Goal: Task Accomplishment & Management: Manage account settings

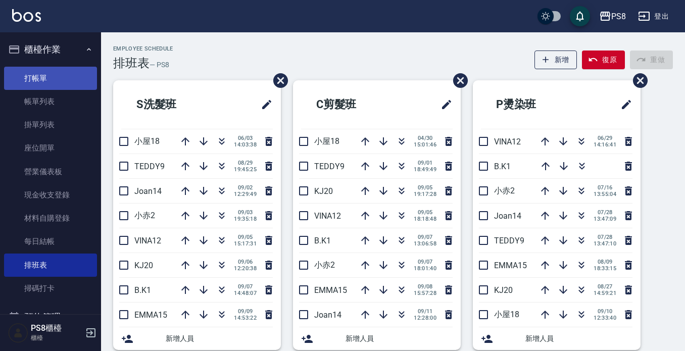
click at [47, 70] on link "打帳單" at bounding box center [50, 78] width 93 height 23
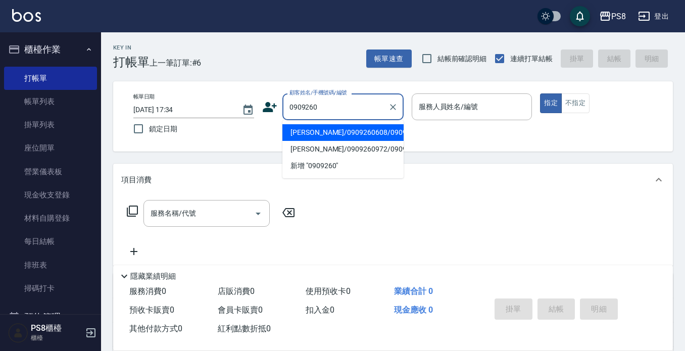
click at [341, 136] on li "[PERSON_NAME]/0909260608/0909260608" at bounding box center [343, 132] width 121 height 17
type input "[PERSON_NAME]/0909260608/0909260608"
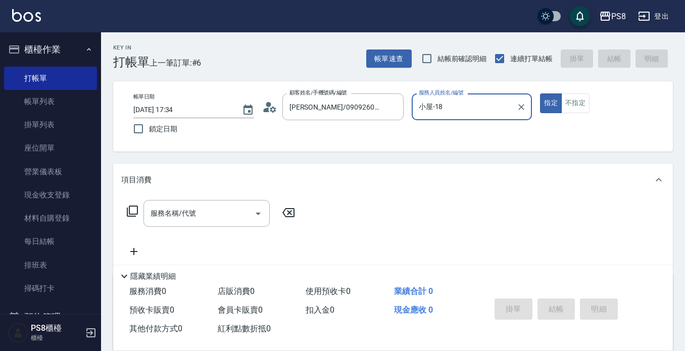
type input "小屋-18"
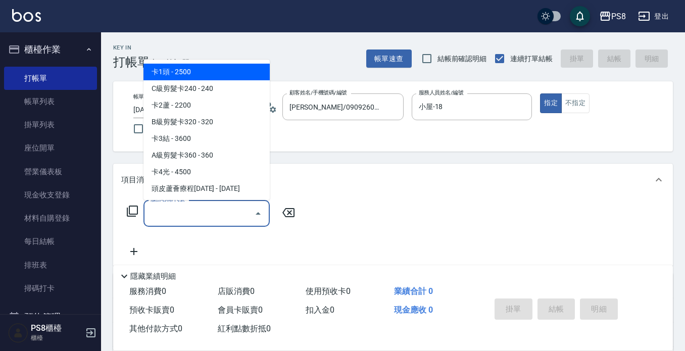
click at [211, 221] on input "服務名稱/代號" at bounding box center [199, 214] width 102 height 18
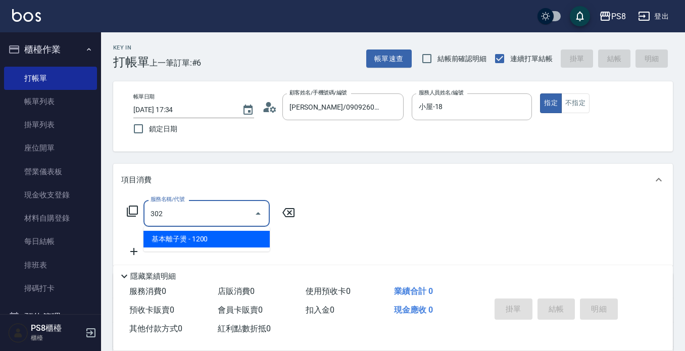
click at [208, 234] on span "基本離子燙 - 1200" at bounding box center [207, 239] width 126 height 17
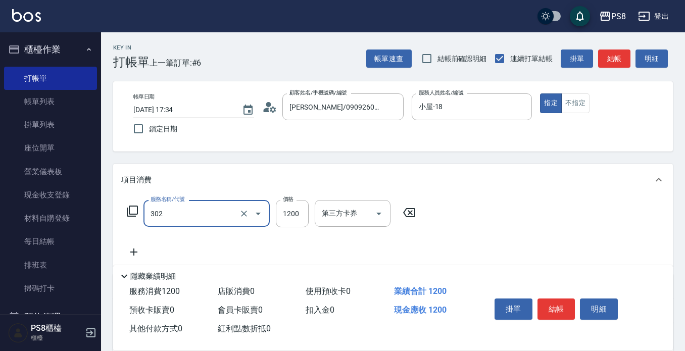
type input "基本離子燙(302)"
click at [208, 238] on div "服務名稱/代號 基本離子燙(302) 服務名稱/代號 價格 1200 價格 第三方卡券 第三方卡券" at bounding box center [271, 229] width 301 height 58
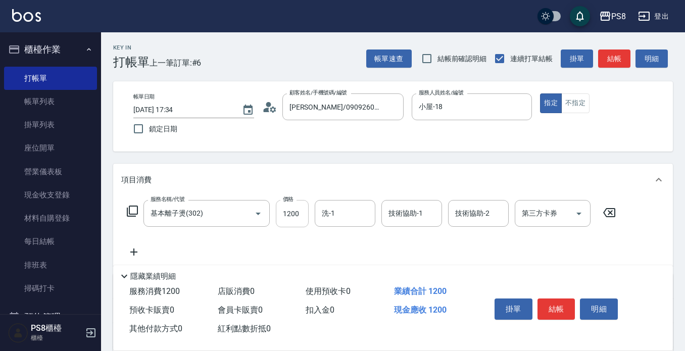
click at [304, 217] on input "1200" at bounding box center [292, 213] width 33 height 27
type input "3500"
type input "[PERSON_NAME]-24"
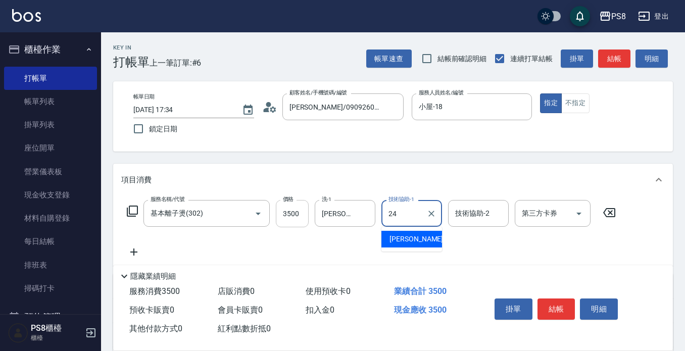
type input "[PERSON_NAME]-24"
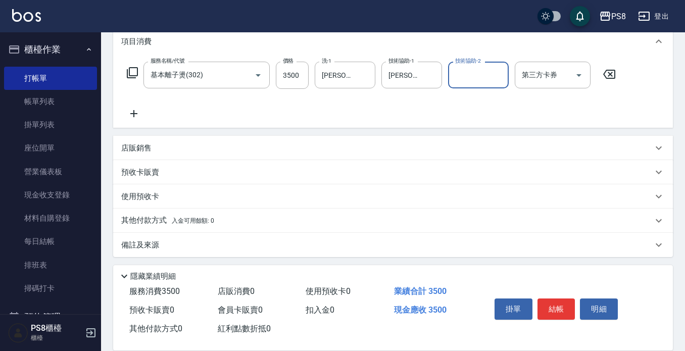
scroll to position [142, 0]
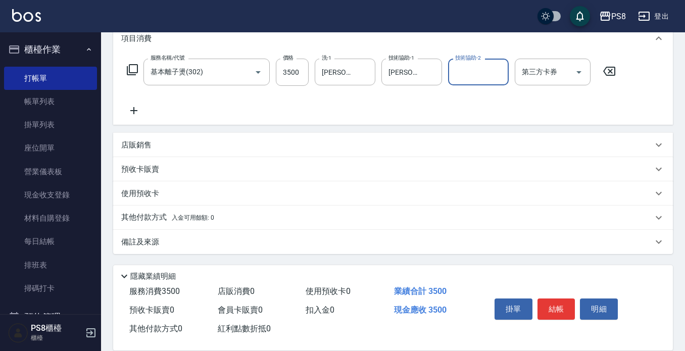
click at [158, 215] on p "其他付款方式 入金可用餘額: 0" at bounding box center [167, 217] width 93 height 11
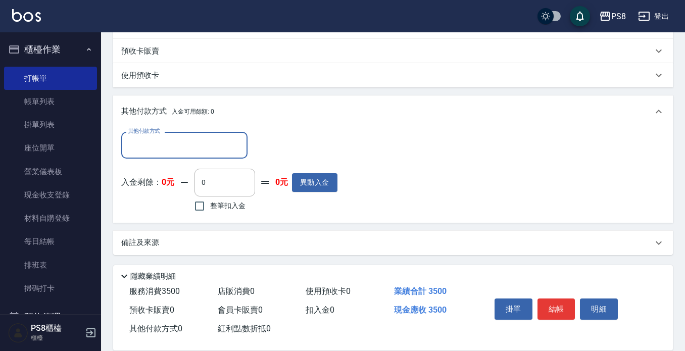
scroll to position [261, 0]
click at [149, 150] on input "其他付款方式" at bounding box center [184, 144] width 117 height 18
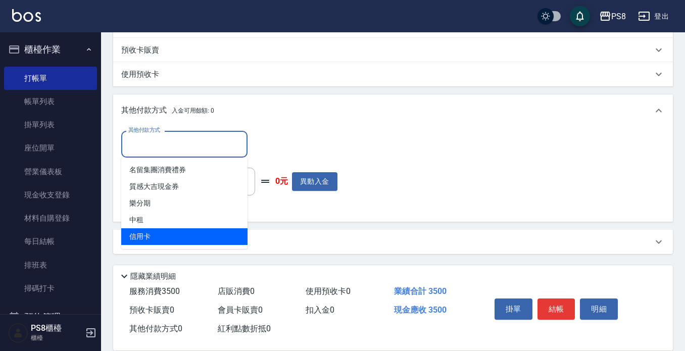
click at [156, 232] on span "信用卡" at bounding box center [184, 236] width 126 height 17
type input "信用卡"
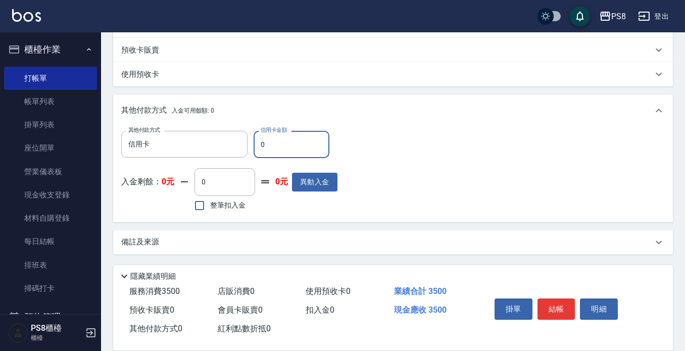
click at [264, 144] on input "0" at bounding box center [292, 144] width 76 height 27
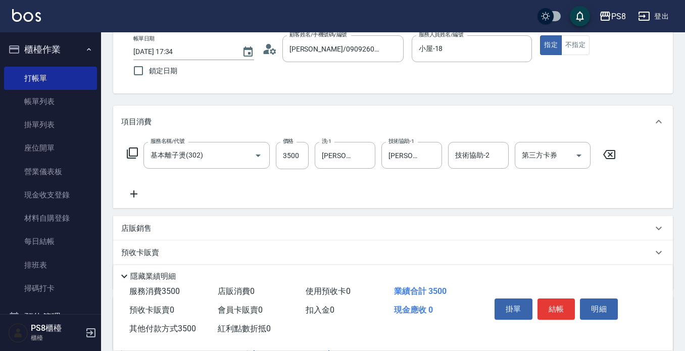
scroll to position [0, 0]
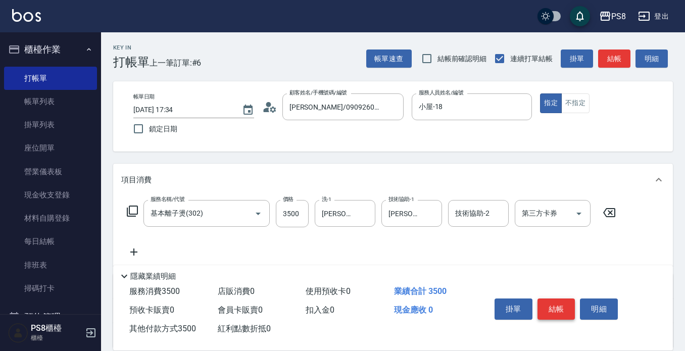
type input "3500"
click at [545, 299] on button "結帳" at bounding box center [557, 309] width 38 height 21
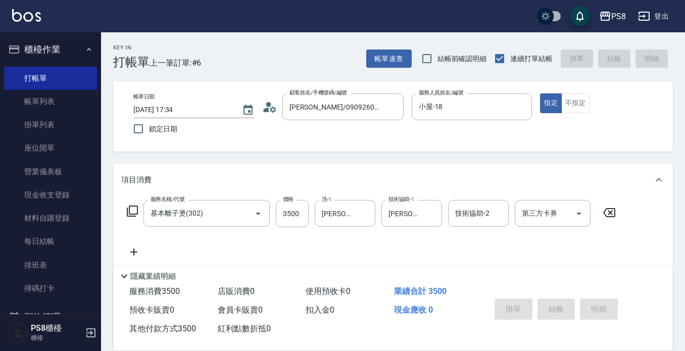
type input "[DATE] 17:35"
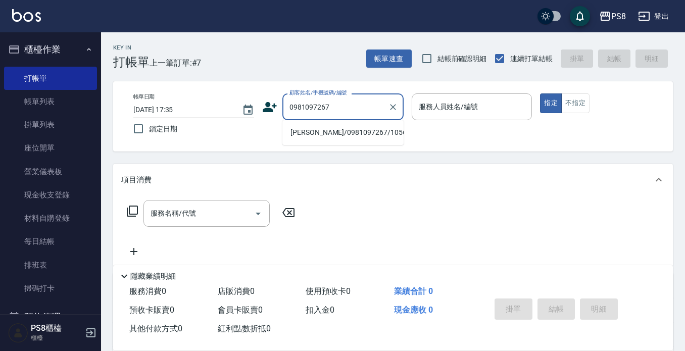
click at [305, 138] on li "[PERSON_NAME]/0981097267/10560" at bounding box center [343, 132] width 121 height 17
type input "[PERSON_NAME]/0981097267/10560"
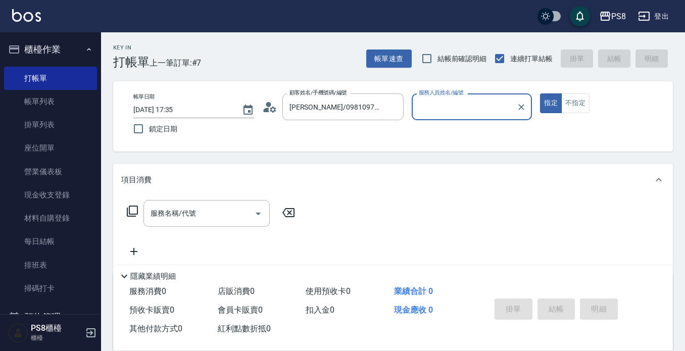
type input "小屋-18"
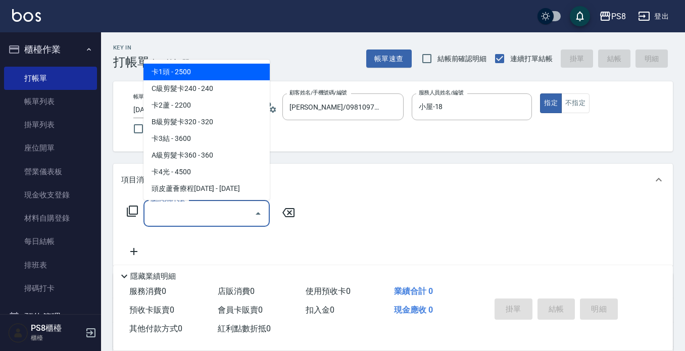
click at [236, 214] on input "服務名稱/代號" at bounding box center [199, 214] width 102 height 18
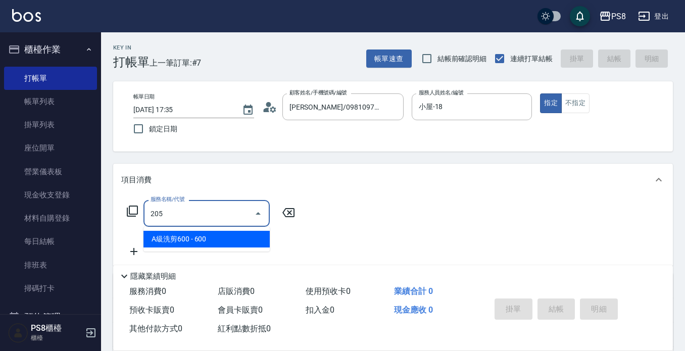
click at [227, 234] on span "A級洗剪600 - 600" at bounding box center [207, 239] width 126 height 17
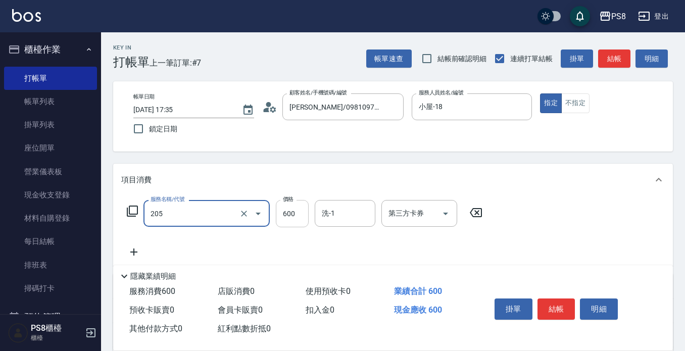
type input "A級洗剪600(205)"
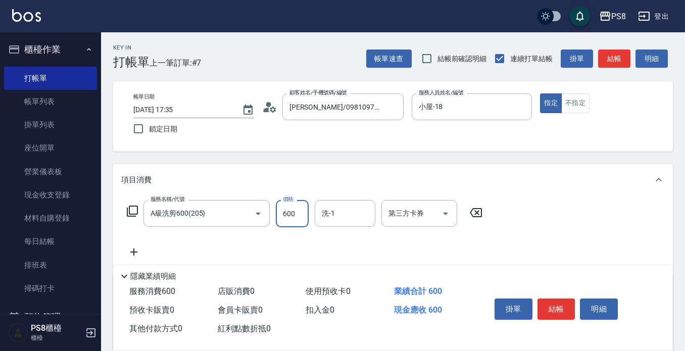
click at [299, 219] on input "600" at bounding box center [292, 213] width 33 height 27
type input "350"
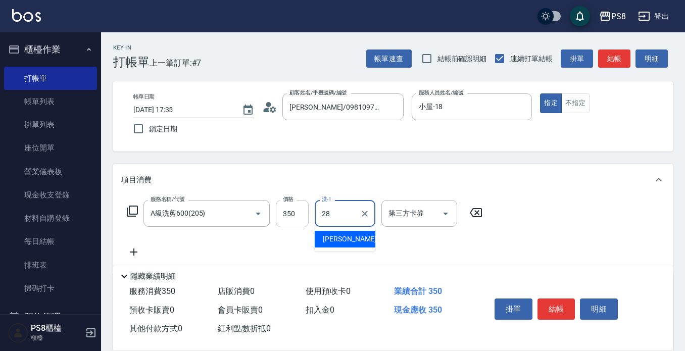
type input "[PERSON_NAME]-28"
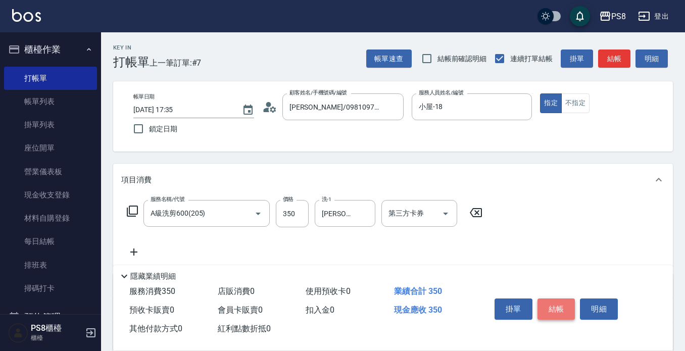
click at [558, 304] on button "結帳" at bounding box center [557, 309] width 38 height 21
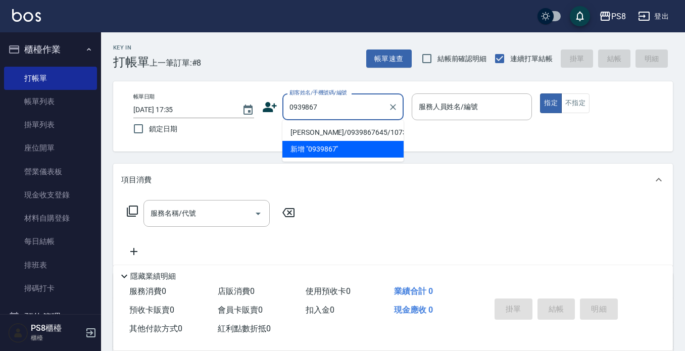
click at [344, 130] on li "[PERSON_NAME]/0939867645/10730" at bounding box center [343, 132] width 121 height 17
type input "[PERSON_NAME]/0939867645/10730"
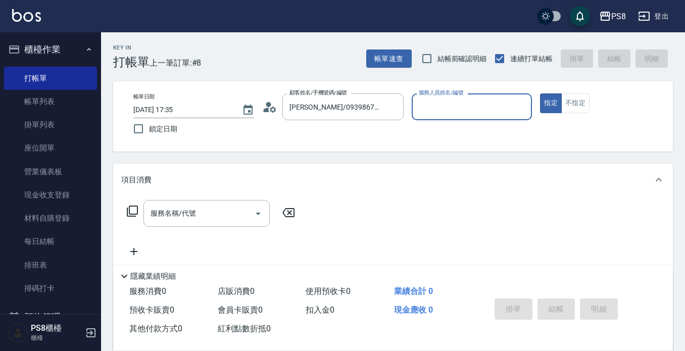
type input "小屋-18"
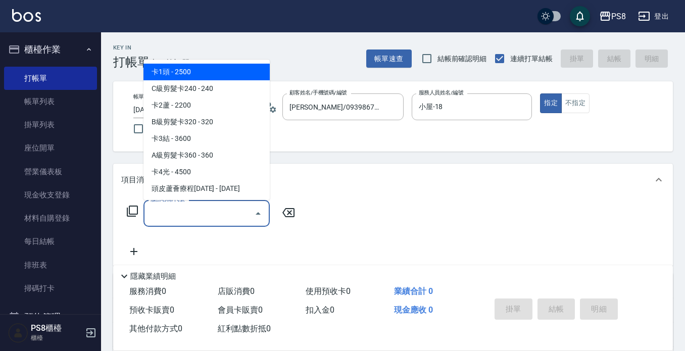
click at [200, 208] on input "服務名稱/代號" at bounding box center [199, 214] width 102 height 18
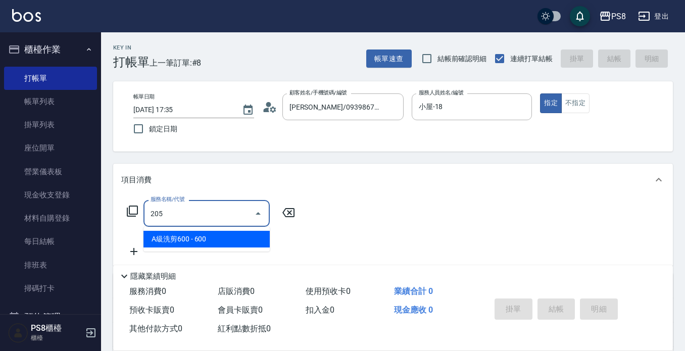
click at [197, 234] on span "A級洗剪600 - 600" at bounding box center [207, 239] width 126 height 17
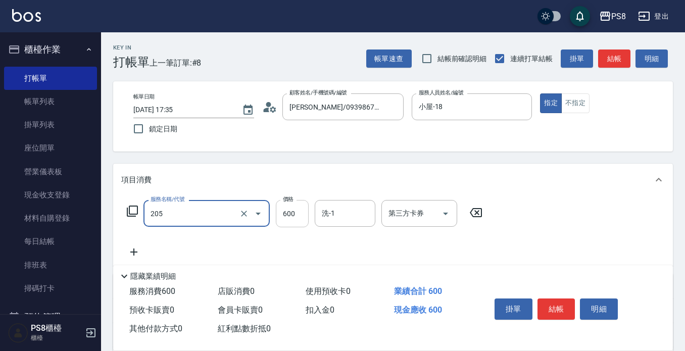
type input "A級洗剪600(205)"
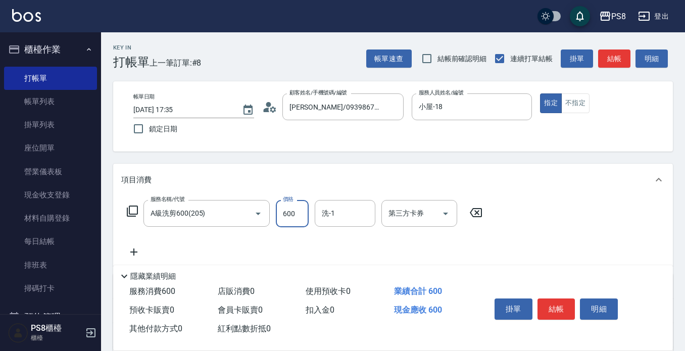
click at [291, 210] on input "600" at bounding box center [292, 213] width 33 height 27
type input "700"
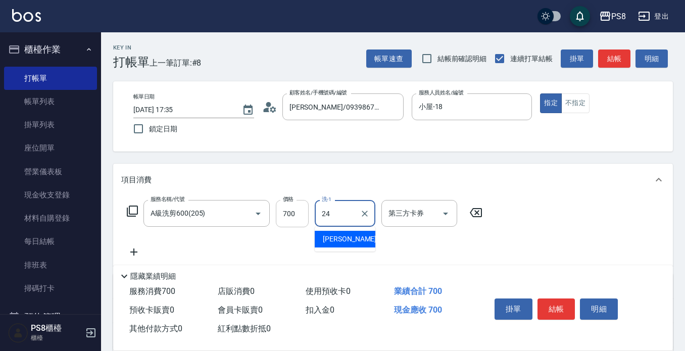
type input "[PERSON_NAME]-24"
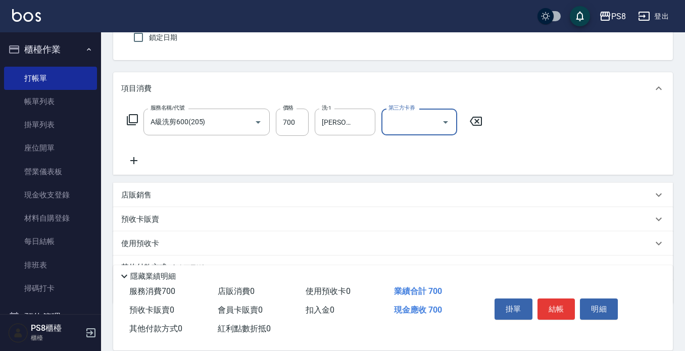
scroll to position [101, 0]
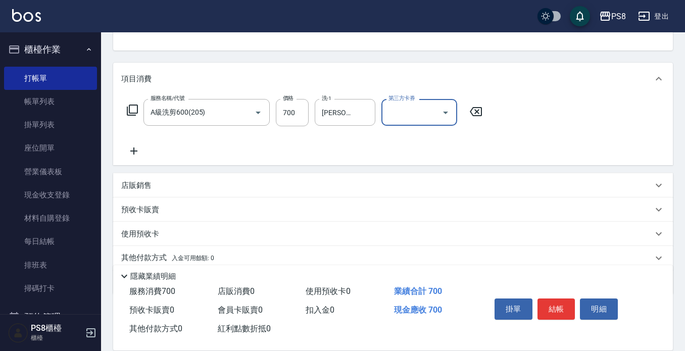
click at [141, 149] on icon at bounding box center [133, 151] width 25 height 12
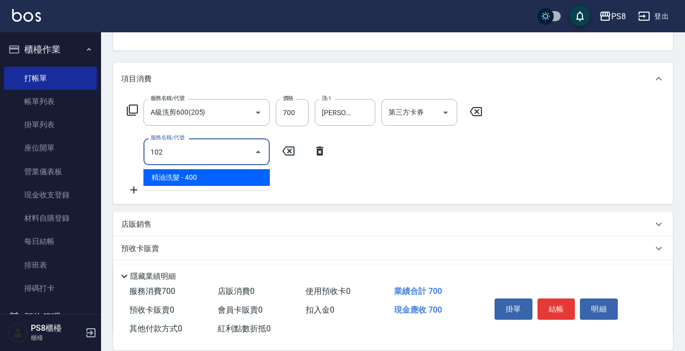
click at [216, 174] on span "精油洗髮 - 400" at bounding box center [207, 177] width 126 height 17
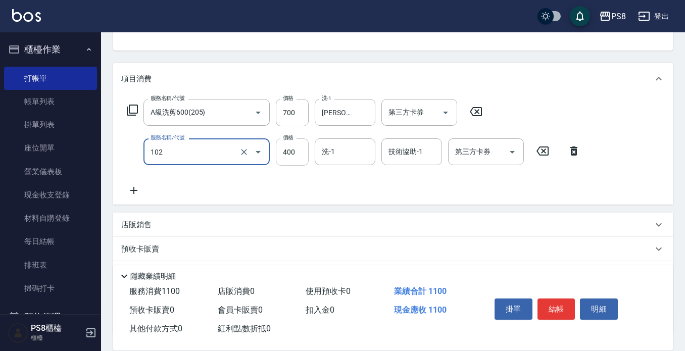
type input "精油洗髮(102)"
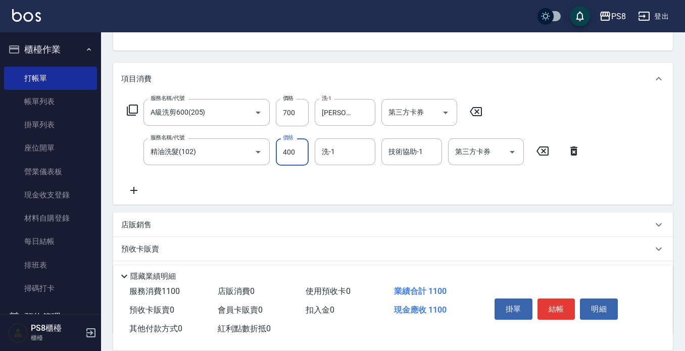
click at [282, 151] on input "400" at bounding box center [292, 151] width 33 height 27
type input "500"
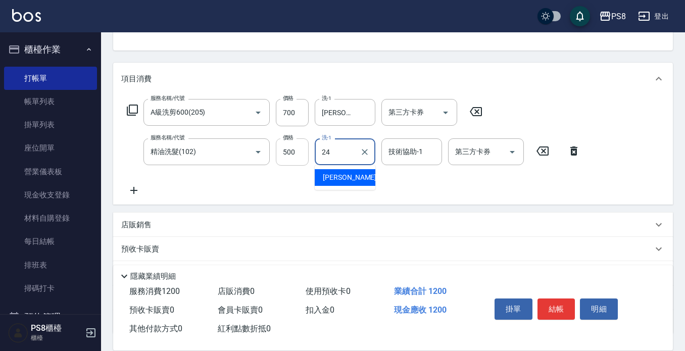
type input "[PERSON_NAME]-24"
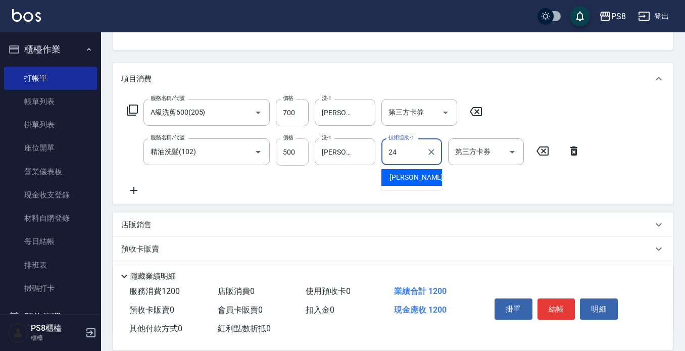
type input "[PERSON_NAME]-24"
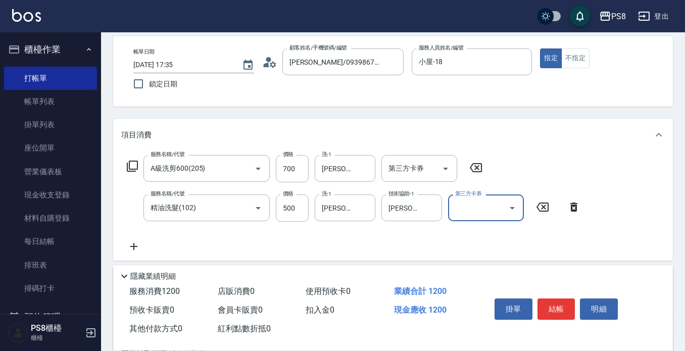
scroll to position [0, 0]
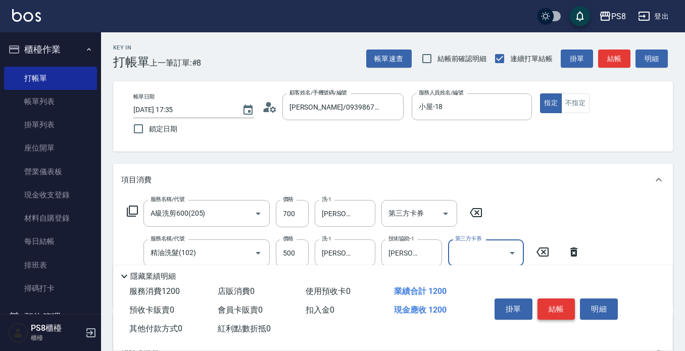
click at [568, 311] on button "結帳" at bounding box center [557, 309] width 38 height 21
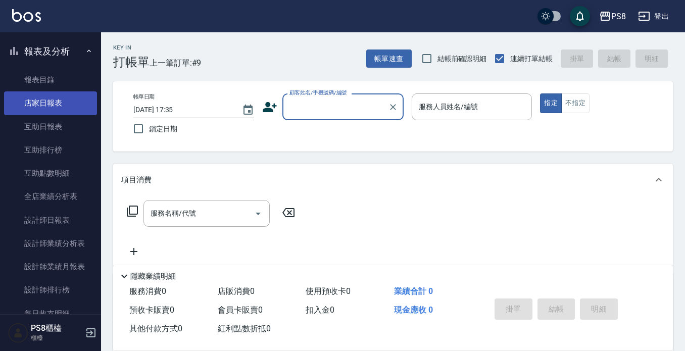
scroll to position [303, 0]
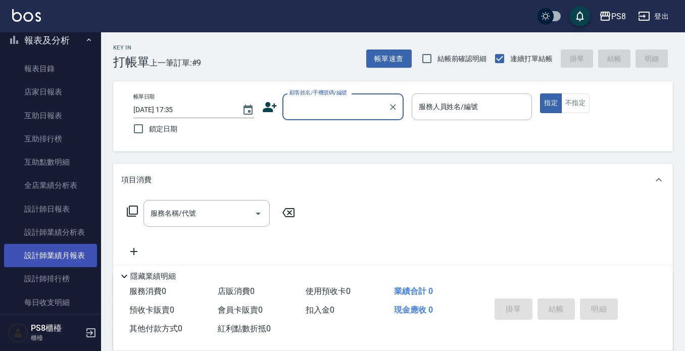
click at [71, 258] on link "設計師業績月報表" at bounding box center [50, 255] width 93 height 23
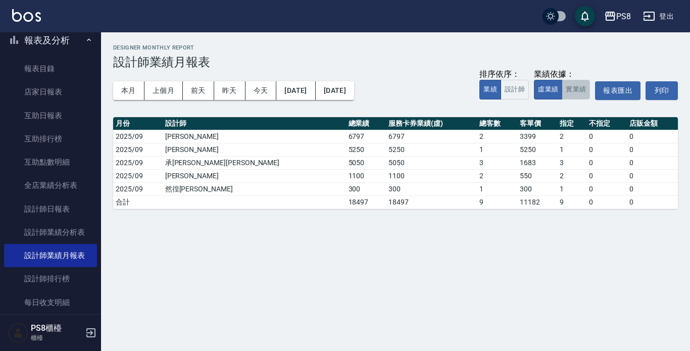
click at [572, 92] on button "實業績" at bounding box center [576, 90] width 28 height 20
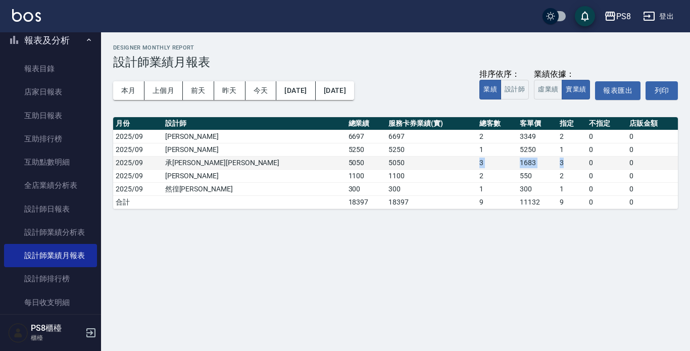
drag, startPoint x: 313, startPoint y: 161, endPoint x: 542, endPoint y: 162, distance: 228.5
click at [542, 162] on tr "2025/09 [PERSON_NAME]蔡 5050 5050 3 1683 3 0 0" at bounding box center [395, 162] width 565 height 13
click at [558, 162] on td "3" at bounding box center [572, 162] width 29 height 13
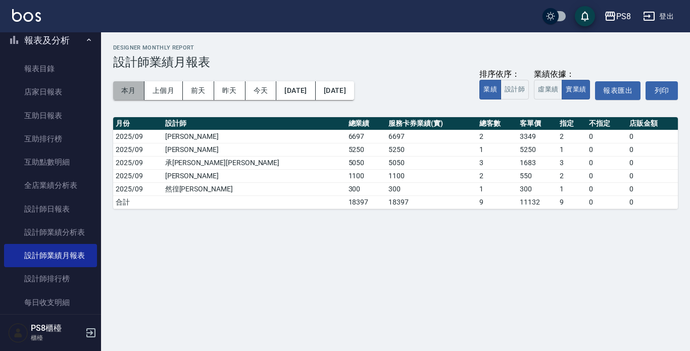
click at [127, 88] on button "本月" at bounding box center [128, 90] width 31 height 19
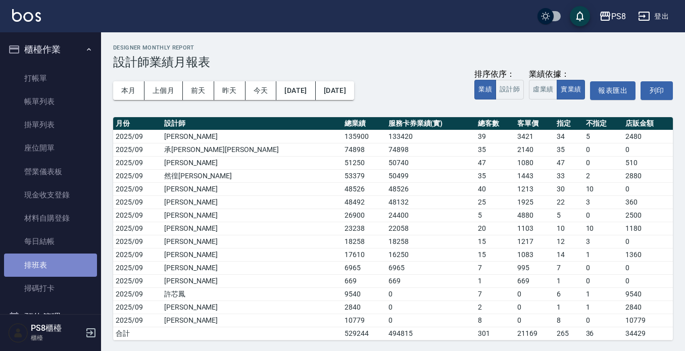
click at [69, 260] on link "排班表" at bounding box center [50, 265] width 93 height 23
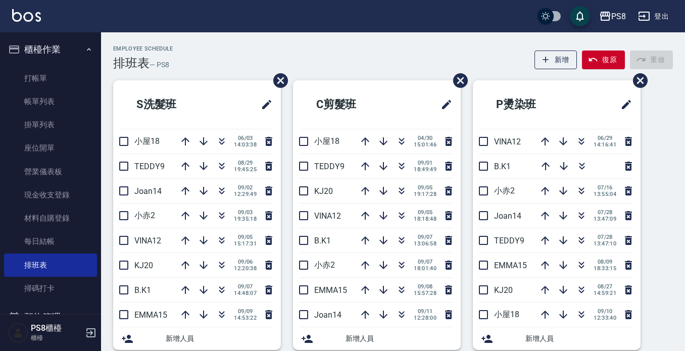
click at [42, 83] on link "打帳單" at bounding box center [50, 78] width 93 height 23
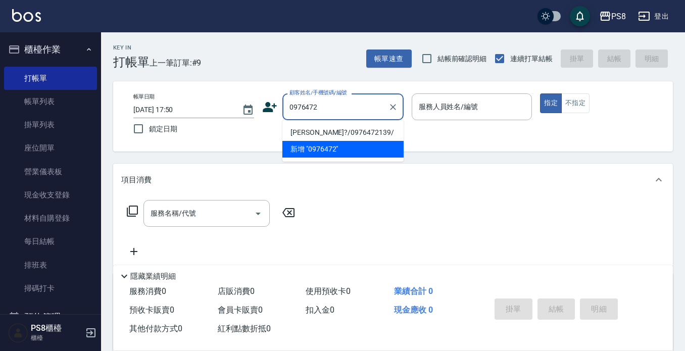
click at [339, 132] on li "[PERSON_NAME]?/0976472139/" at bounding box center [343, 132] width 121 height 17
type input "[PERSON_NAME]?/0976472139/"
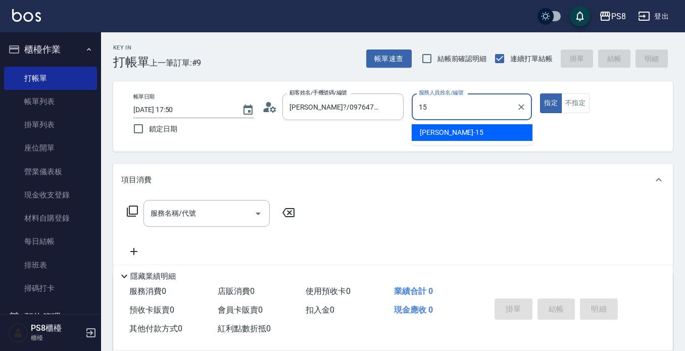
type input "EMMA-15"
type button "true"
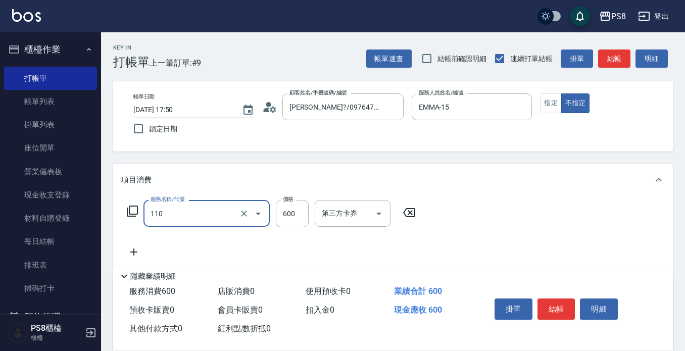
type input "精油+去角質(110)"
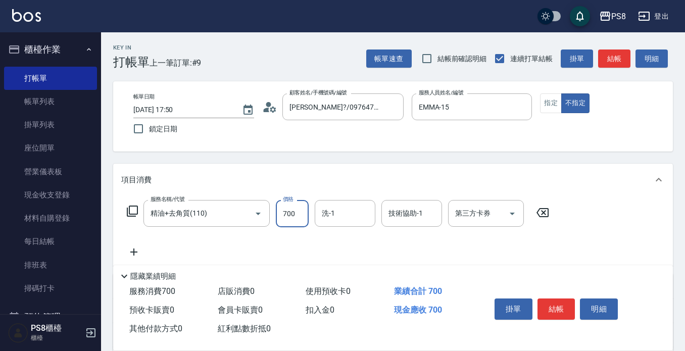
type input "700"
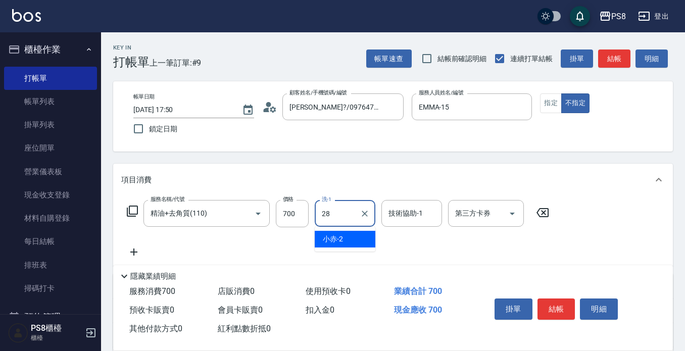
type input "[PERSON_NAME]-28"
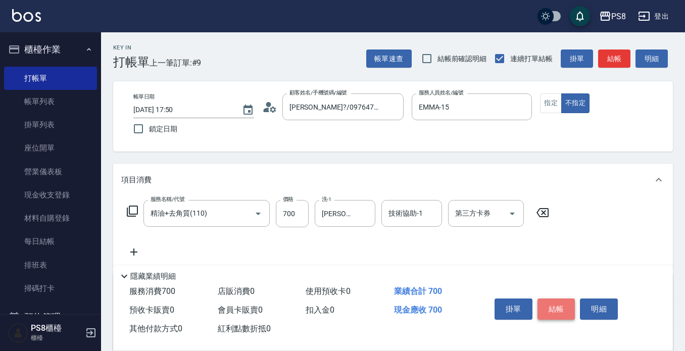
click at [560, 305] on button "結帳" at bounding box center [557, 309] width 38 height 21
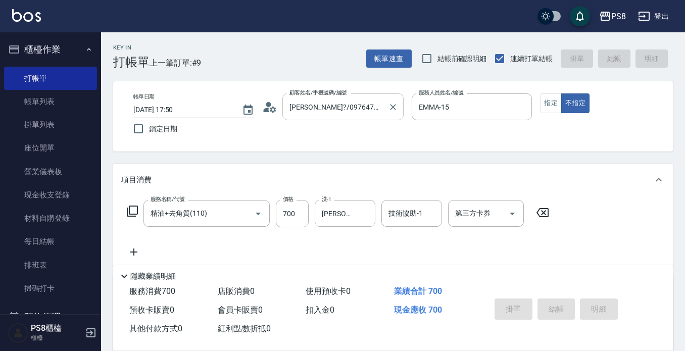
type input "[DATE] 17:52"
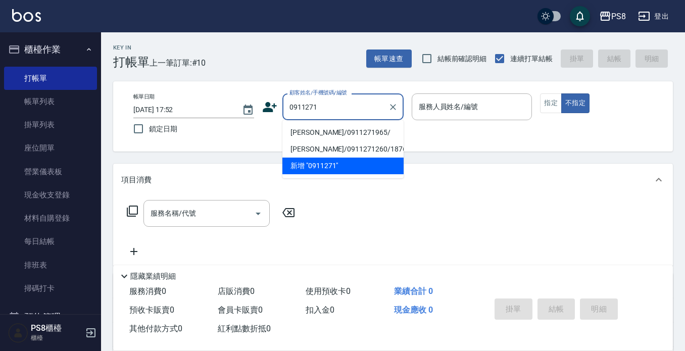
click at [355, 136] on li "[PERSON_NAME]/0911271965/" at bounding box center [343, 132] width 121 height 17
type input "[PERSON_NAME]/0911271965/"
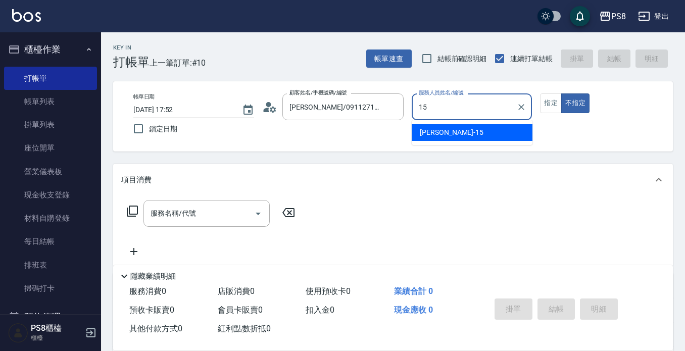
type input "EMMA-15"
type button "false"
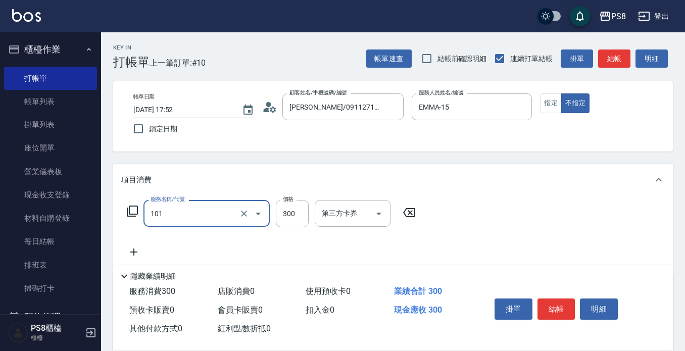
type input "洗髮(101)"
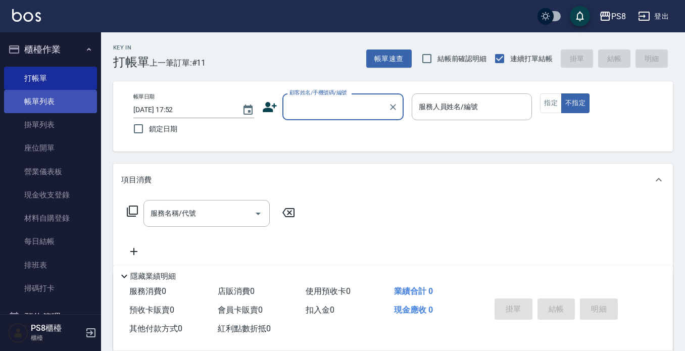
click at [38, 102] on link "帳單列表" at bounding box center [50, 101] width 93 height 23
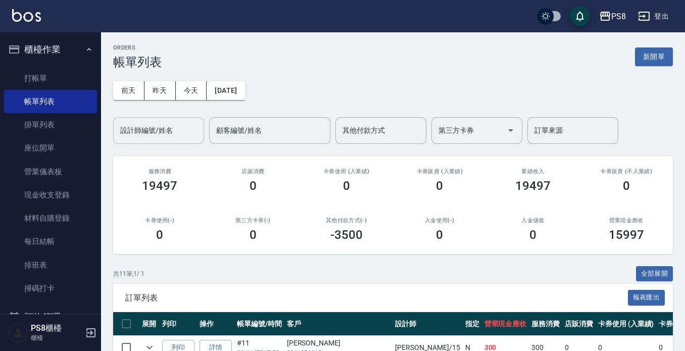
click at [136, 135] on input "設計師編號/姓名" at bounding box center [159, 131] width 82 height 18
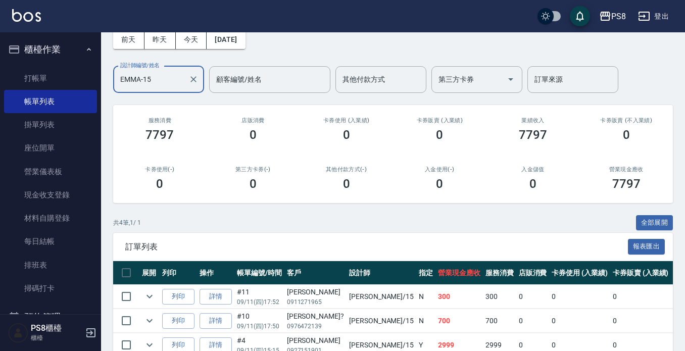
scroll to position [130, 0]
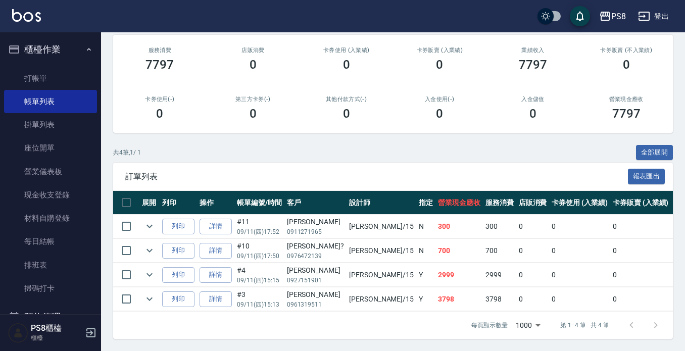
type input "EMMA-15"
click at [74, 47] on button "櫃檯作業" at bounding box center [50, 49] width 93 height 26
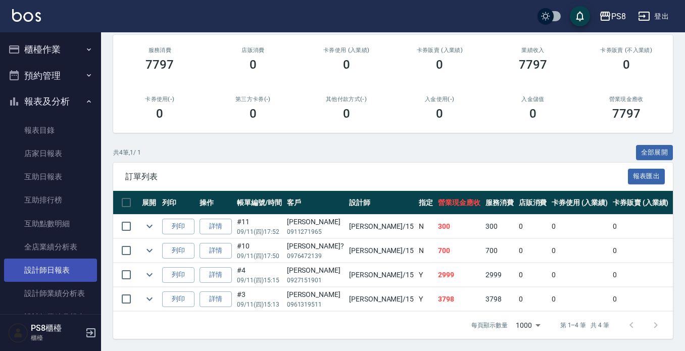
click at [43, 270] on link "設計師日報表" at bounding box center [50, 270] width 93 height 23
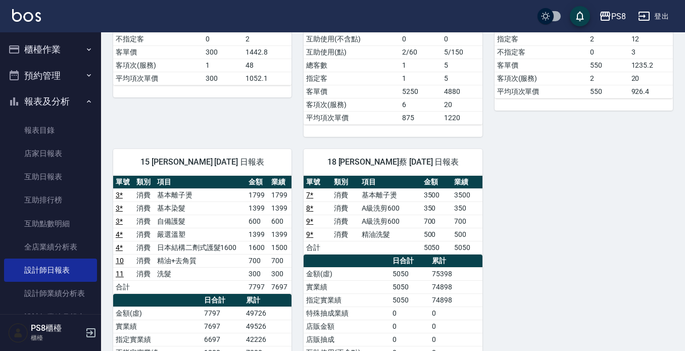
scroll to position [404, 0]
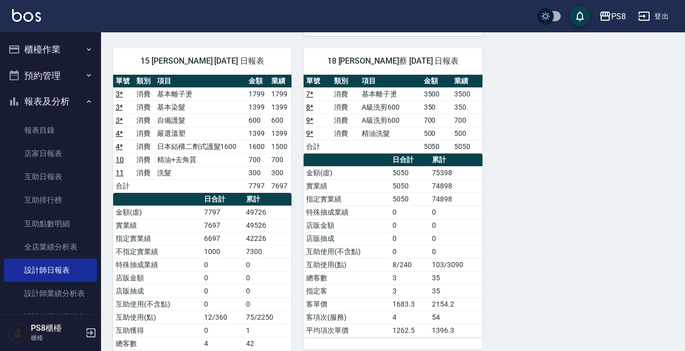
click at [51, 48] on button "櫃檯作業" at bounding box center [50, 49] width 93 height 26
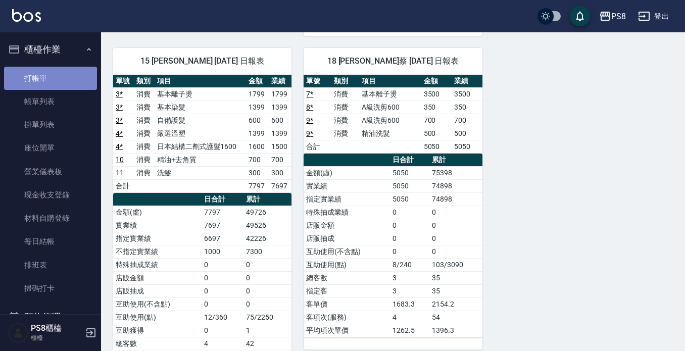
click at [63, 77] on link "打帳單" at bounding box center [50, 78] width 93 height 23
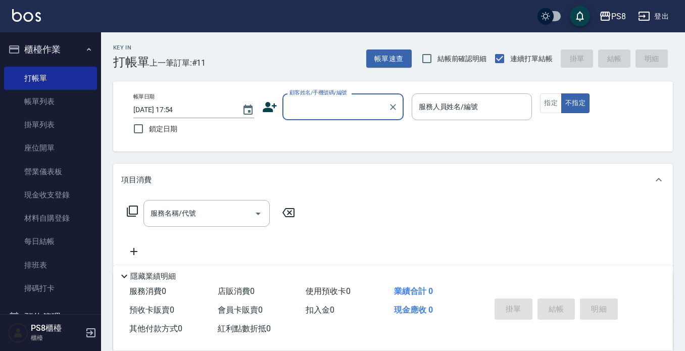
click at [298, 98] on div "顧客姓名/手機號碼/編號 顧客姓名/手機號碼/編號" at bounding box center [343, 107] width 121 height 27
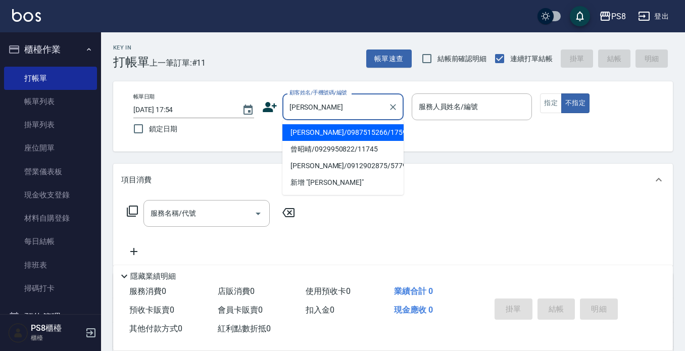
click at [336, 132] on li "[PERSON_NAME]/0987515266/17595" at bounding box center [343, 132] width 121 height 17
type input "[PERSON_NAME]/0987515266/17595"
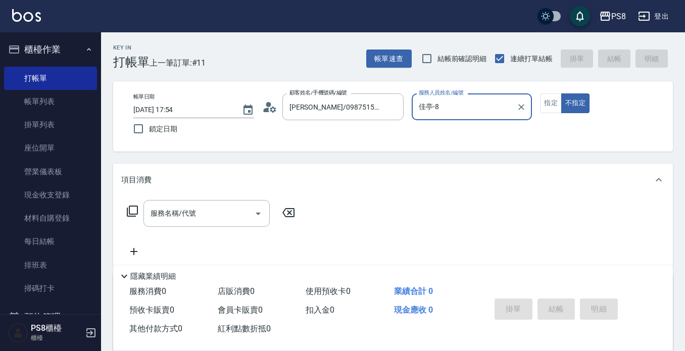
type input "佳亭-8"
click at [271, 112] on icon at bounding box center [269, 107] width 15 height 15
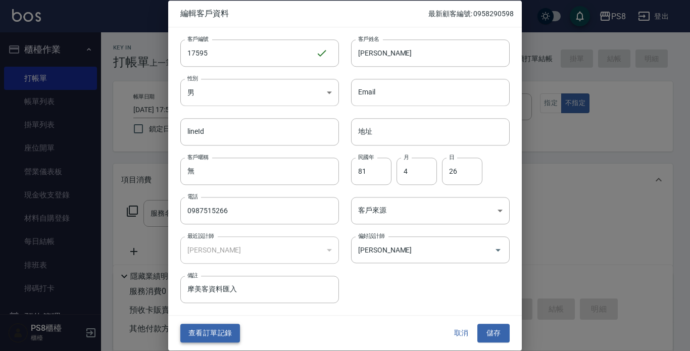
click at [223, 334] on button "查看訂單記錄" at bounding box center [210, 333] width 60 height 19
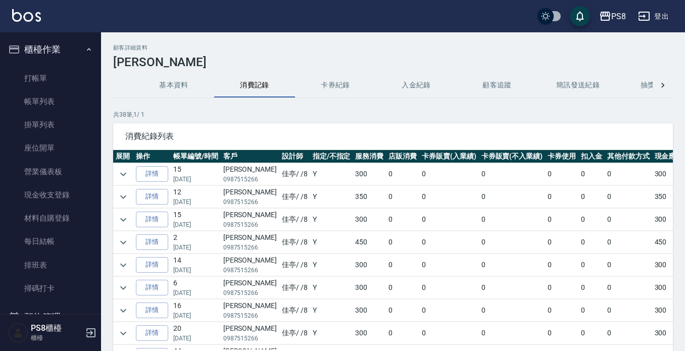
click at [26, 13] on img at bounding box center [26, 15] width 29 height 13
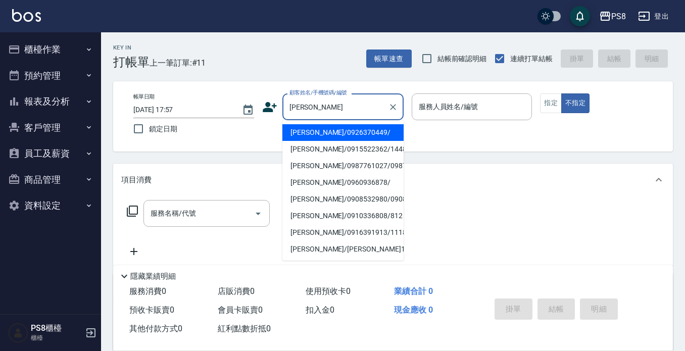
click at [323, 108] on input "[PERSON_NAME]" at bounding box center [335, 107] width 97 height 18
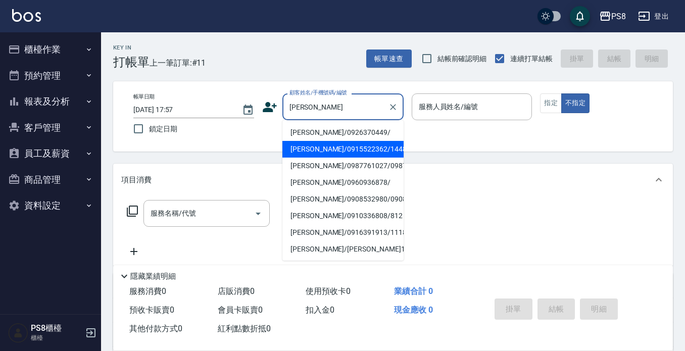
click at [331, 145] on li "[PERSON_NAME]/0915522362/14484" at bounding box center [343, 149] width 121 height 17
type input "[PERSON_NAME]/0915522362/14484"
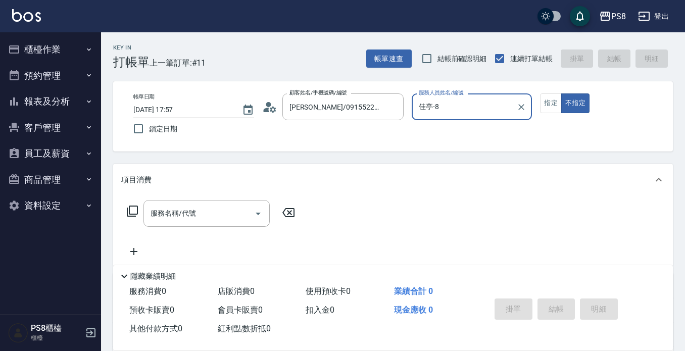
type input "佳亭-8"
click at [266, 110] on icon at bounding box center [266, 110] width 6 height 5
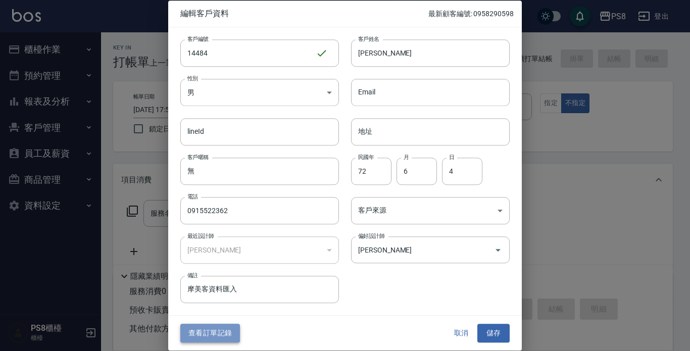
click at [213, 336] on button "查看訂單記錄" at bounding box center [210, 333] width 60 height 19
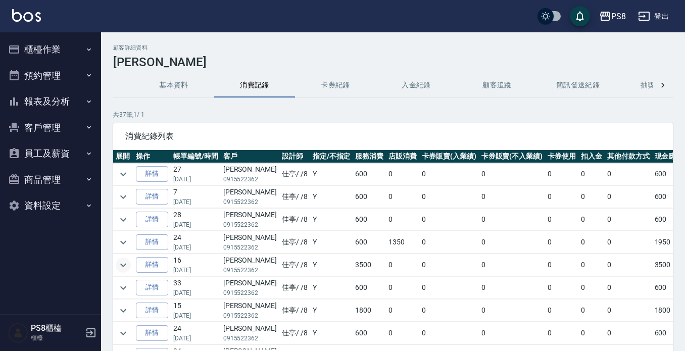
click at [124, 260] on icon "expand row" at bounding box center [123, 265] width 12 height 12
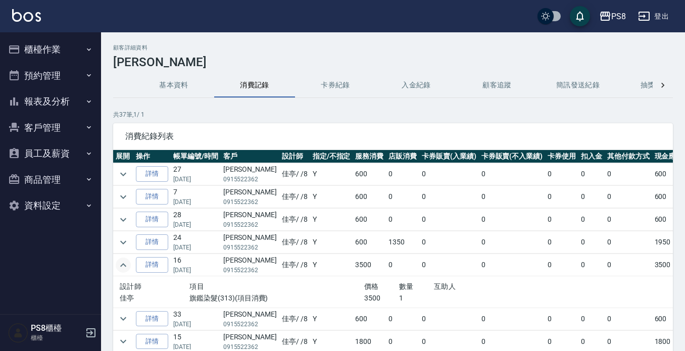
click at [18, 17] on img at bounding box center [26, 15] width 29 height 13
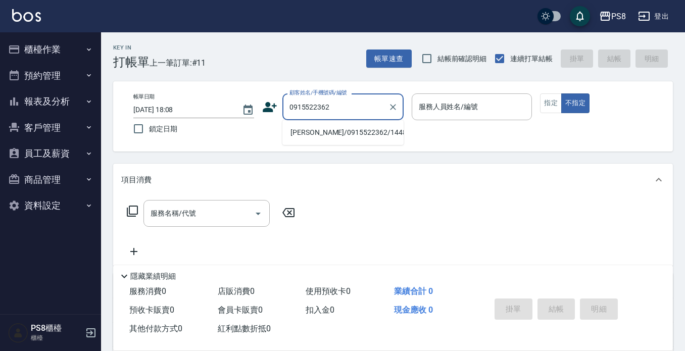
click at [358, 138] on li "[PERSON_NAME]/0915522362/14484" at bounding box center [343, 132] width 121 height 17
type input "[PERSON_NAME]/0915522362/14484"
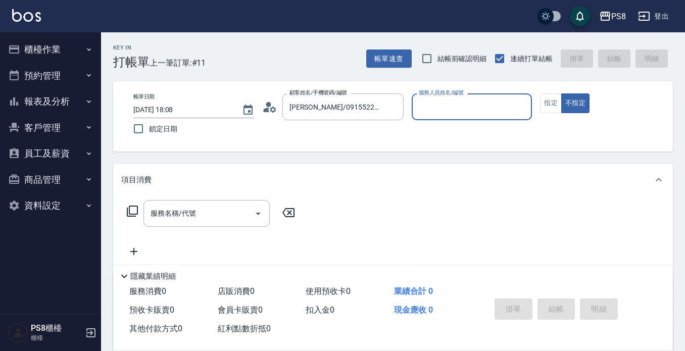
type input "佳亭-8"
click at [549, 103] on button "指定" at bounding box center [551, 104] width 22 height 20
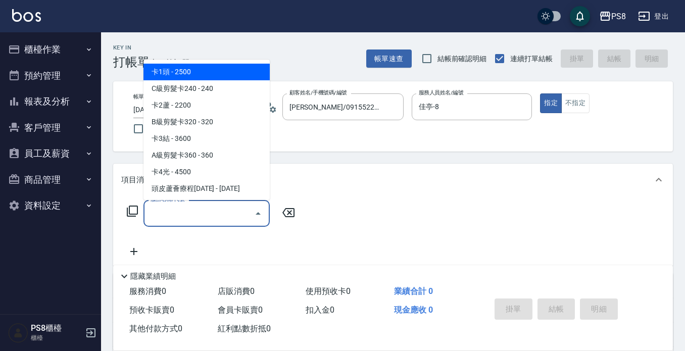
click at [176, 213] on input "服務名稱/代號" at bounding box center [199, 214] width 102 height 18
click at [198, 68] on span "旗鑑染髮 - 2500" at bounding box center [207, 72] width 126 height 17
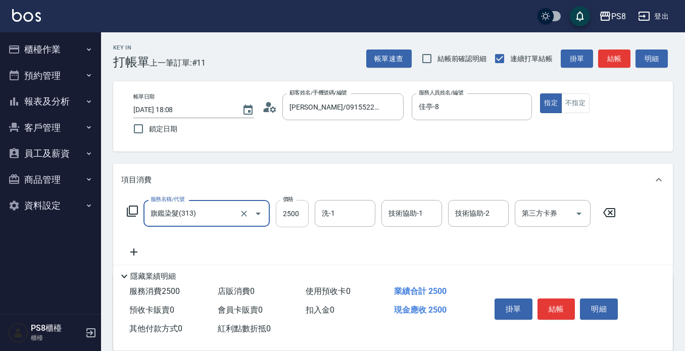
type input "旗鑑染髮(313)"
click at [283, 219] on input "2500" at bounding box center [292, 213] width 33 height 27
type input "3500"
click at [332, 212] on input "洗-1" at bounding box center [345, 214] width 52 height 18
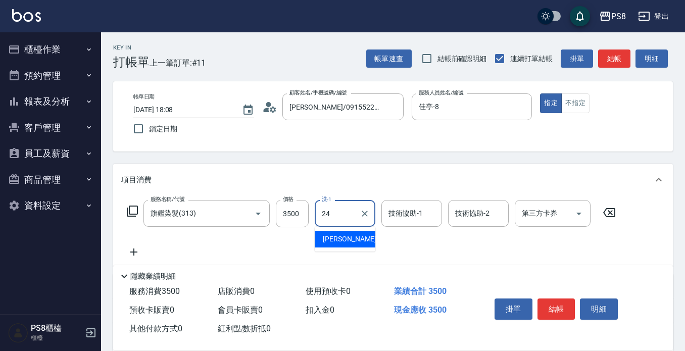
type input "[PERSON_NAME]-24"
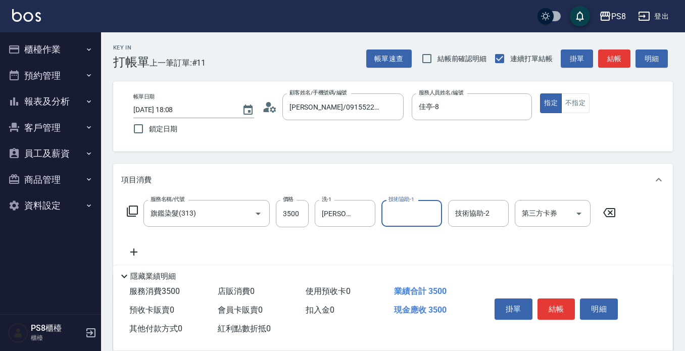
click at [552, 309] on button "結帳" at bounding box center [557, 309] width 38 height 21
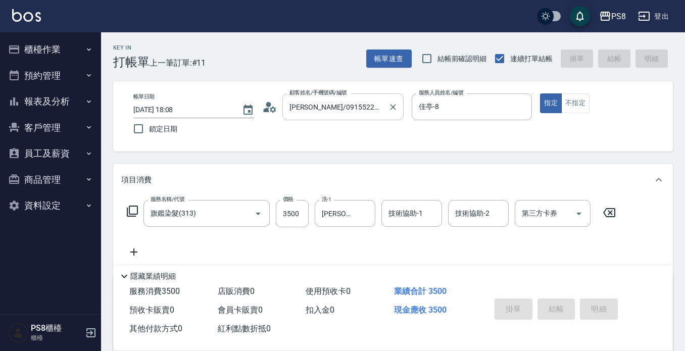
type input "[DATE] 18:13"
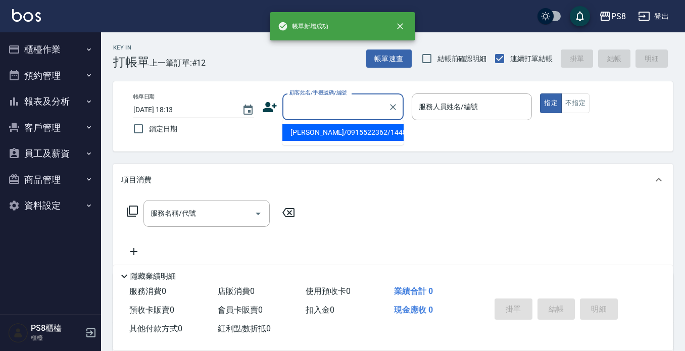
click at [340, 110] on input "顧客姓名/手機號碼/編號" at bounding box center [335, 107] width 97 height 18
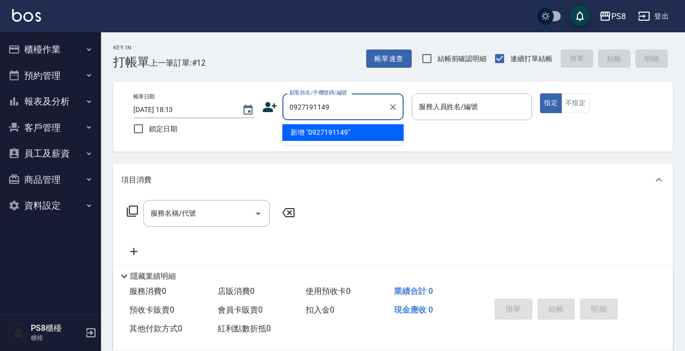
click at [333, 132] on li "新增 "0927191149"" at bounding box center [343, 132] width 121 height 17
type input "0927191149"
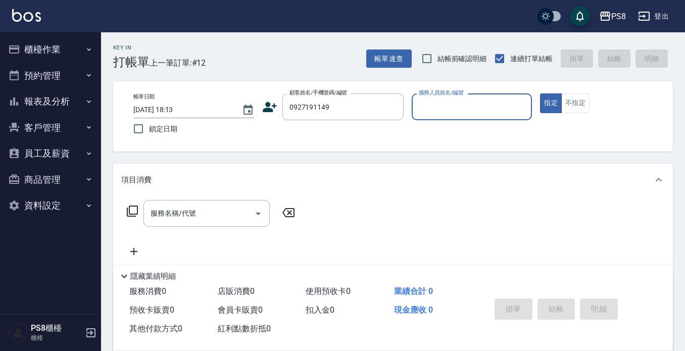
click at [274, 106] on icon at bounding box center [270, 107] width 14 height 10
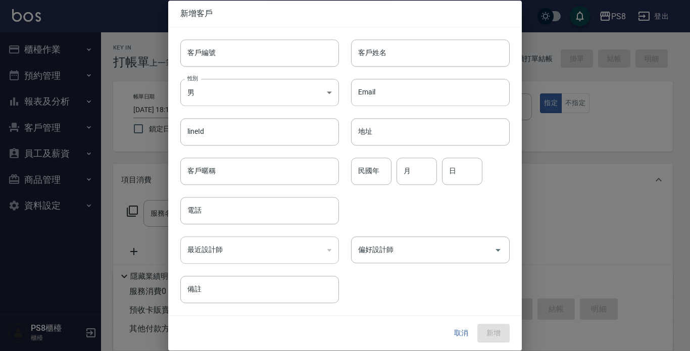
type input "0927191149"
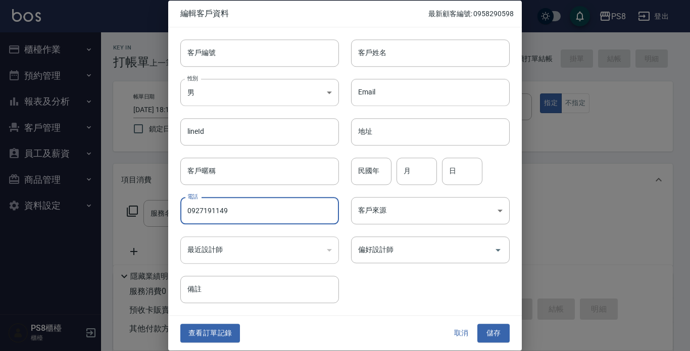
drag, startPoint x: 230, startPoint y: 215, endPoint x: 181, endPoint y: 210, distance: 49.7
click at [181, 210] on input "0927191149" at bounding box center [259, 210] width 159 height 27
click at [207, 55] on input "客戶編號" at bounding box center [259, 52] width 159 height 27
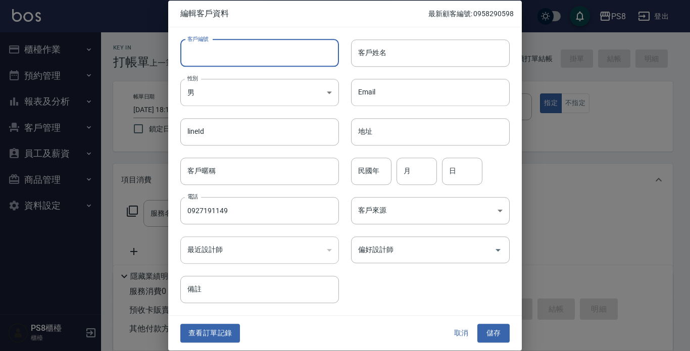
paste input "0927191149"
type input "0927191149"
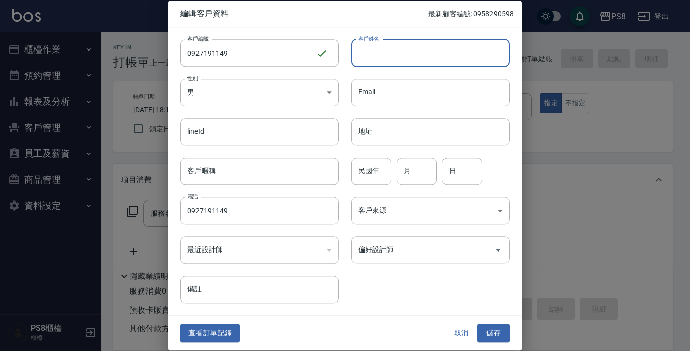
click at [398, 55] on input "客戶姓名" at bounding box center [430, 52] width 159 height 27
type input "[PERSON_NAME]"
click at [364, 178] on input "民國年" at bounding box center [371, 171] width 40 height 27
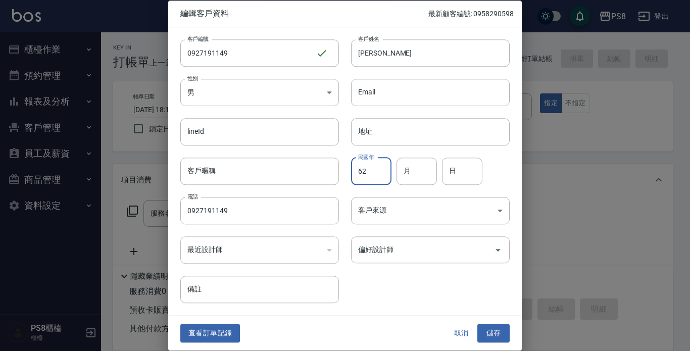
type input "62"
type input "04"
type input "25"
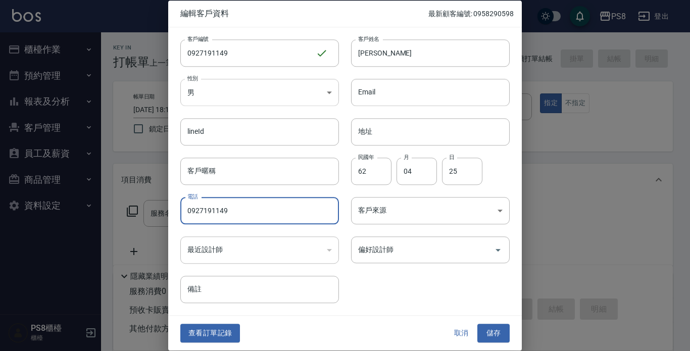
click at [212, 96] on body "PS8 登出 櫃檯作業 打帳單 帳單列表 掛單列表 座位開單 營業儀表板 現金收支登錄 材料自購登錄 每日結帳 排班表 掃碼打卡 預約管理 預約管理 單日預約…" at bounding box center [345, 246] width 690 height 492
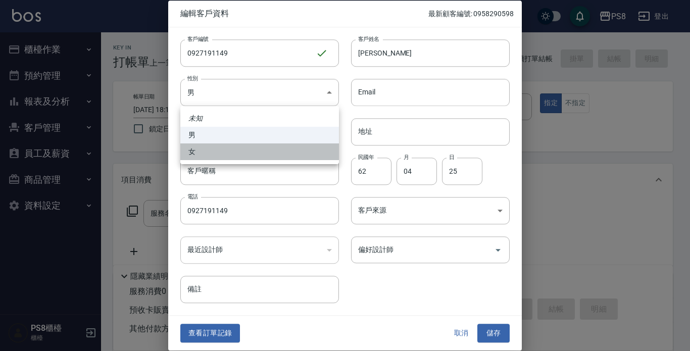
click at [233, 155] on li "女" at bounding box center [259, 152] width 159 height 17
type input "[DEMOGRAPHIC_DATA]"
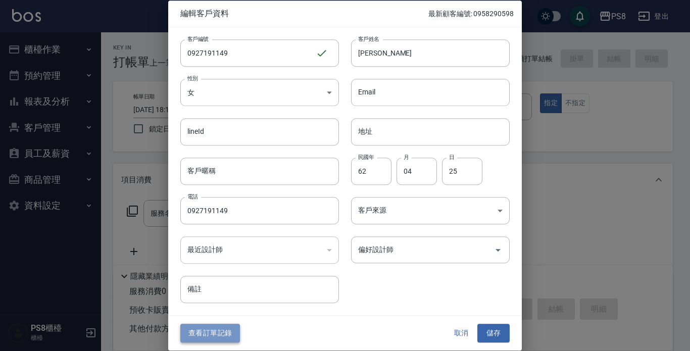
click at [219, 338] on button "查看訂單記錄" at bounding box center [210, 333] width 60 height 19
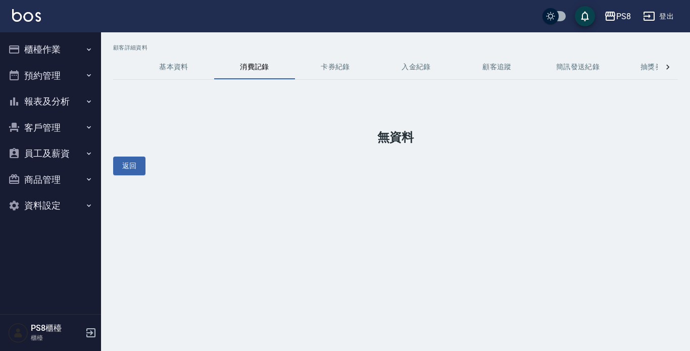
click at [20, 15] on img at bounding box center [26, 15] width 29 height 13
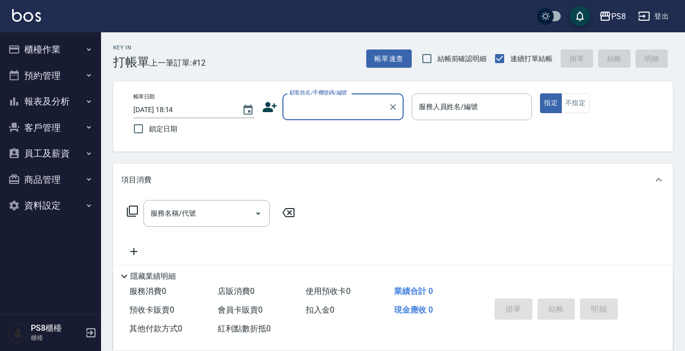
click at [314, 103] on input "顧客姓名/手機號碼/編號" at bounding box center [335, 107] width 97 height 18
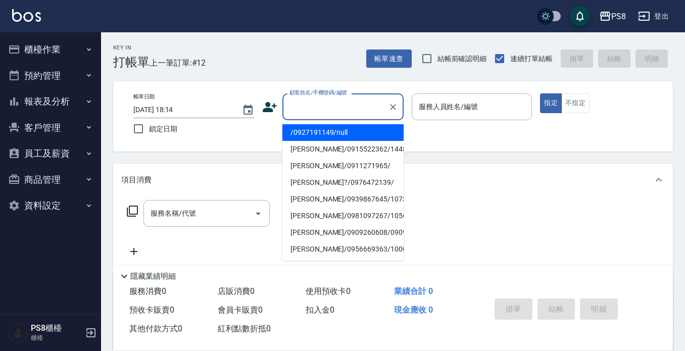
click at [317, 133] on li "/0927191149/null" at bounding box center [343, 132] width 121 height 17
type input "/0927191149/null"
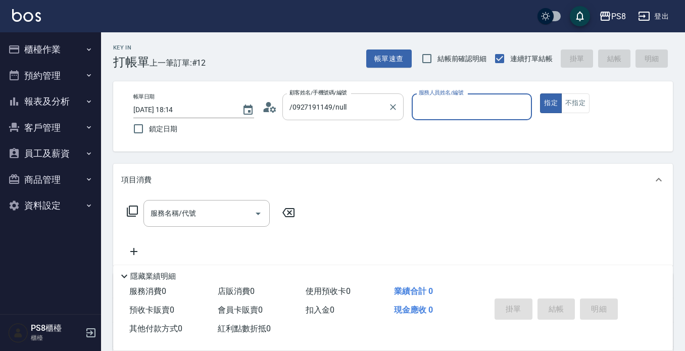
click at [352, 107] on input "/0927191149/null" at bounding box center [335, 107] width 97 height 18
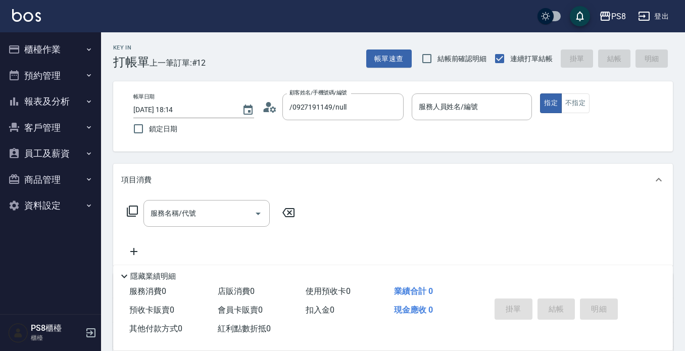
click at [267, 102] on icon at bounding box center [269, 107] width 15 height 15
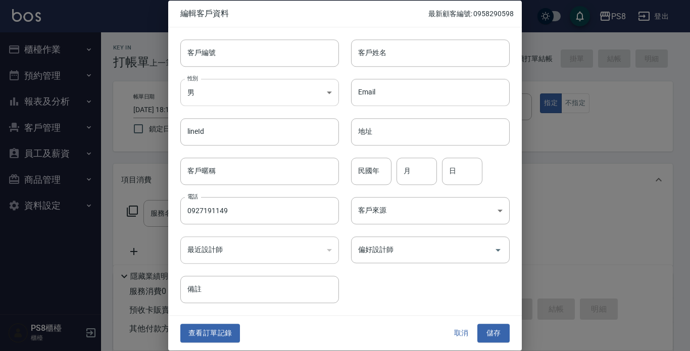
click at [255, 92] on body "PS8 登出 櫃檯作業 打帳單 帳單列表 掛單列表 座位開單 營業儀表板 現金收支登錄 材料自購登錄 每日結帳 排班表 掃碼打卡 預約管理 預約管理 單日預約…" at bounding box center [345, 246] width 690 height 492
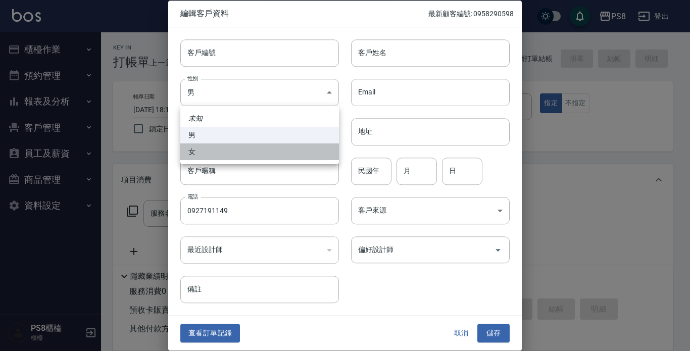
click at [256, 157] on li "女" at bounding box center [259, 152] width 159 height 17
type input "[DEMOGRAPHIC_DATA]"
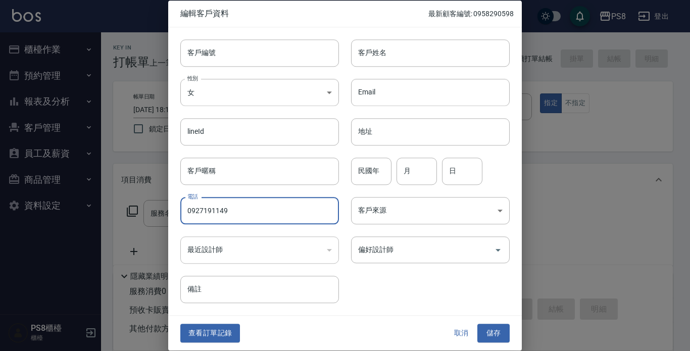
drag, startPoint x: 240, startPoint y: 212, endPoint x: 153, endPoint y: 212, distance: 86.4
click at [153, 212] on div "編輯客戶資料 最新顧客編號: 0958290598 客戶編號 客戶編號 客戶姓名 客戶姓名 性別 女 [DEMOGRAPHIC_DATA] 性別 Email …" at bounding box center [345, 175] width 690 height 351
click at [227, 54] on input "客戶編號" at bounding box center [259, 52] width 159 height 27
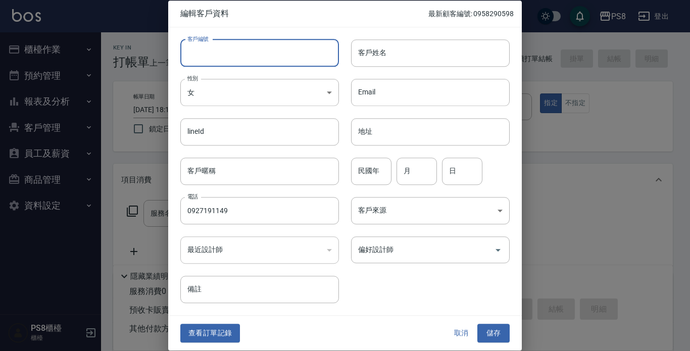
paste input "0927191149"
type input "0927191149"
click at [245, 34] on div "客戶編號 0927191149 ​ 客戶編號" at bounding box center [253, 46] width 171 height 39
click at [423, 52] on input "客戶姓名" at bounding box center [430, 52] width 159 height 27
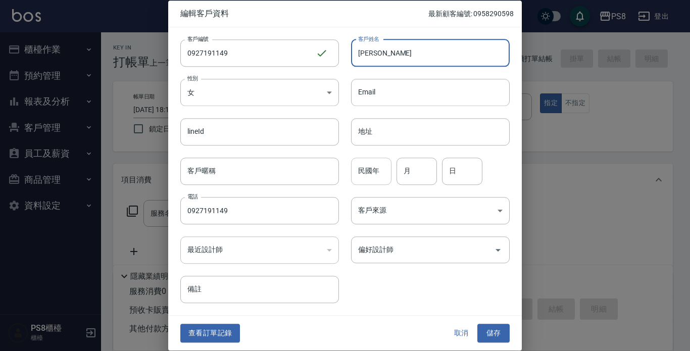
type input "[PERSON_NAME]"
click at [376, 183] on input "民國年" at bounding box center [371, 171] width 40 height 27
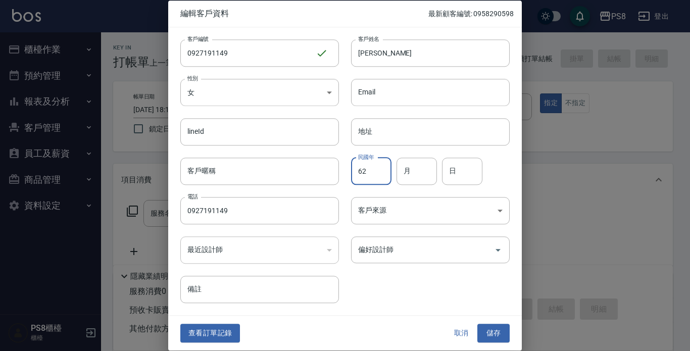
type input "62"
type input "2"
click at [422, 183] on input "2" at bounding box center [417, 171] width 40 height 27
type input "4"
click at [457, 170] on input "日" at bounding box center [462, 171] width 40 height 27
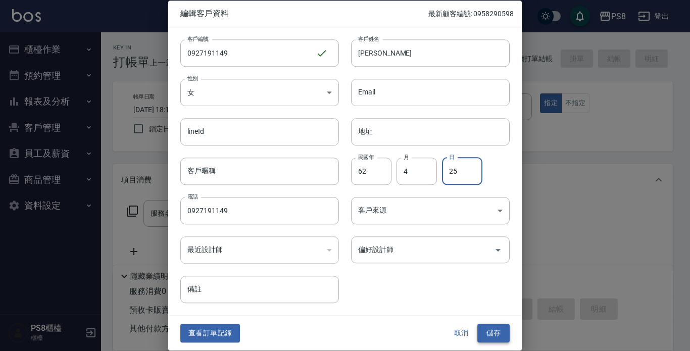
type input "25"
click at [500, 334] on button "儲存" at bounding box center [494, 333] width 32 height 19
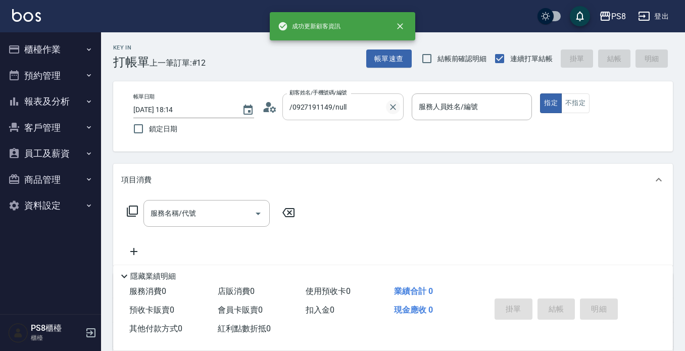
click at [394, 111] on icon "Clear" at bounding box center [393, 107] width 10 height 10
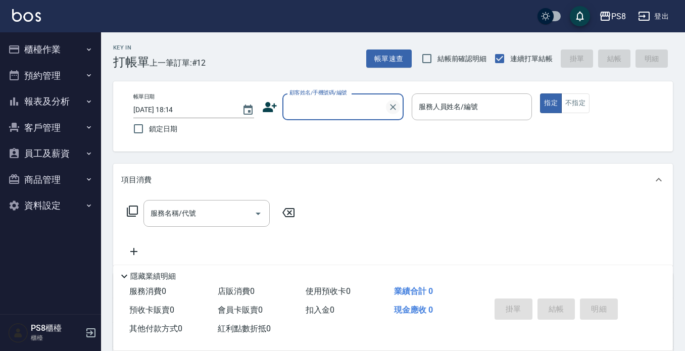
click at [394, 107] on icon "Clear" at bounding box center [393, 107] width 6 height 6
click at [331, 97] on label "顧客姓名/手機號碼/編號" at bounding box center [319, 93] width 58 height 8
click at [331, 98] on input "顧客姓名/手機號碼/編號" at bounding box center [335, 107] width 97 height 18
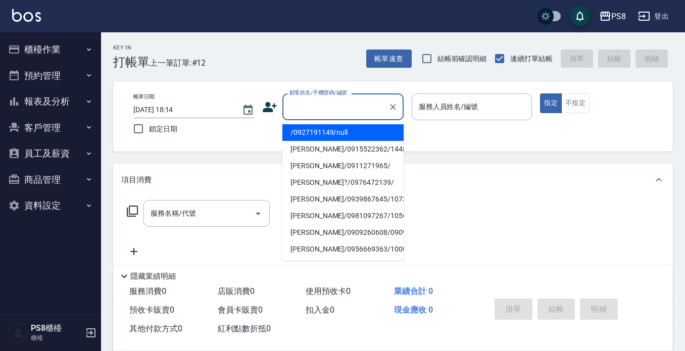
click at [313, 108] on input "顧客姓名/手機號碼/編號" at bounding box center [335, 107] width 97 height 18
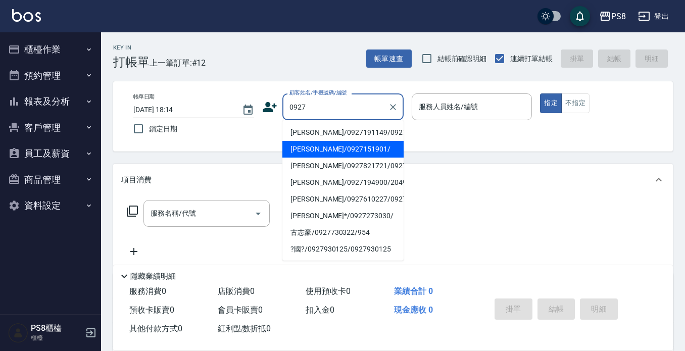
click at [328, 132] on li "[PERSON_NAME]/0927191149/0927191149" at bounding box center [343, 132] width 121 height 17
type input "[PERSON_NAME]/0927191149/0927191149"
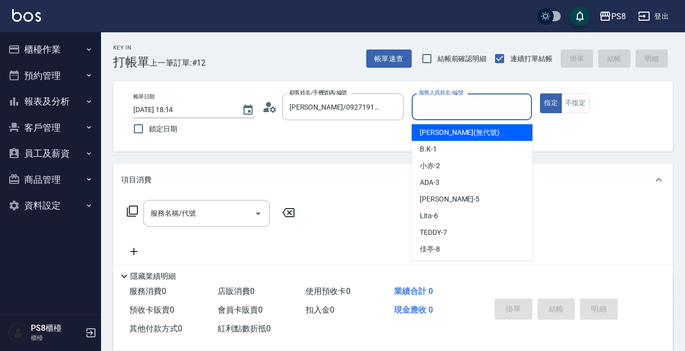
click at [451, 109] on input "服務人員姓名/編號" at bounding box center [472, 107] width 112 height 18
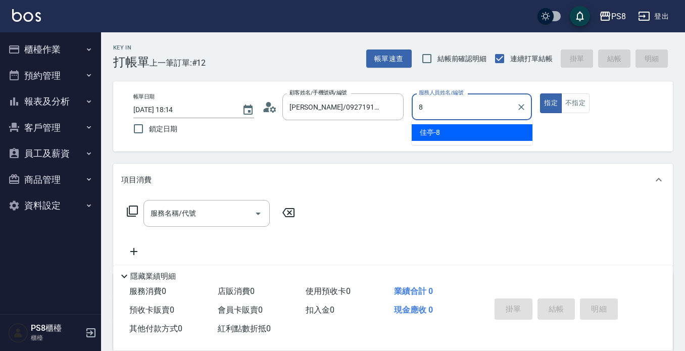
type input "佳亭-8"
type button "true"
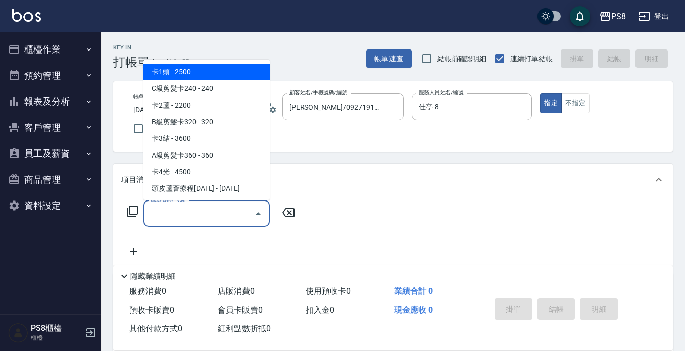
click at [160, 217] on input "服務名稱/代號" at bounding box center [199, 214] width 102 height 18
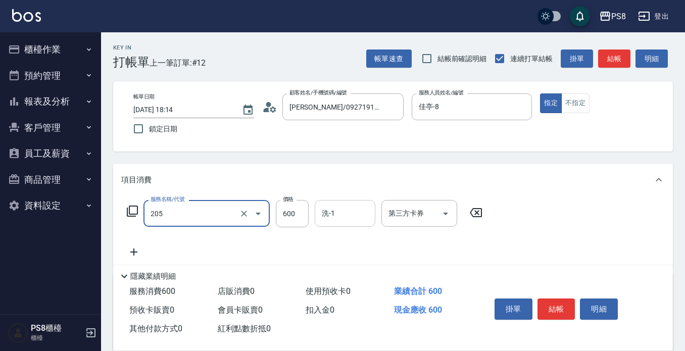
type input "A級洗剪600(205)"
click at [344, 208] on input "洗-1" at bounding box center [345, 214] width 52 height 18
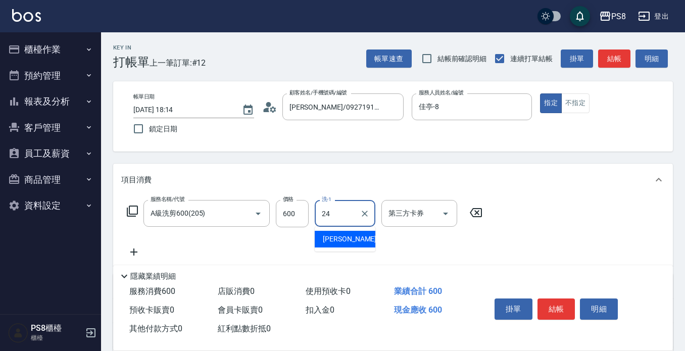
type input "[PERSON_NAME]-24"
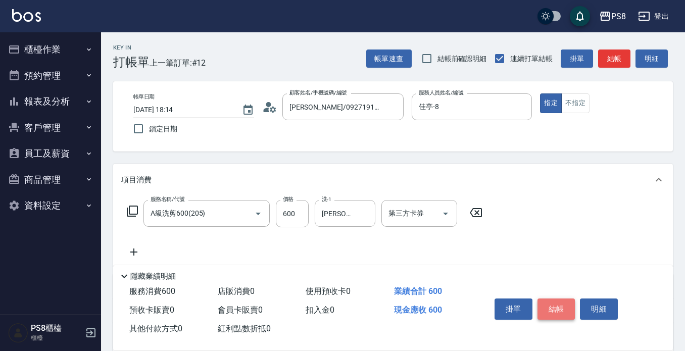
click at [547, 306] on button "結帳" at bounding box center [557, 309] width 38 height 21
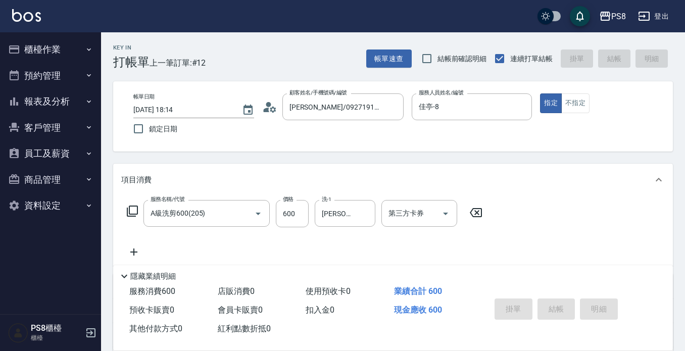
type input "[DATE] 18:16"
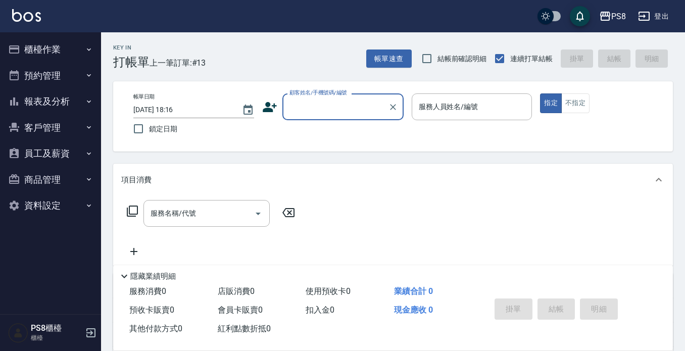
click at [315, 90] on label "顧客姓名/手機號碼/編號" at bounding box center [319, 93] width 58 height 8
click at [315, 98] on input "顧客姓名/手機號碼/編號" at bounding box center [335, 107] width 97 height 18
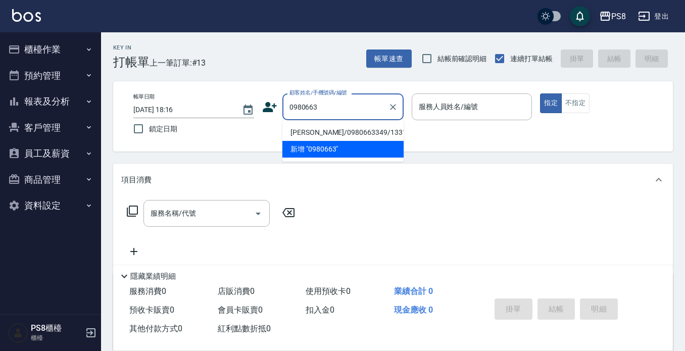
click at [315, 135] on li "[PERSON_NAME]/0980663349/13312" at bounding box center [343, 132] width 121 height 17
type input "[PERSON_NAME]/0980663349/13312"
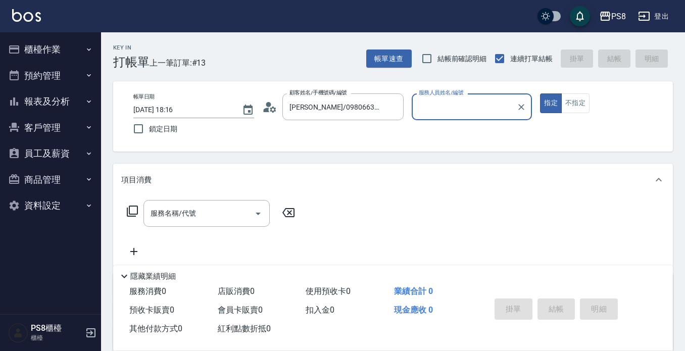
type input "佳亭-8"
click at [209, 223] on div "服務名稱/代號" at bounding box center [207, 213] width 126 height 27
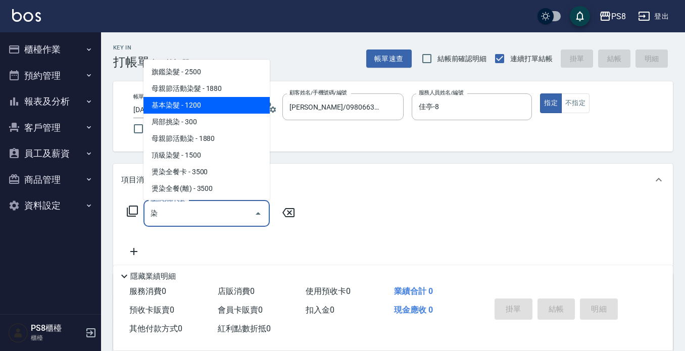
click at [218, 103] on span "基本染髮 - 1200" at bounding box center [207, 105] width 126 height 17
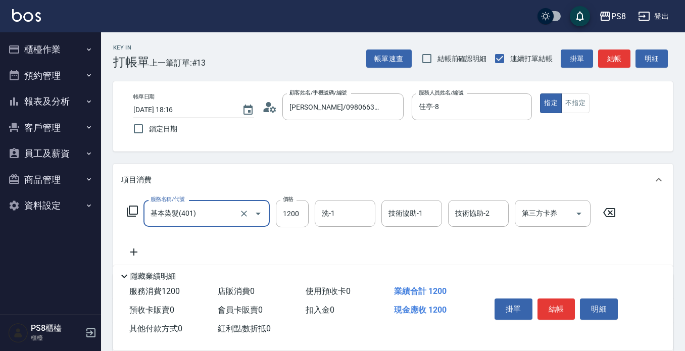
type input "基本染髮(401)"
click at [138, 251] on icon at bounding box center [133, 252] width 25 height 12
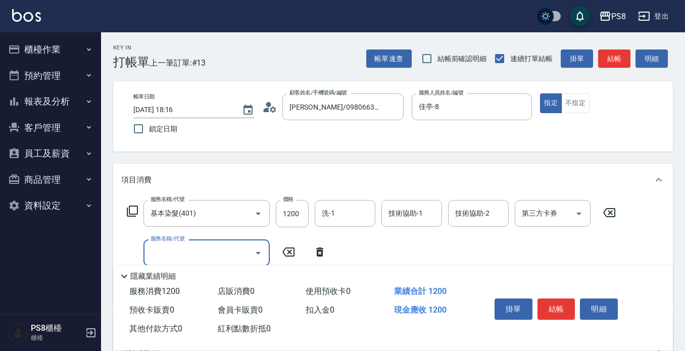
click at [215, 251] on input "服務名稱/代號" at bounding box center [199, 253] width 102 height 18
click at [215, 252] on input "滋養" at bounding box center [199, 253] width 102 height 18
type input "滋養"
click at [294, 250] on icon at bounding box center [289, 252] width 12 height 9
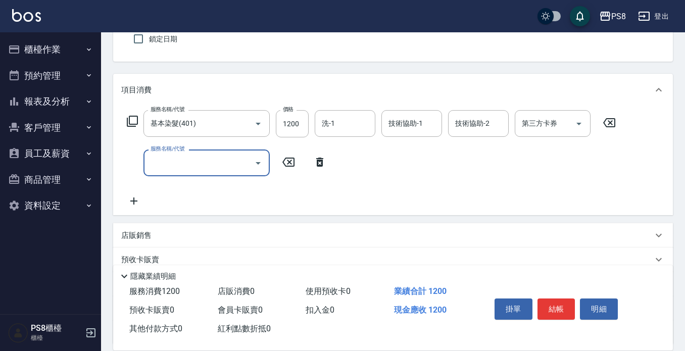
scroll to position [101, 0]
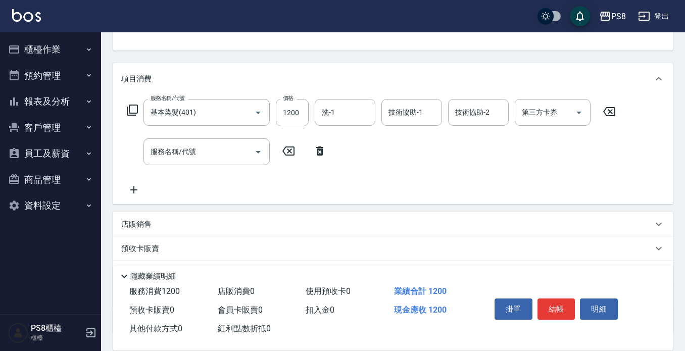
click at [192, 223] on div "店販銷售" at bounding box center [387, 224] width 532 height 11
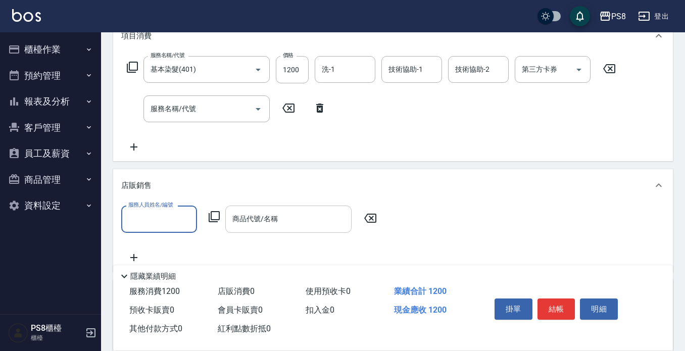
scroll to position [202, 0]
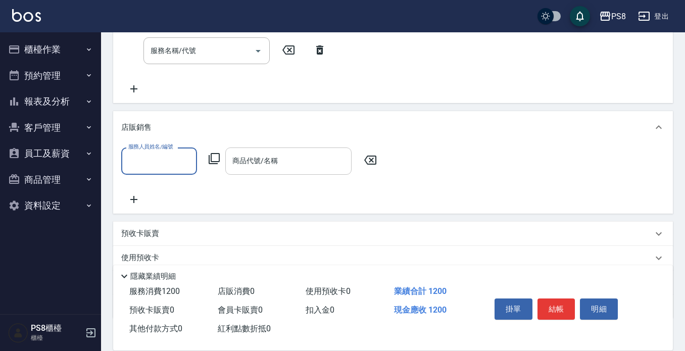
click at [255, 155] on input "商品代號/名稱" at bounding box center [288, 161] width 117 height 18
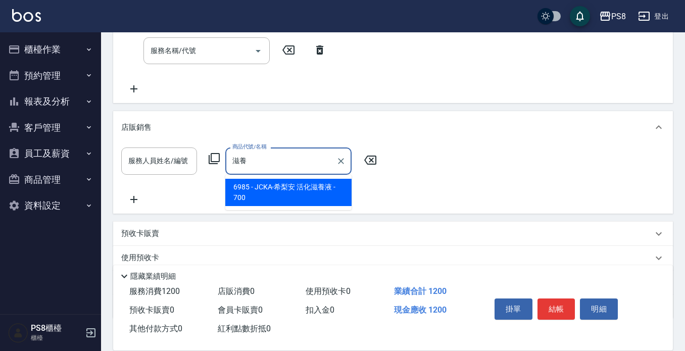
click at [330, 189] on span "6985 - JCKA-希梨安 活化滋養液 - 700" at bounding box center [288, 192] width 126 height 27
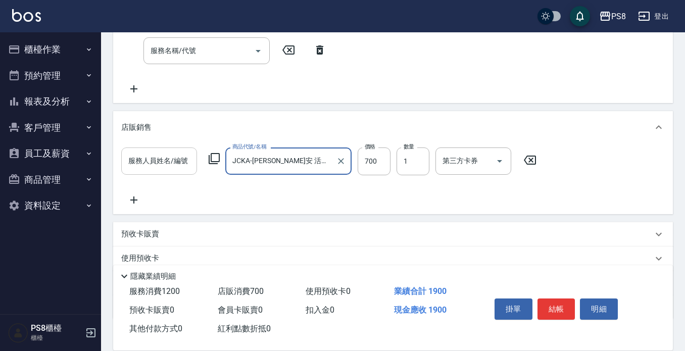
type input "JCKA-[PERSON_NAME]安 活化滋養液"
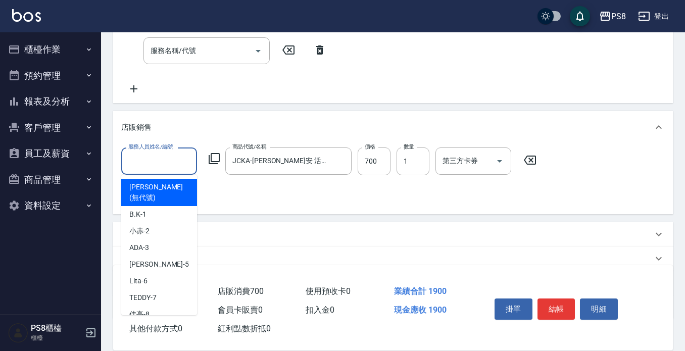
click at [174, 166] on input "服務人員姓名/編號" at bounding box center [159, 161] width 67 height 18
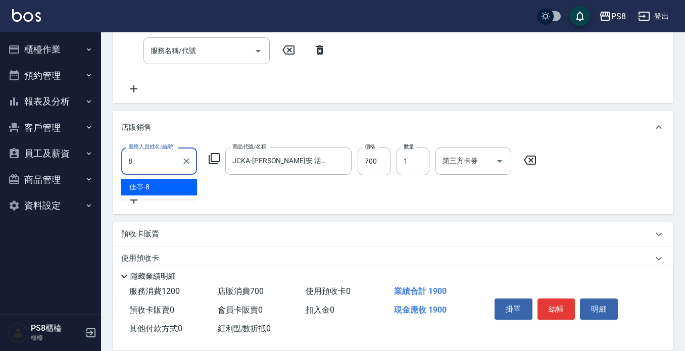
type input "佳亭-8"
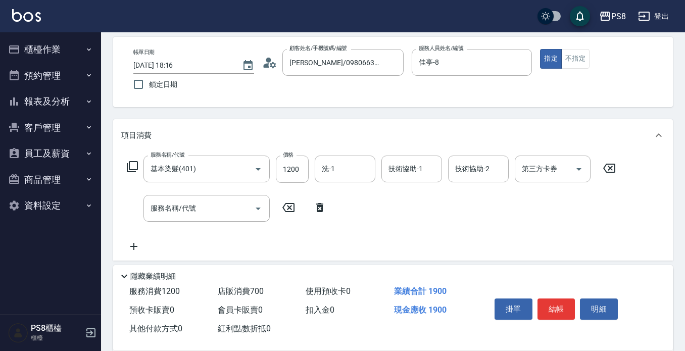
scroll to position [0, 0]
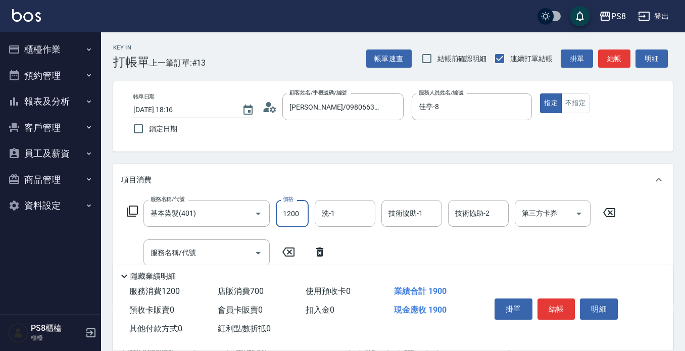
click at [298, 218] on input "1200" at bounding box center [292, 213] width 33 height 27
type input "1300"
click at [406, 240] on div "服務名稱/代號 基本染髮(401) 服務名稱/代號 價格 1300 價格 洗-1 洗-1 技術協助-1 技術協助-1 技術協助-2 技術協助-2 第三方卡券 …" at bounding box center [371, 248] width 501 height 97
click at [558, 305] on button "結帳" at bounding box center [557, 309] width 38 height 21
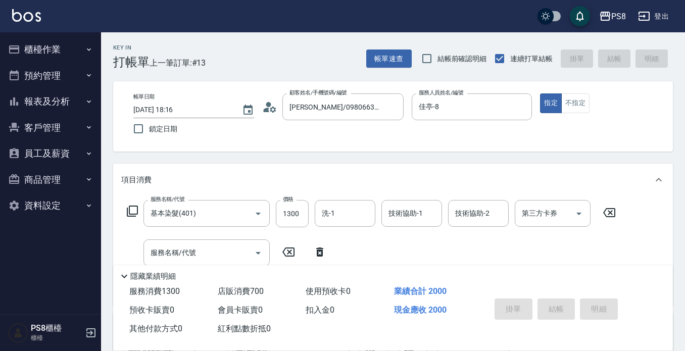
type input "[DATE] 18:17"
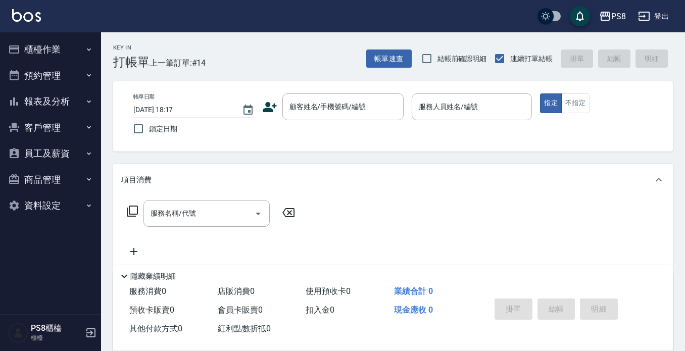
click at [25, 6] on div "PS8 登出" at bounding box center [342, 16] width 685 height 32
click at [25, 18] on img at bounding box center [26, 15] width 29 height 13
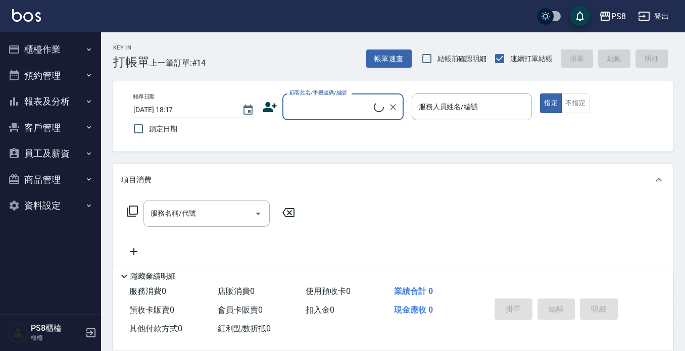
click at [39, 49] on button "櫃檯作業" at bounding box center [50, 49] width 93 height 26
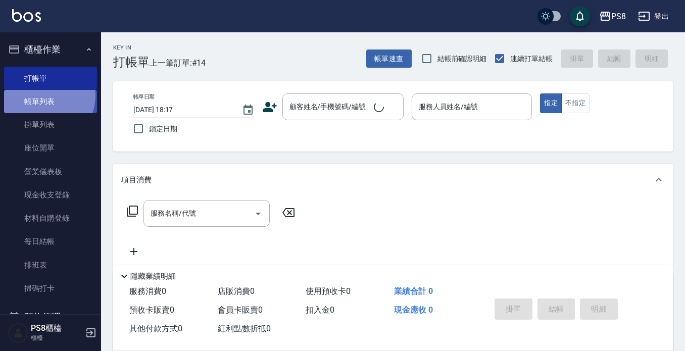
click at [37, 95] on link "帳單列表" at bounding box center [50, 101] width 93 height 23
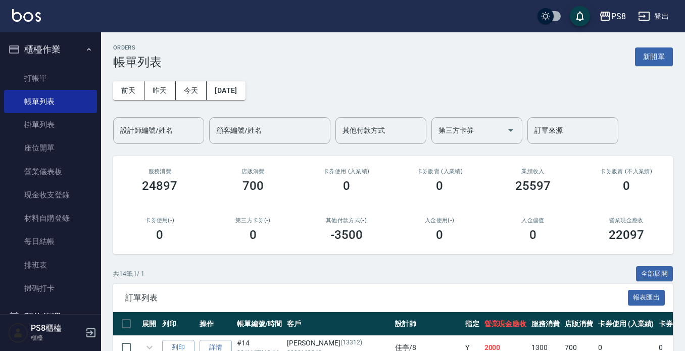
click at [294, 89] on div "[DATE] [DATE] [DATE] [DATE] 設計師編號/姓名 設計師編號/姓名 顧客編號/姓名 顧客編號/姓名 其他付款方式 其他付款方式 第三方…" at bounding box center [393, 106] width 560 height 75
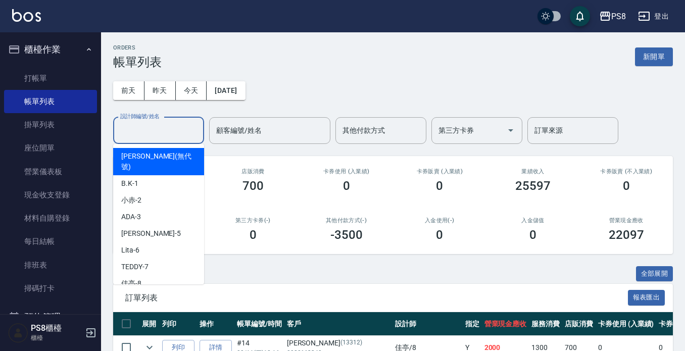
click at [159, 126] on input "設計師編號/姓名" at bounding box center [159, 131] width 82 height 18
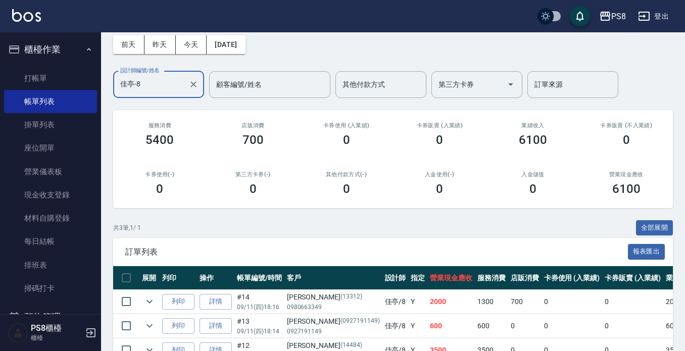
scroll to position [106, 0]
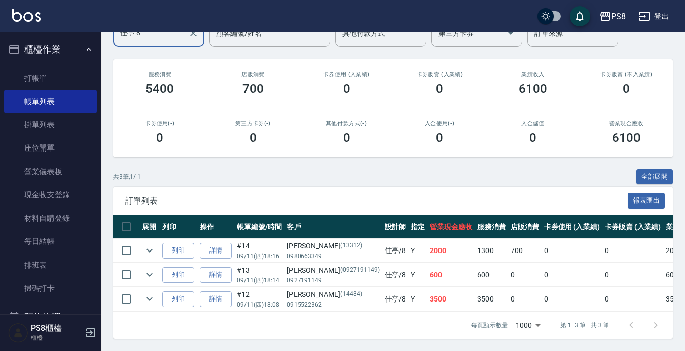
type input "佳亭-8"
click at [16, 15] on img at bounding box center [26, 15] width 29 height 13
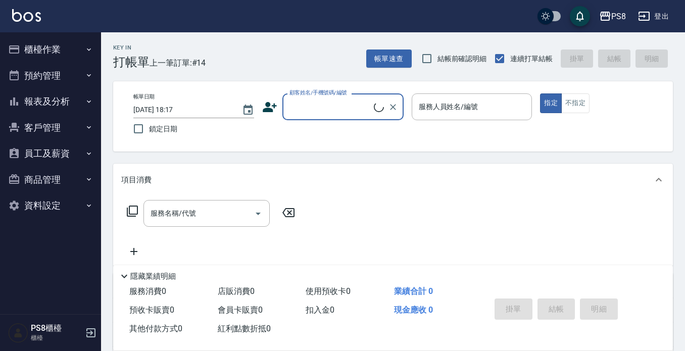
click at [329, 109] on input "顧客姓名/手機號碼/編號" at bounding box center [330, 107] width 87 height 18
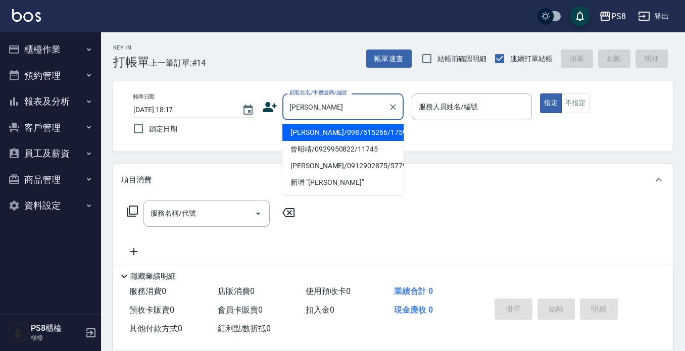
click at [333, 124] on li "[PERSON_NAME]/0987515266/17595" at bounding box center [343, 132] width 121 height 17
type input "[PERSON_NAME]/0987515266/17595"
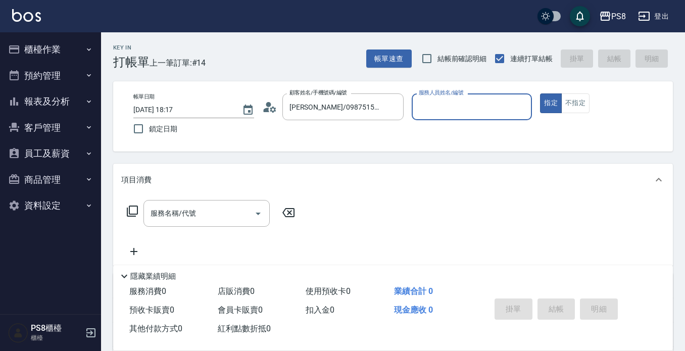
type input "佳亭-8"
click at [213, 212] on input "服務名稱/代號" at bounding box center [199, 214] width 102 height 18
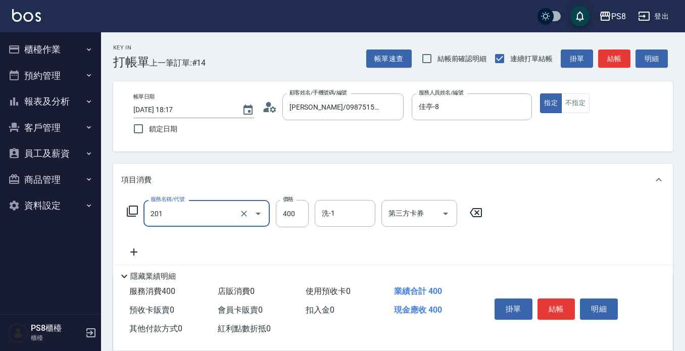
type input "洗剪400(201)"
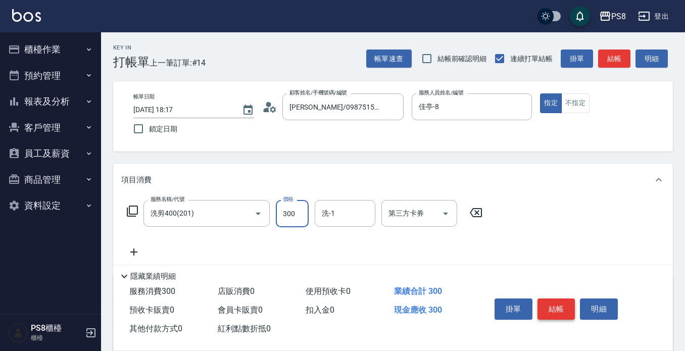
type input "300"
click at [567, 302] on button "結帳" at bounding box center [557, 309] width 38 height 21
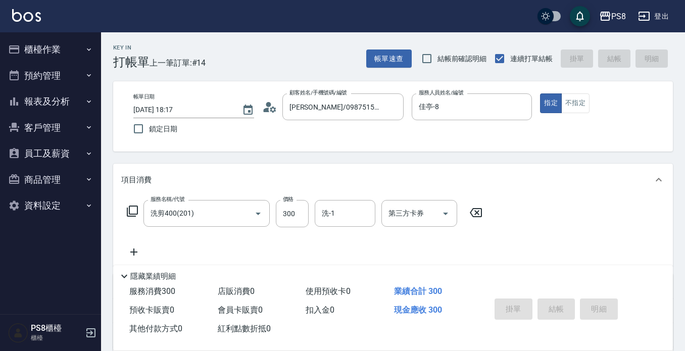
type input "[DATE] 18:18"
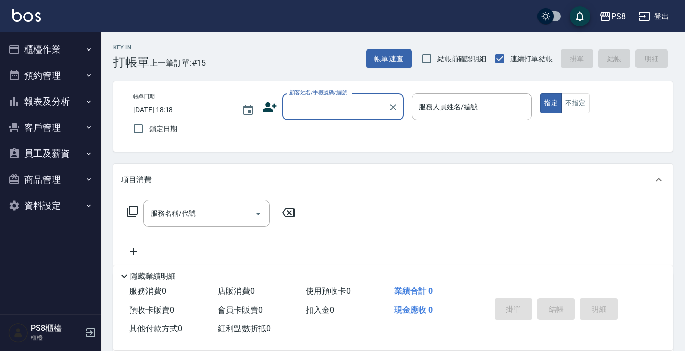
click at [530, 218] on div "服務名稱/代號 服務名稱/代號" at bounding box center [393, 231] width 560 height 70
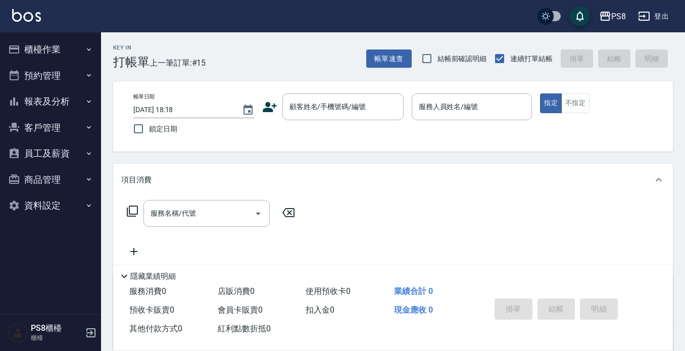
click at [77, 104] on button "報表及分析" at bounding box center [50, 101] width 93 height 26
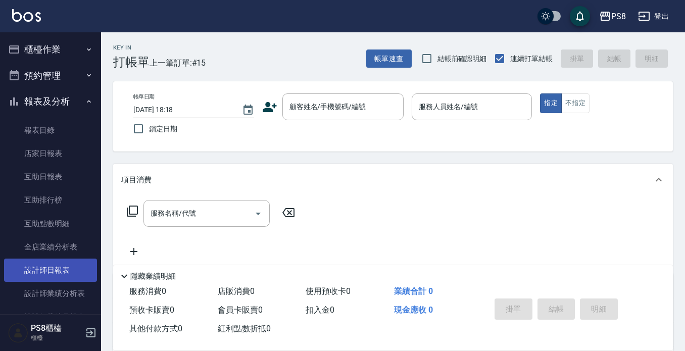
click at [55, 275] on link "設計師日報表" at bounding box center [50, 270] width 93 height 23
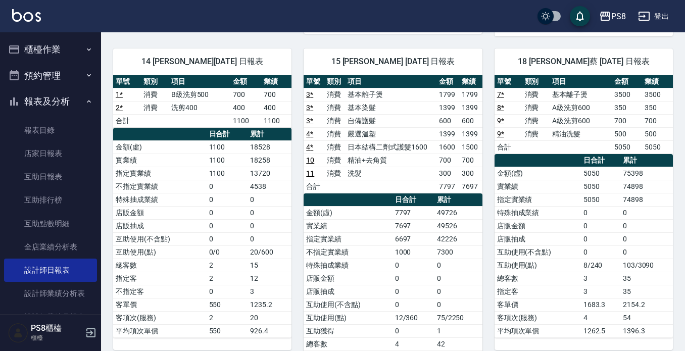
scroll to position [404, 0]
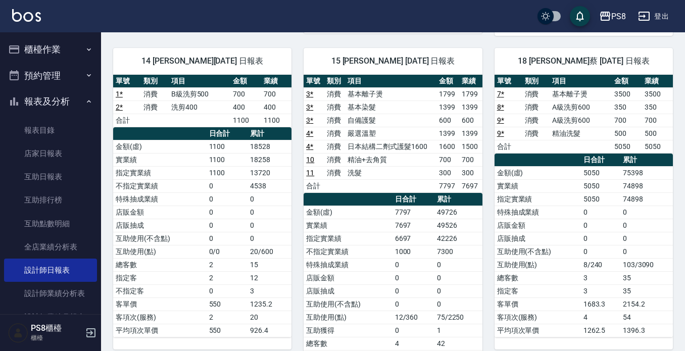
click at [53, 100] on button "報表及分析" at bounding box center [50, 101] width 93 height 26
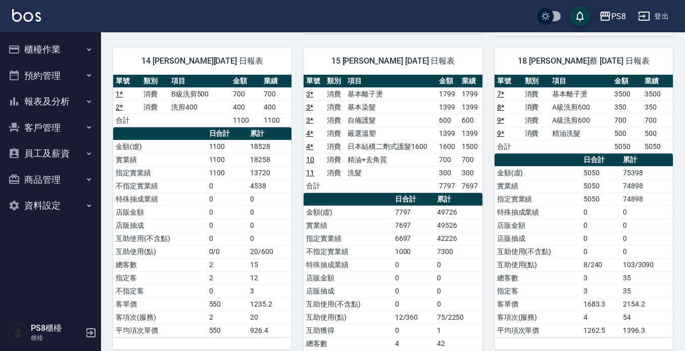
click at [62, 49] on button "櫃檯作業" at bounding box center [50, 49] width 93 height 26
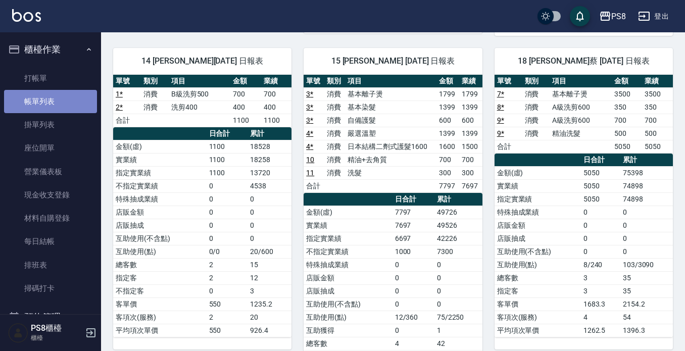
click at [58, 106] on link "帳單列表" at bounding box center [50, 101] width 93 height 23
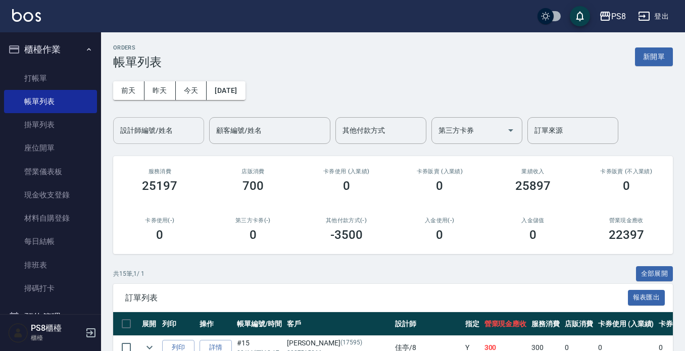
click at [156, 131] on input "設計師編號/姓名" at bounding box center [159, 131] width 82 height 18
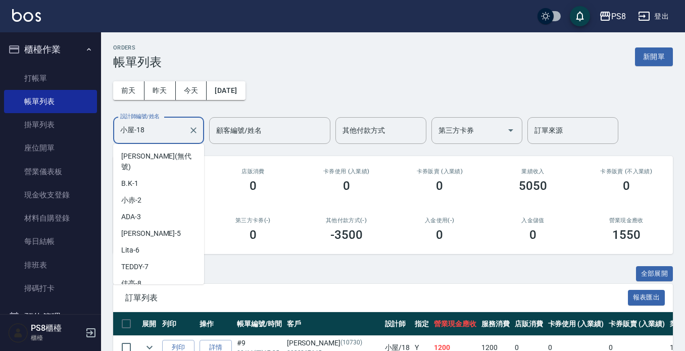
scroll to position [130, 0]
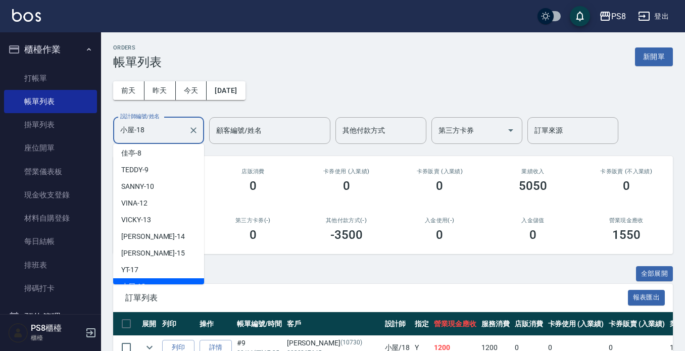
drag, startPoint x: 166, startPoint y: 126, endPoint x: 114, endPoint y: 133, distance: 53.0
click at [114, 133] on div "小屋-18 設計師編號/姓名" at bounding box center [158, 130] width 91 height 27
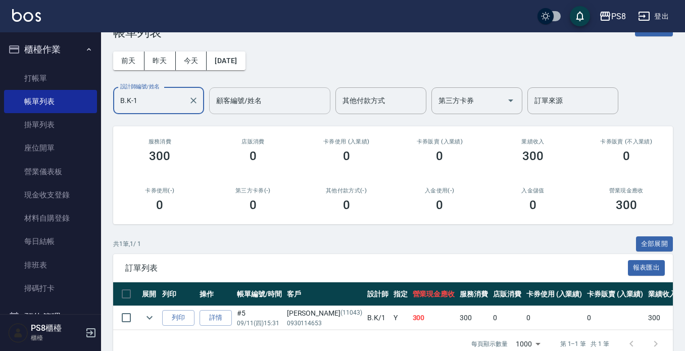
scroll to position [57, 0]
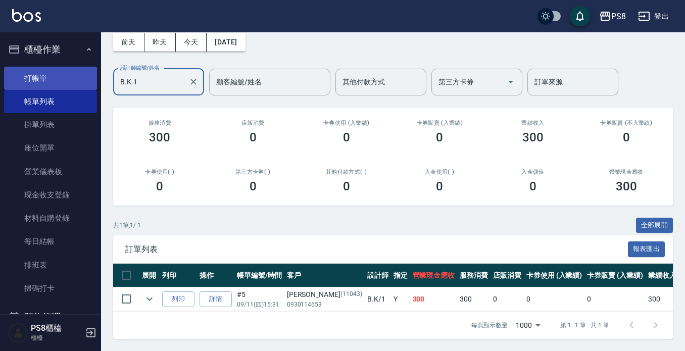
drag, startPoint x: 180, startPoint y: 72, endPoint x: 13, endPoint y: 78, distance: 167.4
click at [13, 78] on div "PS8 登出 櫃檯作業 打帳單 帳單列表 掛單列表 座位開單 營業儀表板 現金收支登錄 材料自購登錄 每日結帳 排班表 掃碼打卡 預約管理 預約管理 單日預約…" at bounding box center [342, 151] width 685 height 400
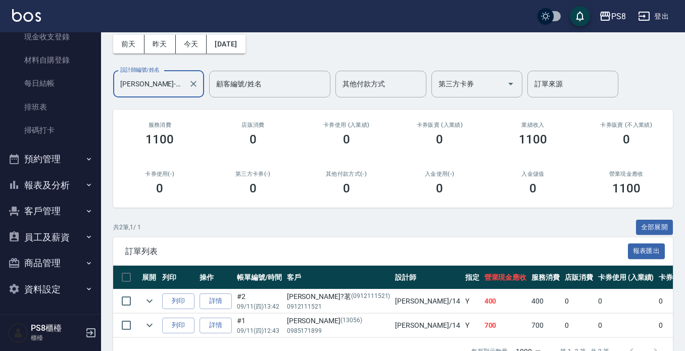
scroll to position [81, 0]
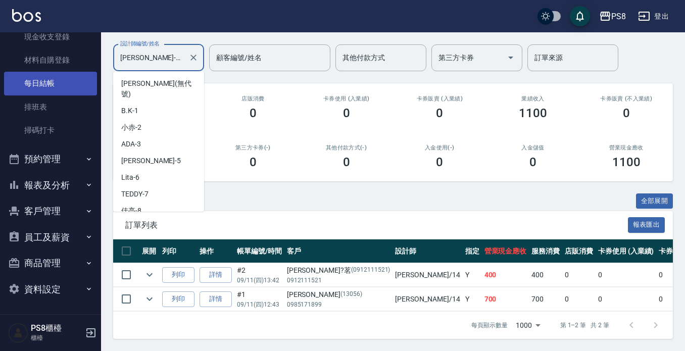
drag, startPoint x: 166, startPoint y: 49, endPoint x: 4, endPoint y: 82, distance: 165.6
click at [50, 62] on div "PS8 登出 櫃檯作業 打帳單 帳單列表 掛單列表 座位開單 營業儀表板 現金收支登錄 材料自購登錄 每日結帳 排班表 掃碼打卡 預約管理 預約管理 單日預約…" at bounding box center [342, 139] width 685 height 424
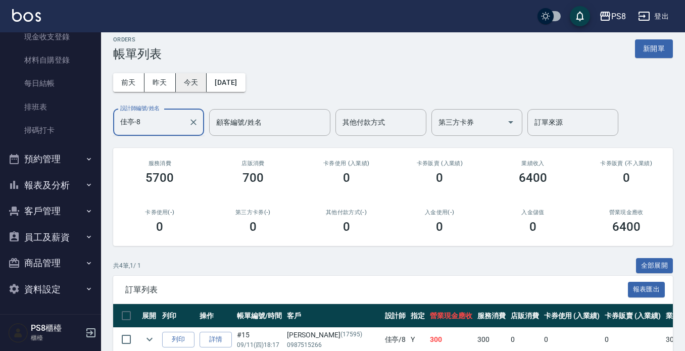
scroll to position [0, 0]
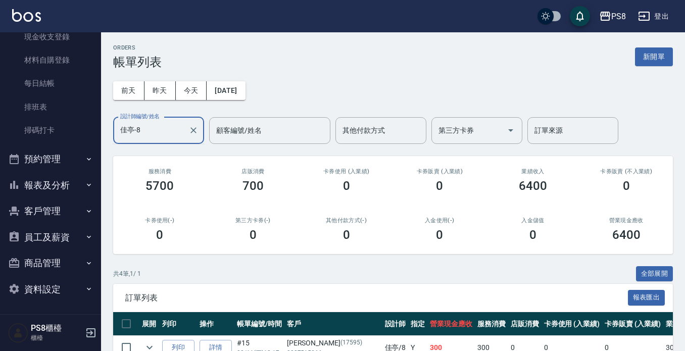
drag, startPoint x: 155, startPoint y: 134, endPoint x: 0, endPoint y: 127, distance: 154.8
click at [0, 129] on div "PS8 登出 櫃檯作業 打帳單 帳單列表 掛單列表 座位開單 營業儀表板 現金收支登錄 材料自購登錄 每日結帳 排班表 掃碼打卡 預約管理 預約管理 單日預約…" at bounding box center [342, 236] width 685 height 473
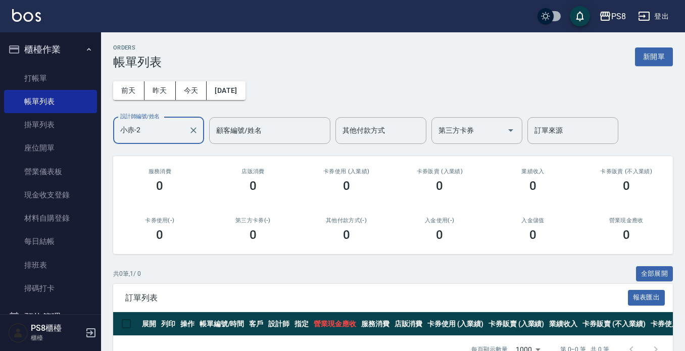
type input "小赤-2"
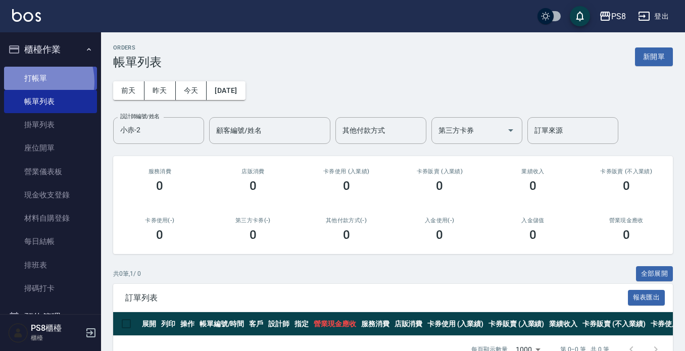
click at [32, 81] on link "打帳單" at bounding box center [50, 78] width 93 height 23
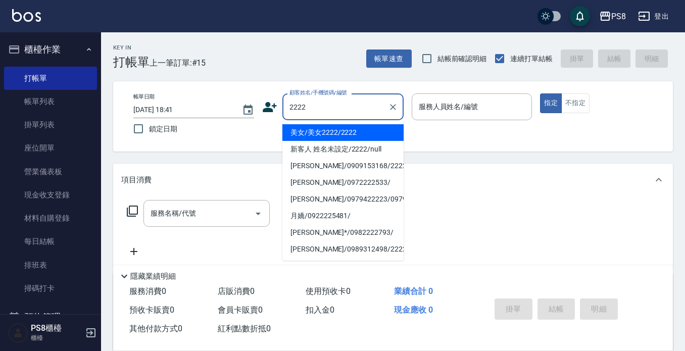
click at [318, 128] on li "美女/美女2222/2222" at bounding box center [343, 132] width 121 height 17
type input "美女/美女2222/2222"
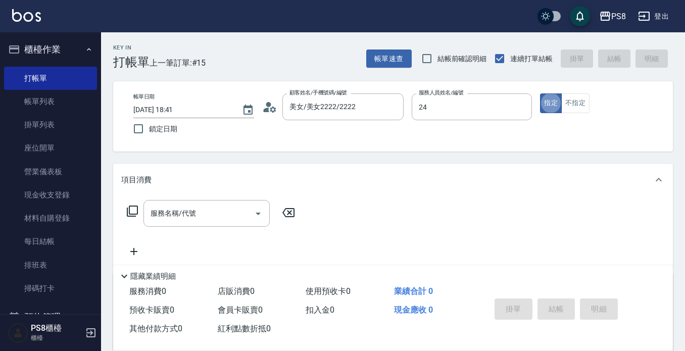
type input "[PERSON_NAME]-24"
type button "true"
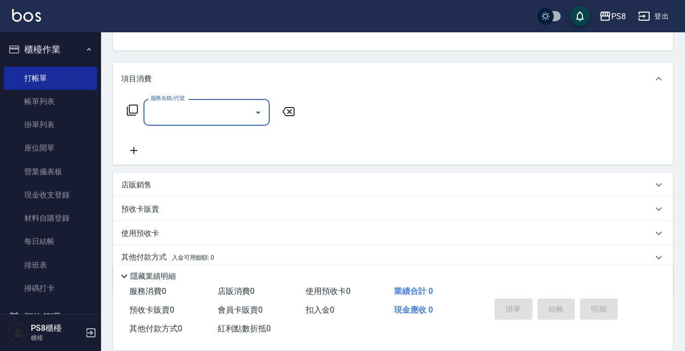
click at [221, 74] on div "項目消費" at bounding box center [387, 79] width 532 height 11
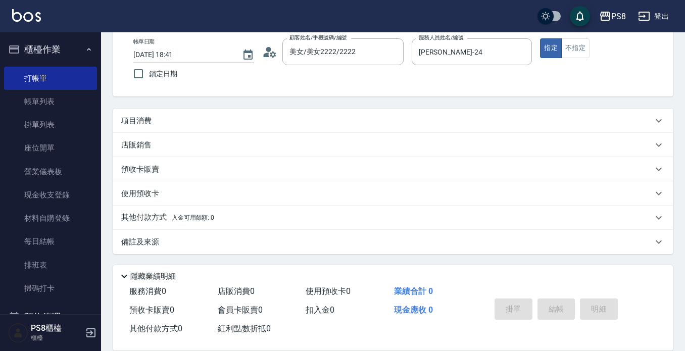
scroll to position [55, 0]
click at [178, 147] on div "店販銷售" at bounding box center [387, 145] width 532 height 11
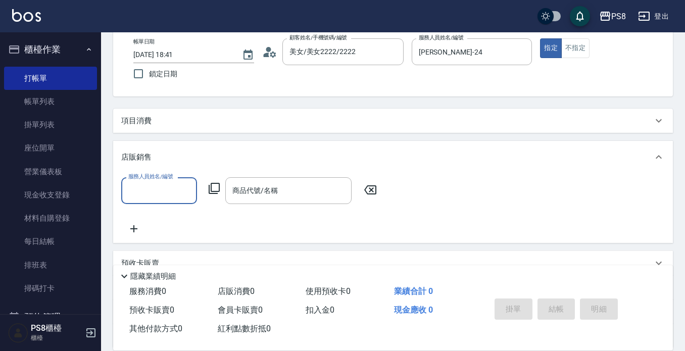
scroll to position [0, 0]
type input "[PERSON_NAME]-24"
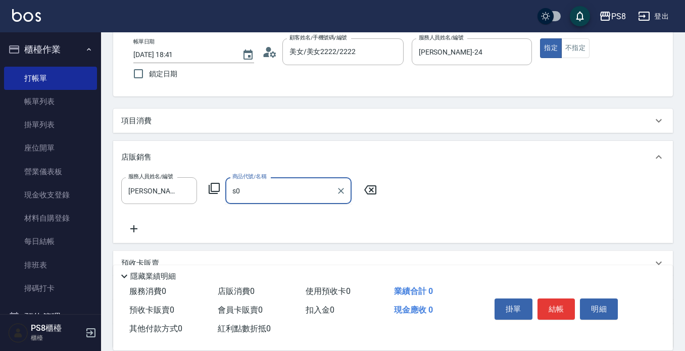
type input "s"
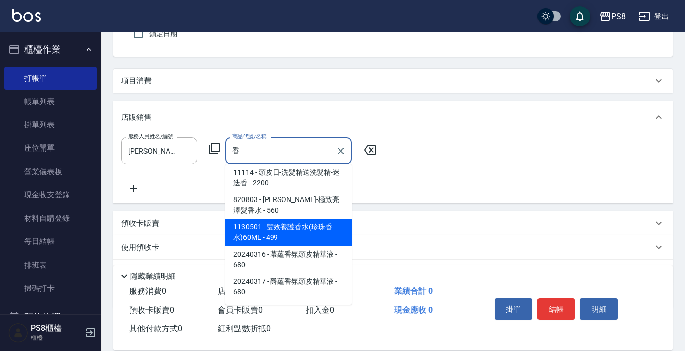
scroll to position [149, 0]
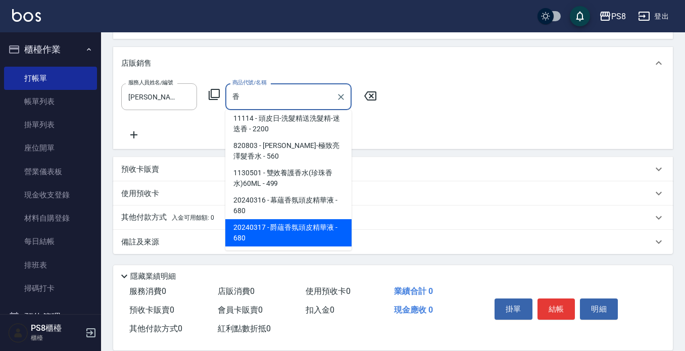
click at [305, 233] on span "20240317 - 爵蘊香氛頭皮精華液 - 680" at bounding box center [288, 232] width 126 height 27
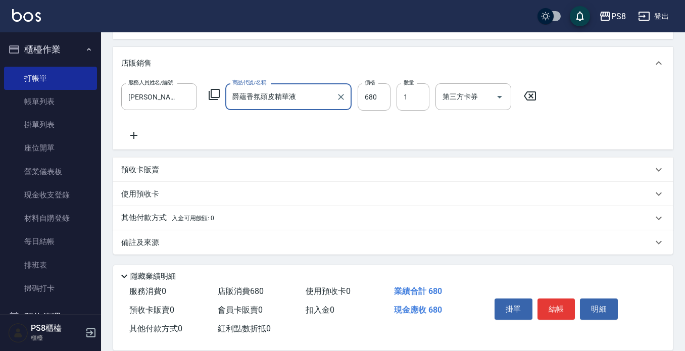
type input "爵蘊香氛頭皮精華液"
click at [130, 132] on icon at bounding box center [133, 135] width 25 height 12
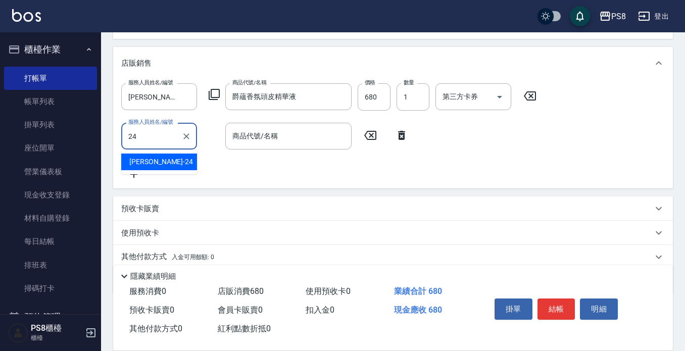
type input "[PERSON_NAME]-24"
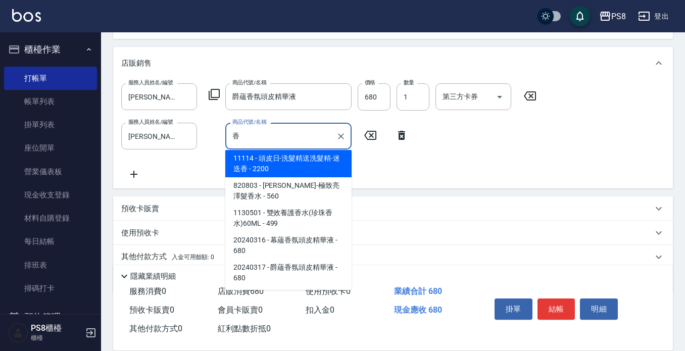
scroll to position [65, 0]
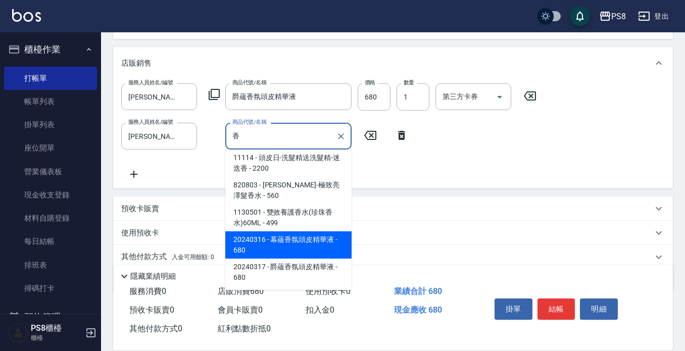
click at [281, 246] on span "20240316 - 幕蘊香氛頭皮精華液 - 680" at bounding box center [288, 244] width 126 height 27
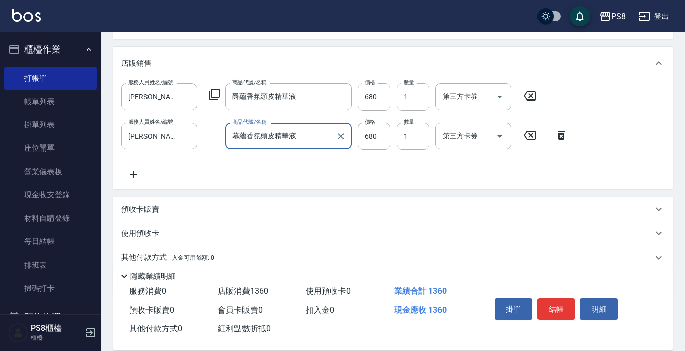
type input "幕蘊香氛頭皮精華液"
click at [373, 176] on div "服務人員姓名/編號 [PERSON_NAME]-24 服務人員姓名/編號 商品代號/名稱 爵蘊香氛頭皮精華液 商品代號/名稱 價格 680 價格 數量 1 數…" at bounding box center [393, 132] width 544 height 98
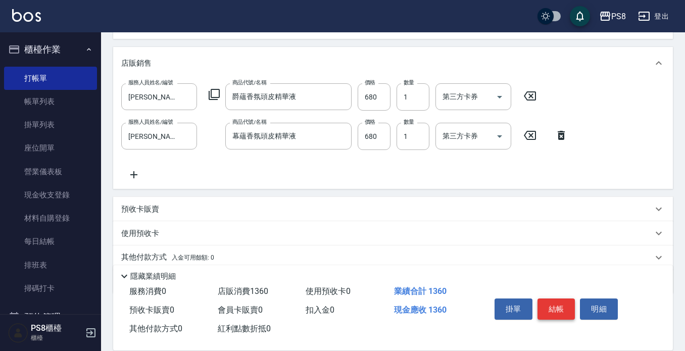
click at [559, 304] on button "結帳" at bounding box center [557, 309] width 38 height 21
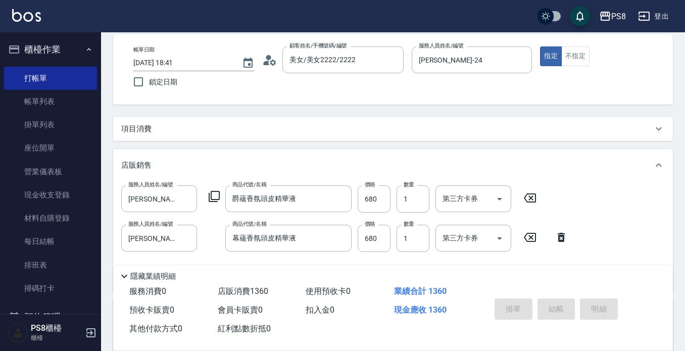
scroll to position [0, 0]
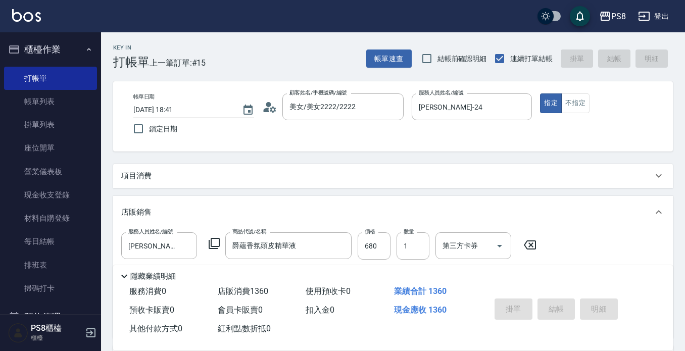
type input "[DATE] 18:42"
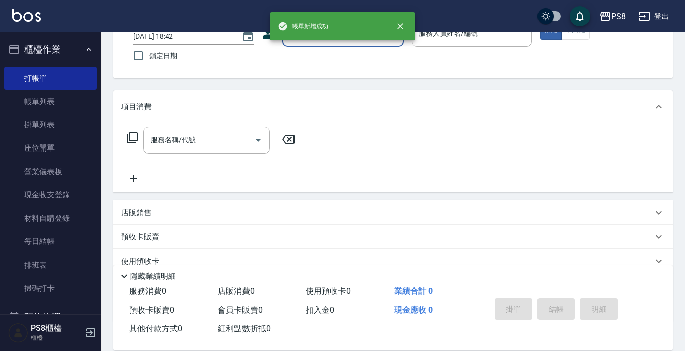
scroll to position [141, 0]
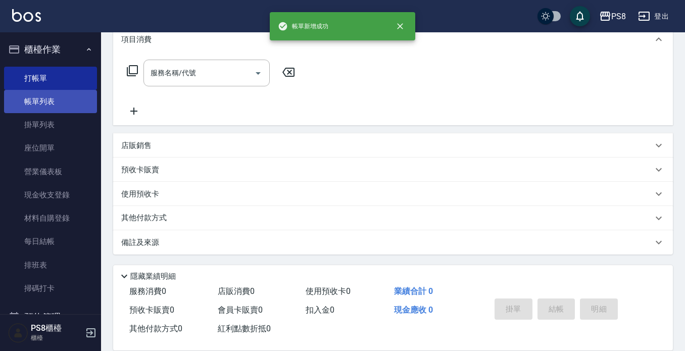
click at [64, 110] on link "帳單列表" at bounding box center [50, 101] width 93 height 23
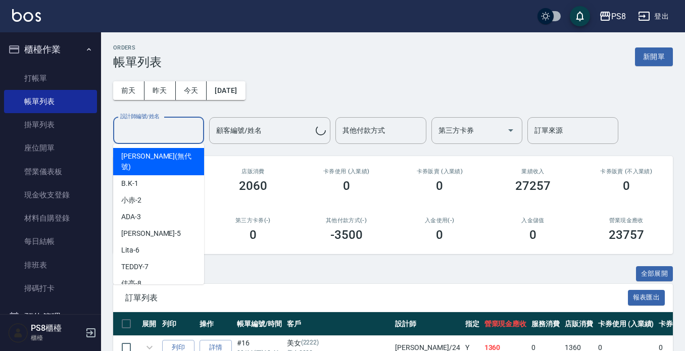
click at [163, 126] on div "設計師編號/姓名 設計師編號/姓名" at bounding box center [158, 130] width 91 height 27
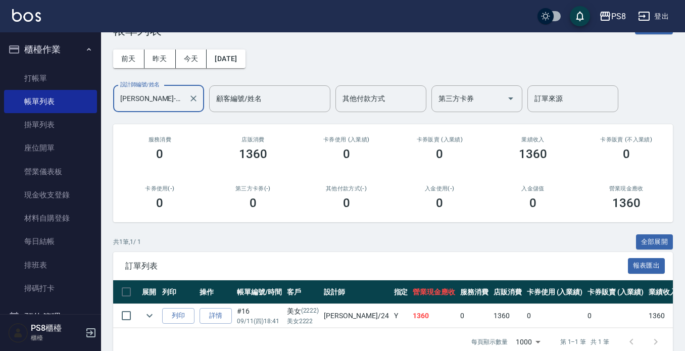
scroll to position [57, 0]
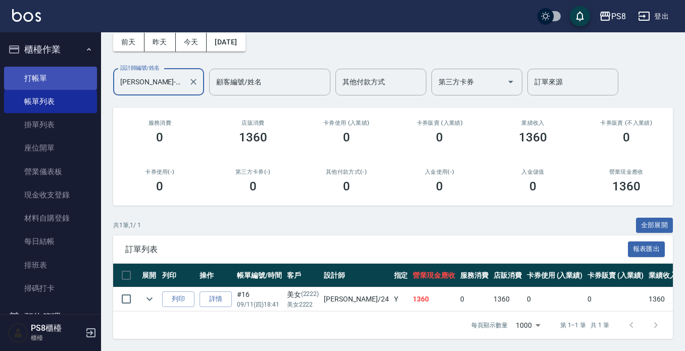
type input "[PERSON_NAME]-24"
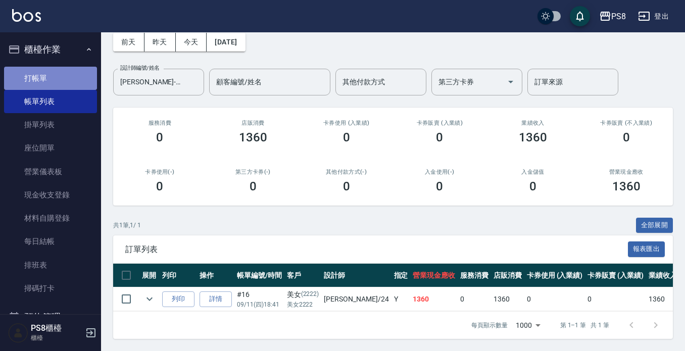
click at [72, 75] on link "打帳單" at bounding box center [50, 78] width 93 height 23
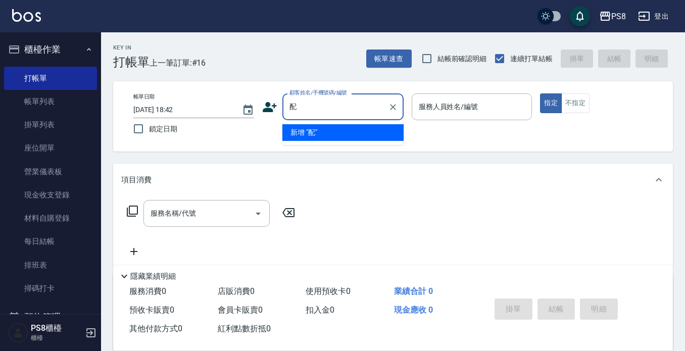
type input "佩"
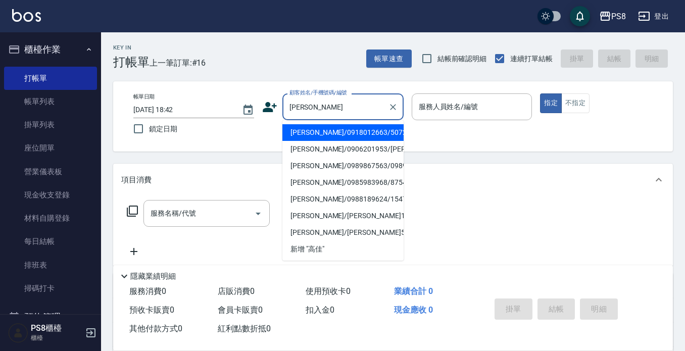
click at [377, 135] on li "[PERSON_NAME]/0918012663/5072" at bounding box center [343, 132] width 121 height 17
type input "[PERSON_NAME]/0918012663/5072"
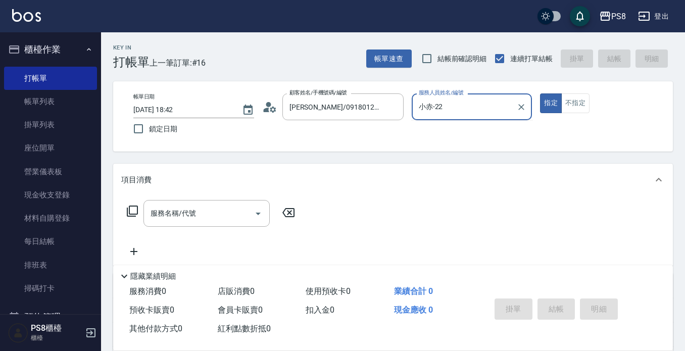
type input "小赤-2"
click at [540, 94] on button "指定" at bounding box center [551, 104] width 22 height 20
type button "true"
click at [164, 216] on div "服務名稱/代號 服務名稱/代號" at bounding box center [207, 213] width 126 height 27
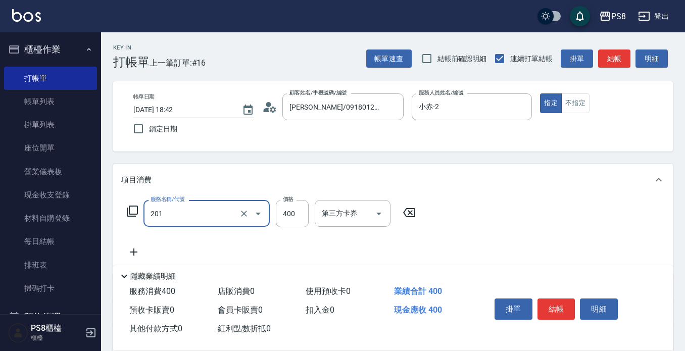
type input "洗剪400(201)"
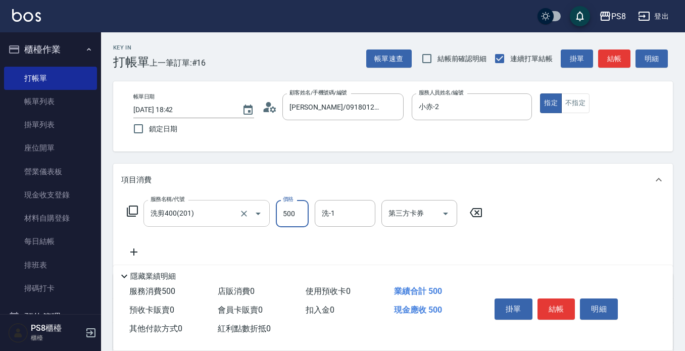
type input "500"
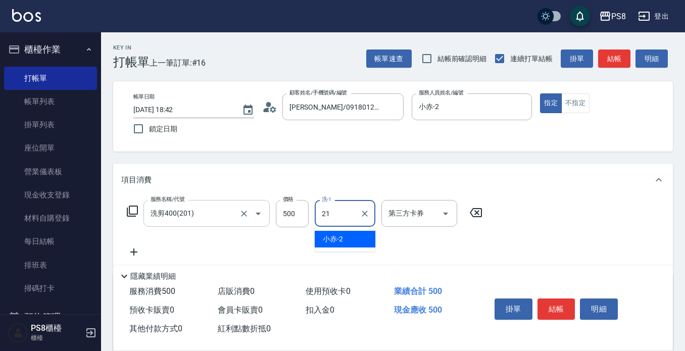
type input "[PERSON_NAME]-21"
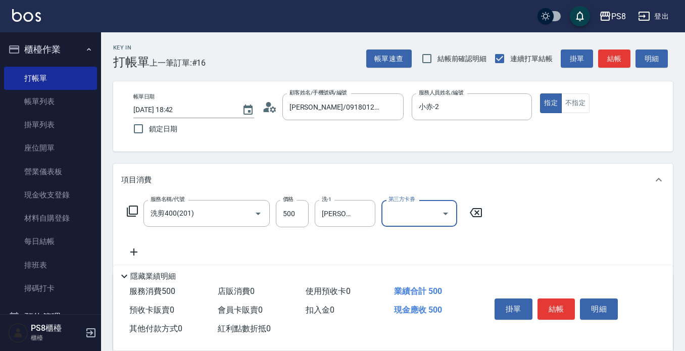
click at [548, 309] on button "結帳" at bounding box center [557, 309] width 38 height 21
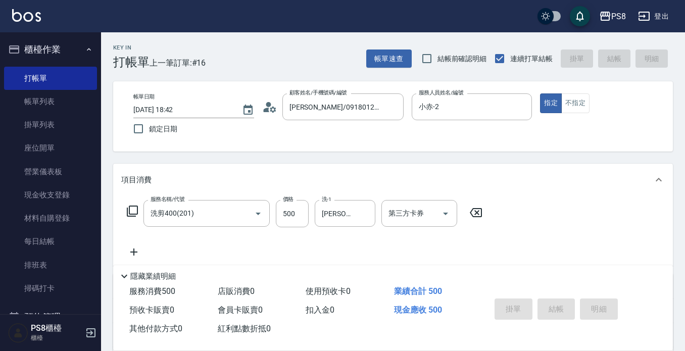
type input "[DATE] 18:44"
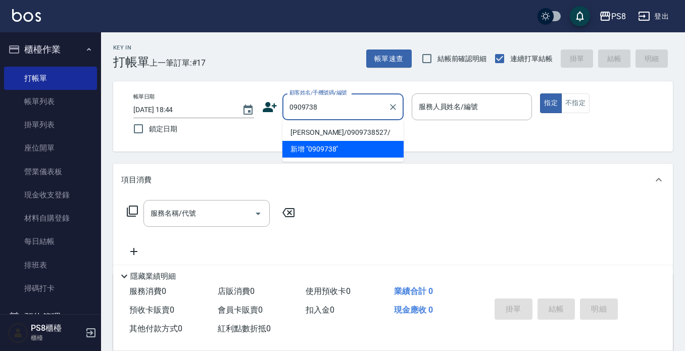
click at [332, 134] on li "[PERSON_NAME]/0909738527/" at bounding box center [343, 132] width 121 height 17
type input "[PERSON_NAME]/0909738527/"
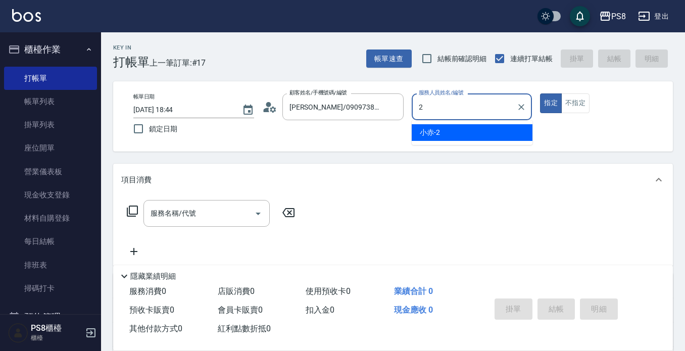
type input "小赤-2"
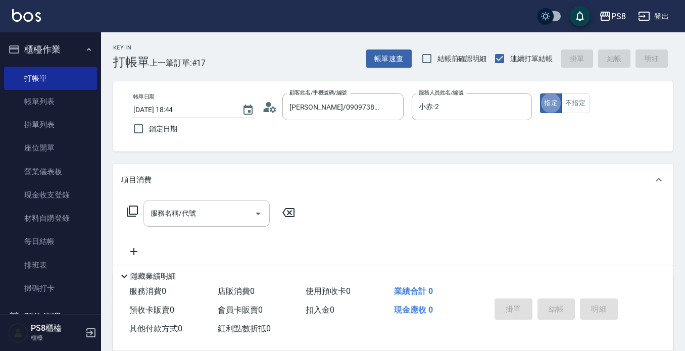
click at [209, 206] on input "服務名稱/代號" at bounding box center [199, 214] width 102 height 18
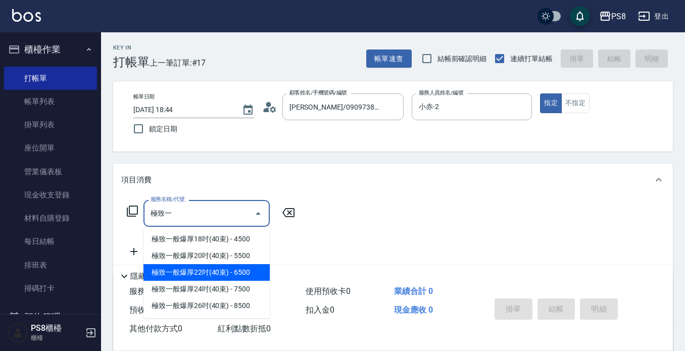
click at [214, 279] on span "極致一般爆厚22吋(40束) - 6500" at bounding box center [207, 272] width 126 height 17
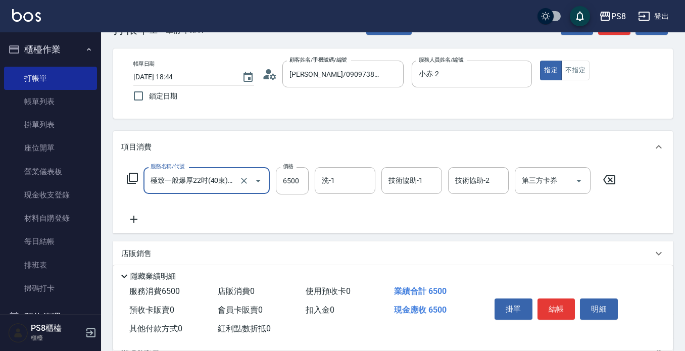
scroll to position [51, 0]
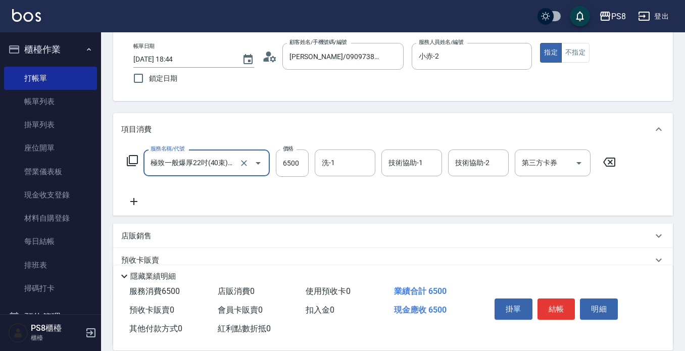
type input "極致一般爆厚22吋(40束)(G72)"
click at [135, 201] on icon at bounding box center [133, 202] width 25 height 12
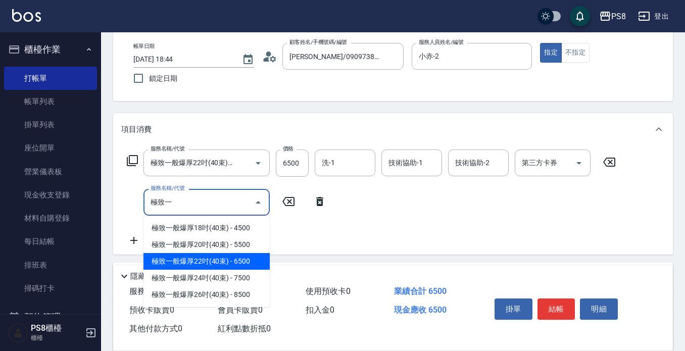
click at [210, 266] on span "極致一般爆厚22吋(40束) - 6500" at bounding box center [207, 261] width 126 height 17
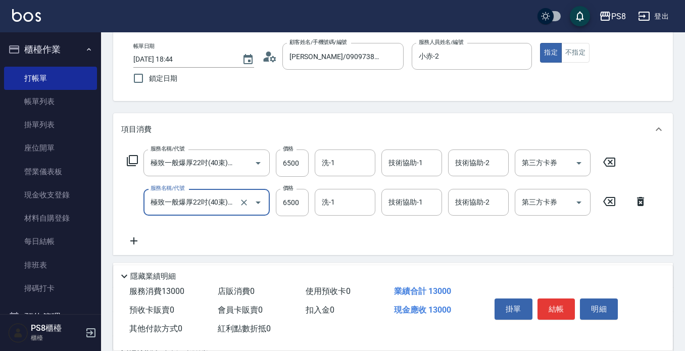
type input "極致一般爆厚22吋(40束)(G72)"
click at [137, 239] on icon at bounding box center [133, 241] width 25 height 12
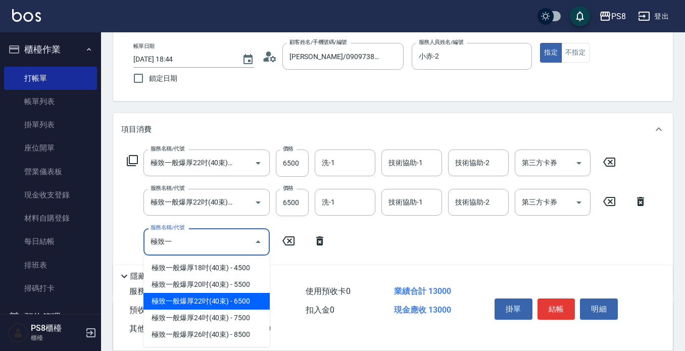
click at [220, 304] on span "極致一般爆厚22吋(40束) - 6500" at bounding box center [207, 301] width 126 height 17
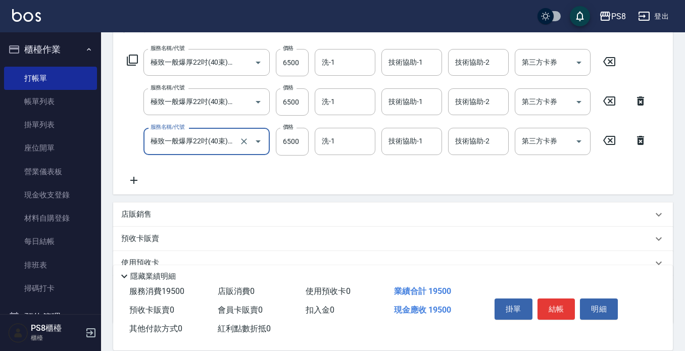
scroll to position [152, 0]
click at [406, 73] on div "技術協助-1" at bounding box center [412, 62] width 61 height 27
type input "極致一般爆厚22吋(40束)(G72)"
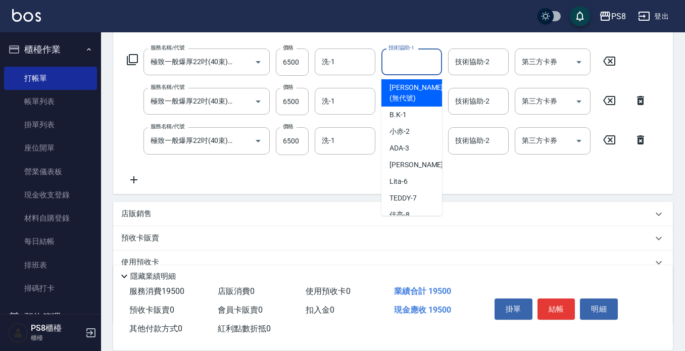
click at [400, 62] on input "技術協助-1" at bounding box center [412, 62] width 52 height 18
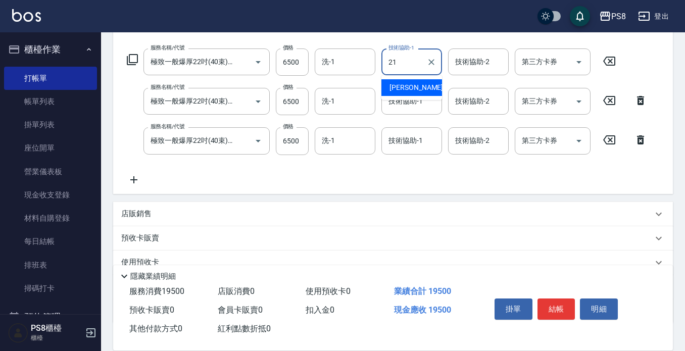
type input "[PERSON_NAME]-21"
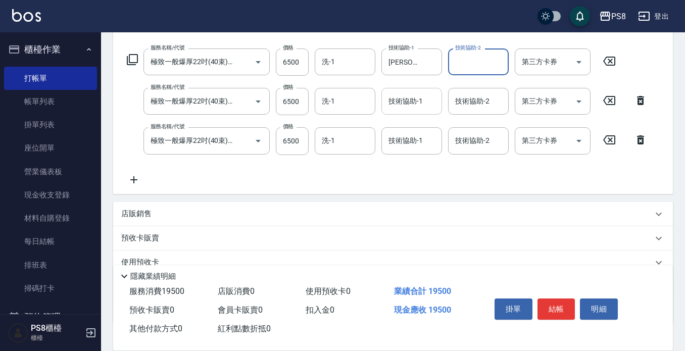
click at [396, 102] on div "技術協助-1 技術協助-1" at bounding box center [412, 101] width 61 height 27
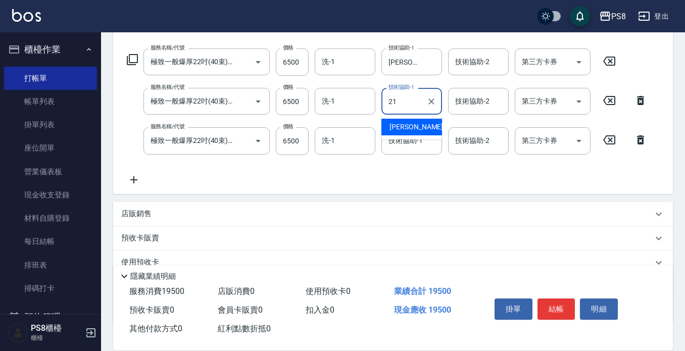
type input "[PERSON_NAME]-21"
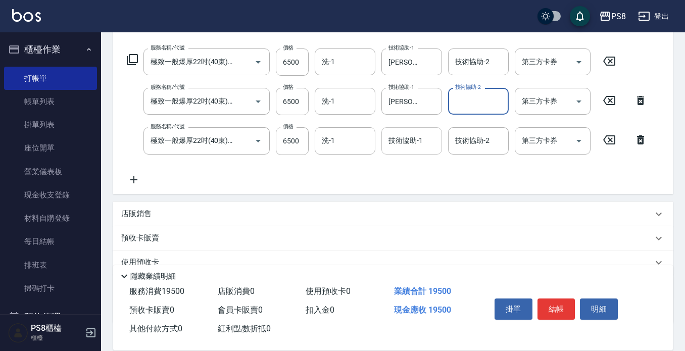
click at [400, 144] on input "技術協助-1" at bounding box center [412, 141] width 52 height 18
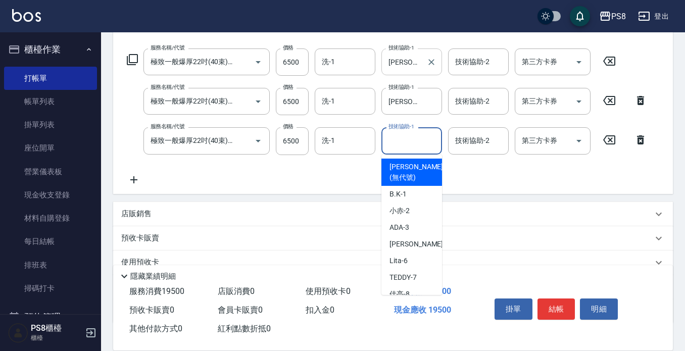
click at [431, 58] on icon "Clear" at bounding box center [432, 62] width 10 height 10
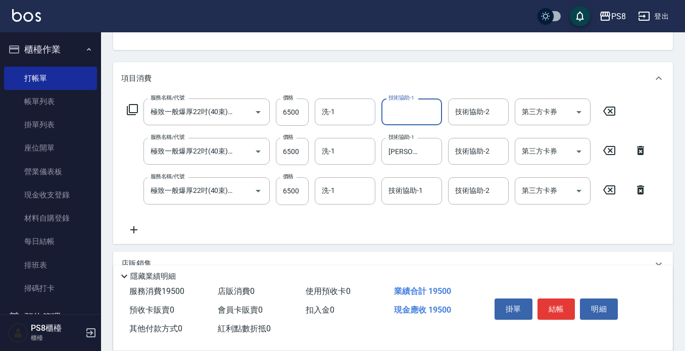
scroll to position [0, 0]
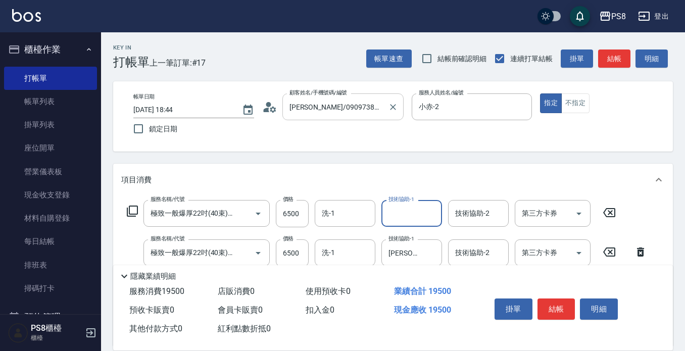
drag, startPoint x: 400, startPoint y: 113, endPoint x: 326, endPoint y: 119, distance: 74.6
click at [323, 119] on div "[PERSON_NAME]/0909738527/ 顧客姓名/手機號碼/編號" at bounding box center [343, 107] width 121 height 27
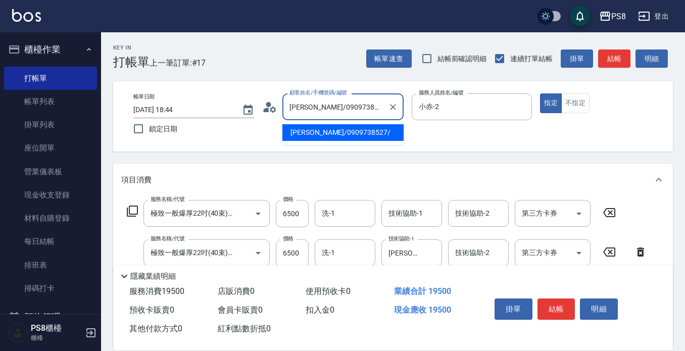
drag, startPoint x: 366, startPoint y: 107, endPoint x: 179, endPoint y: 107, distance: 187.0
click at [179, 107] on div "帳單日期 [DATE] 18:44 鎖定日期 顧客姓名/手機號碼/編號 [PERSON_NAME]/0909738527/ 顧客姓名/手機號碼/編號 服務人員…" at bounding box center [393, 117] width 536 height 46
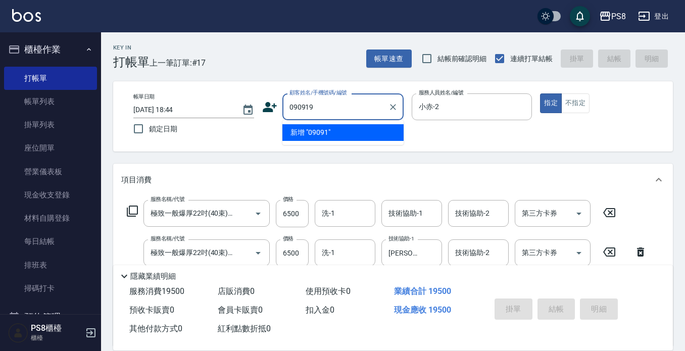
type input "0909199"
drag, startPoint x: 352, startPoint y: 100, endPoint x: 127, endPoint y: 105, distance: 225.5
click at [127, 105] on div "帳單日期 [DATE] 18:44 鎖定日期 顧客姓名/手機號碼/編號 0909199 顧客姓名/手機號碼/編號 服務人員姓名/編號 小赤-2 服務人員姓名/…" at bounding box center [393, 117] width 536 height 46
type input "許"
type input "P"
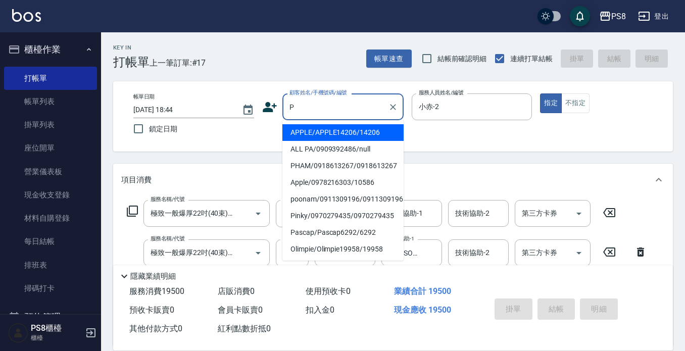
click at [330, 111] on input "P" at bounding box center [335, 107] width 97 height 18
type input "p"
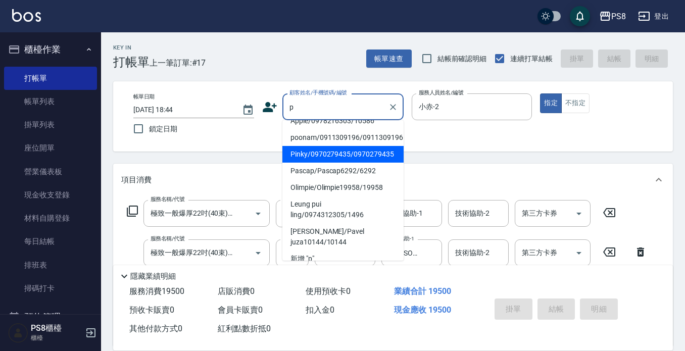
scroll to position [72, 0]
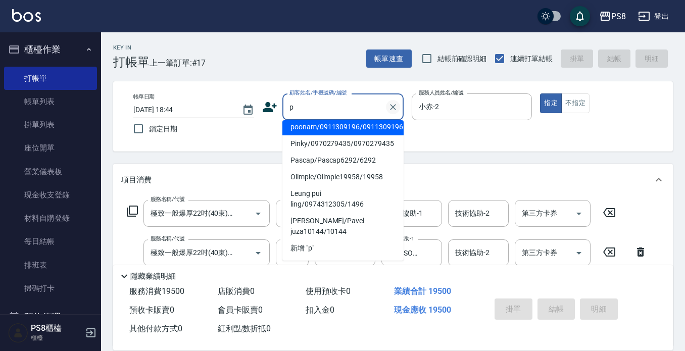
click at [394, 105] on icon "Clear" at bounding box center [393, 107] width 10 height 10
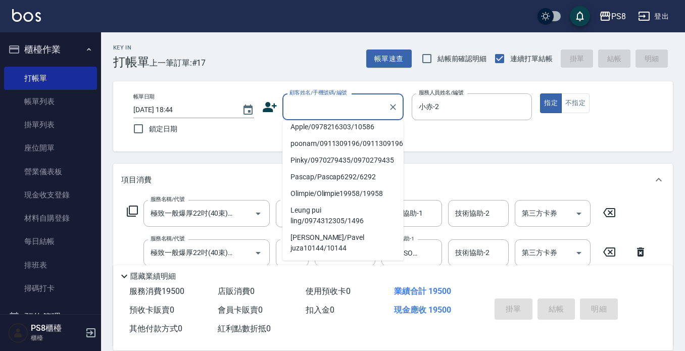
scroll to position [4, 0]
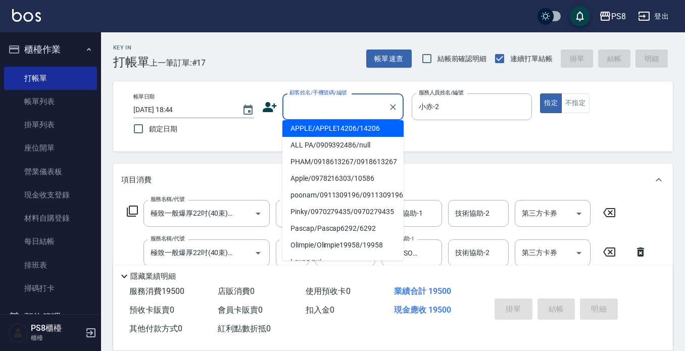
click at [323, 114] on input "顧客姓名/手機號碼/編號" at bounding box center [335, 107] width 97 height 18
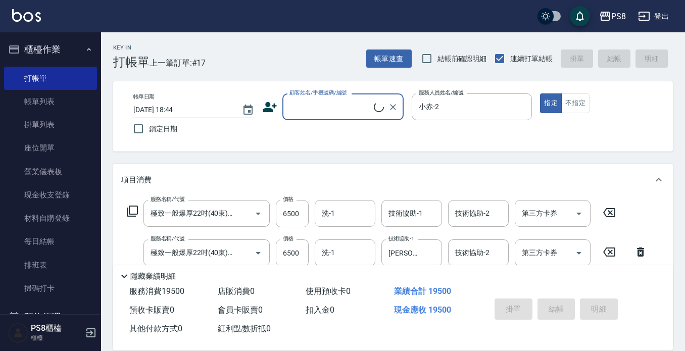
click at [325, 107] on input "顧客姓名/手機號碼/編號" at bounding box center [330, 107] width 87 height 18
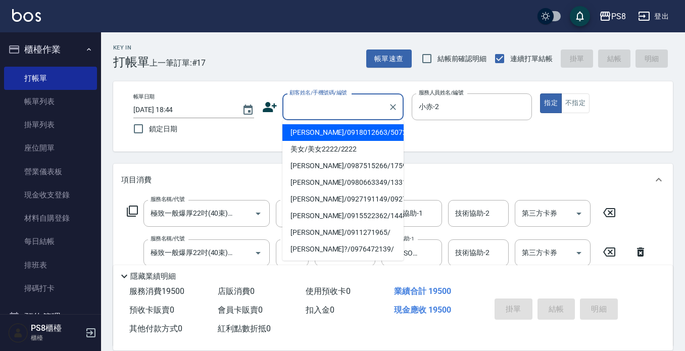
click at [324, 98] on div "顧客姓名/手機號碼/編號" at bounding box center [343, 107] width 121 height 27
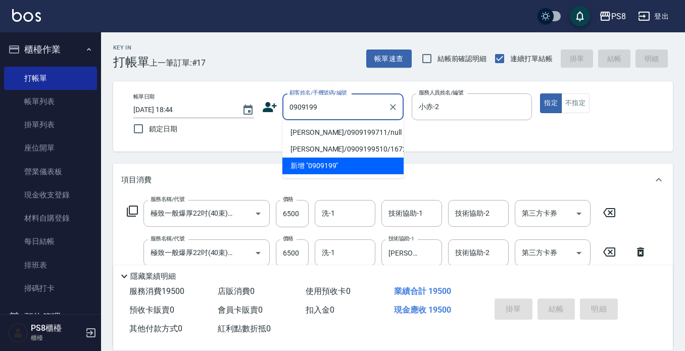
click at [334, 127] on li "[PERSON_NAME]/0909199711/null" at bounding box center [343, 132] width 121 height 17
type input "[PERSON_NAME]/0909199711/null"
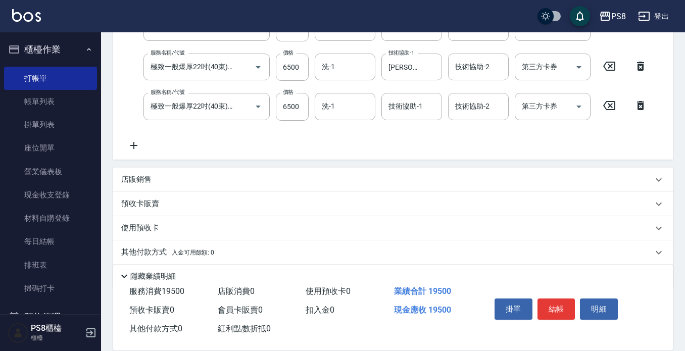
scroll to position [221, 0]
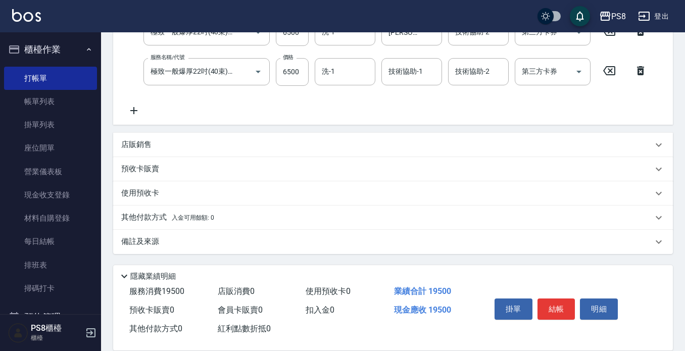
click at [186, 217] on span "入金可用餘額: 0" at bounding box center [193, 217] width 43 height 7
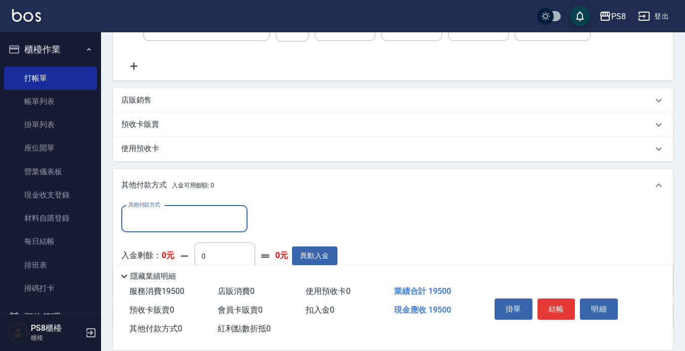
scroll to position [322, 0]
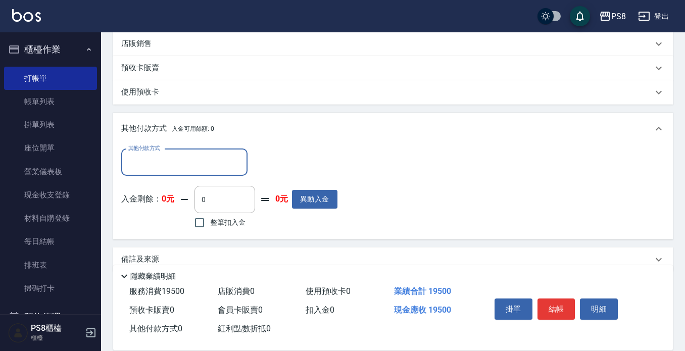
click at [198, 159] on input "其他付款方式" at bounding box center [184, 163] width 117 height 18
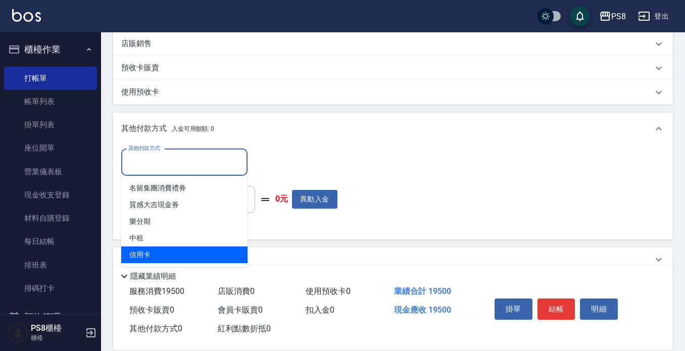
click at [179, 261] on span "信用卡" at bounding box center [184, 255] width 126 height 17
type input "信用卡"
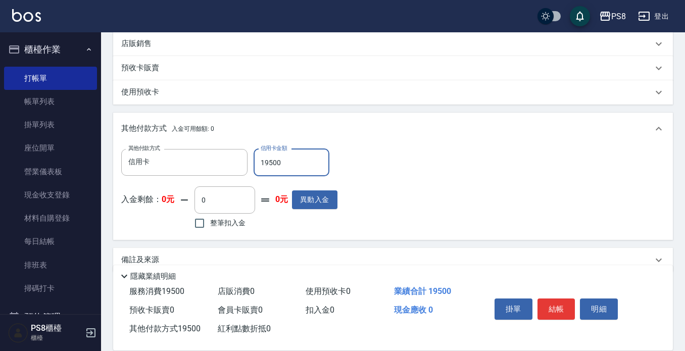
type input "19500"
click at [550, 219] on div "其他付款方式 信用卡 其他付款方式 信用卡金額 19500 信用卡金額 入金剩餘： 0元 0 ​ 整筆扣入金 0元 異動入金" at bounding box center [393, 190] width 544 height 83
click at [564, 311] on button "結帳" at bounding box center [557, 309] width 38 height 21
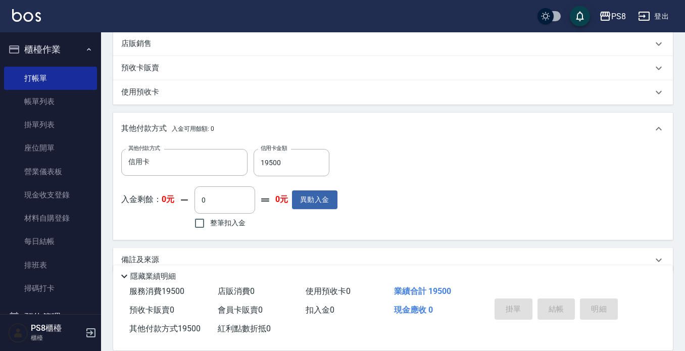
type input "[DATE] 18:48"
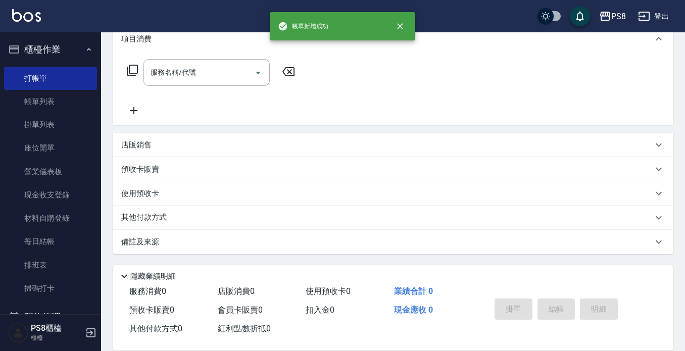
scroll to position [0, 0]
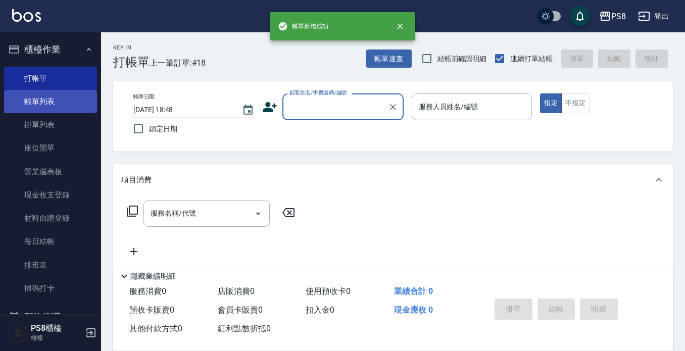
click at [61, 108] on link "帳單列表" at bounding box center [50, 101] width 93 height 23
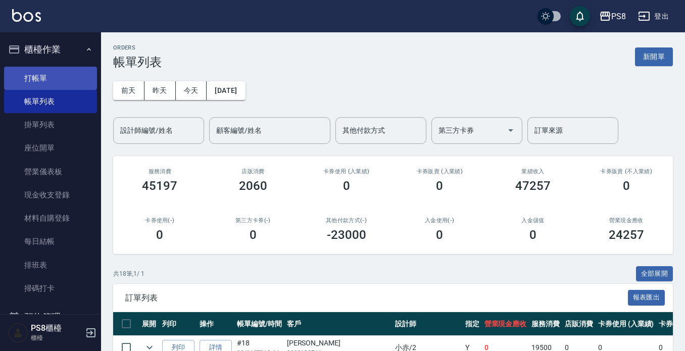
click at [46, 91] on link "帳單列表" at bounding box center [50, 101] width 93 height 23
click at [50, 84] on link "打帳單" at bounding box center [50, 78] width 93 height 23
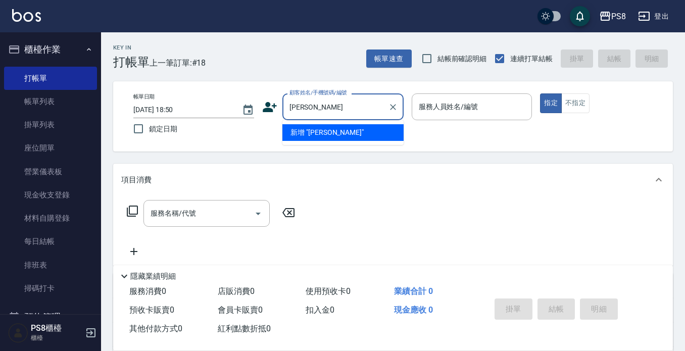
click at [339, 97] on div "[PERSON_NAME] 顧客姓名/手機號碼/編號" at bounding box center [343, 107] width 121 height 27
type input "王"
type input "2"
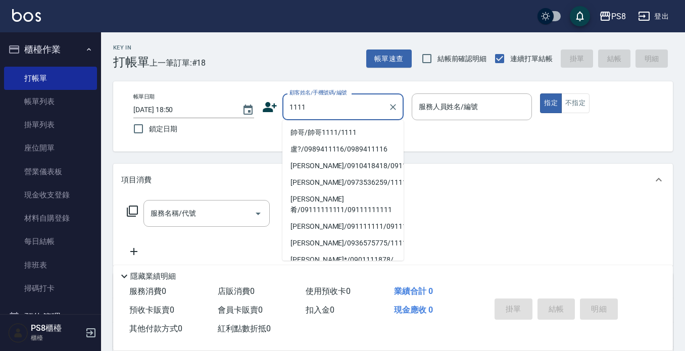
click at [340, 132] on li "帥哥/帥哥1111/1111" at bounding box center [343, 132] width 121 height 17
type input "帥哥/帥哥1111/1111"
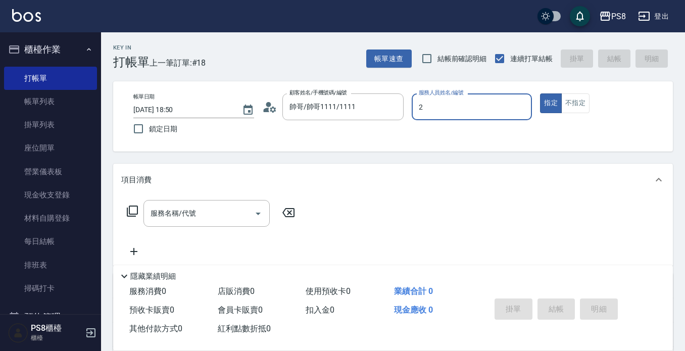
type input "小赤-2"
type button "true"
click at [177, 198] on div "服務名稱/代號 服務名稱/代號" at bounding box center [393, 231] width 560 height 70
click at [177, 206] on input "服務名稱/代號" at bounding box center [199, 214] width 102 height 18
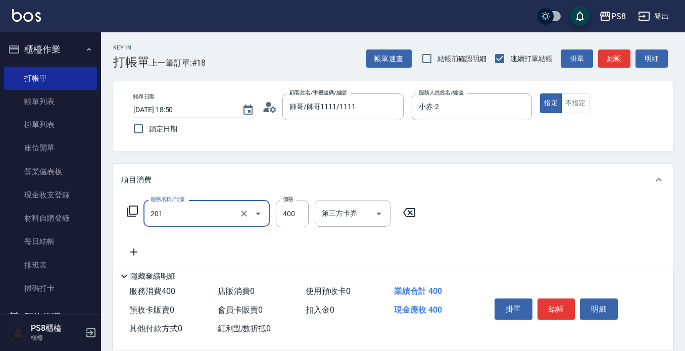
type input "洗剪400(201)"
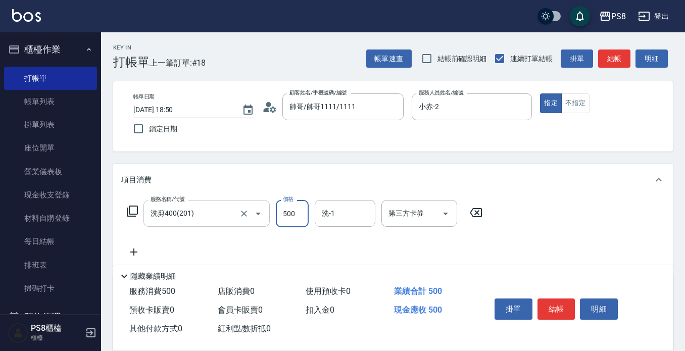
type input "500"
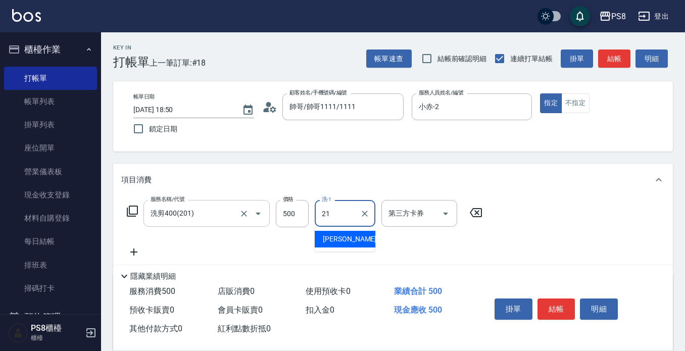
type input "[PERSON_NAME]-21"
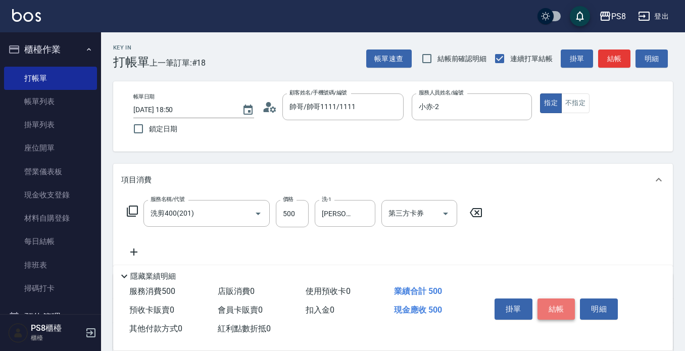
click at [550, 302] on button "結帳" at bounding box center [557, 309] width 38 height 21
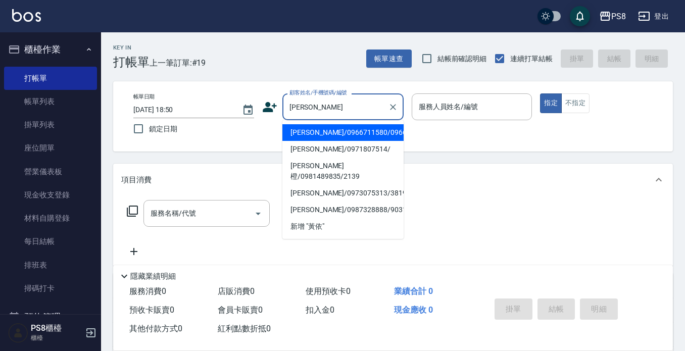
click at [328, 140] on li "[PERSON_NAME]/0966711580/0966711580" at bounding box center [343, 132] width 121 height 17
type input "[PERSON_NAME]/0966711580/0966711580"
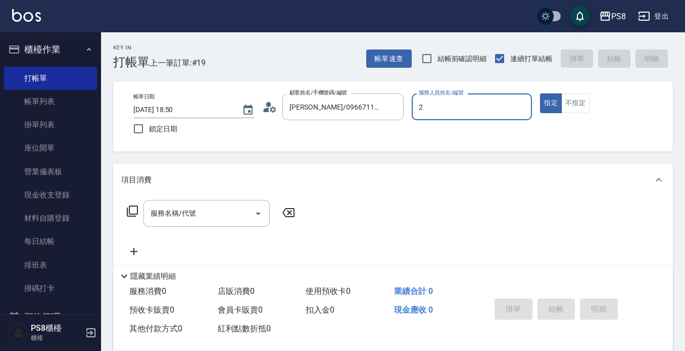
type input "小赤-2"
click at [223, 218] on input "服務名稱/代號" at bounding box center [199, 214] width 102 height 18
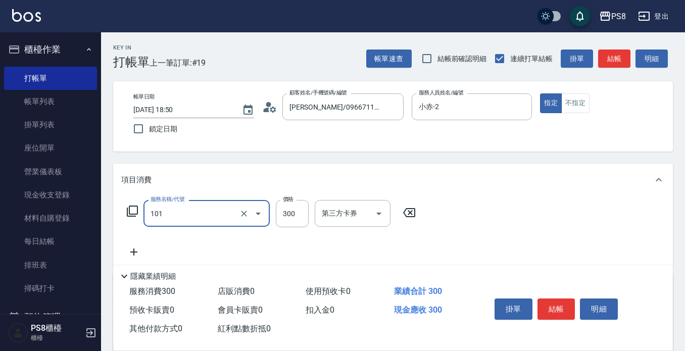
type input "洗髮(101)"
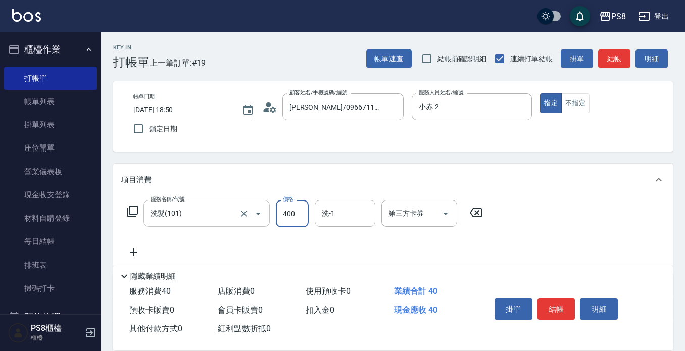
type input "400"
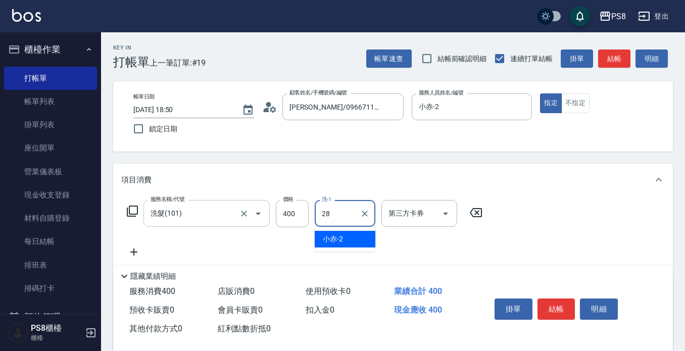
type input "[PERSON_NAME]-28"
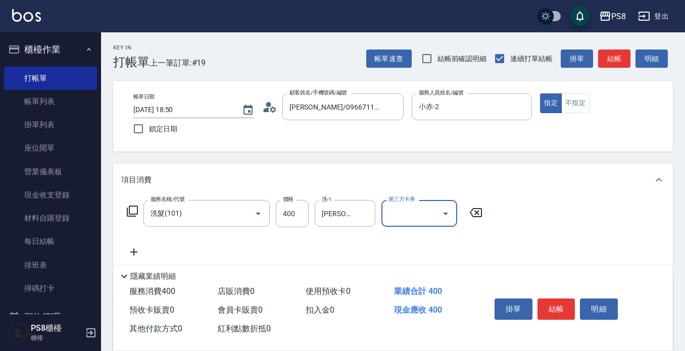
click at [553, 301] on button "結帳" at bounding box center [557, 309] width 38 height 21
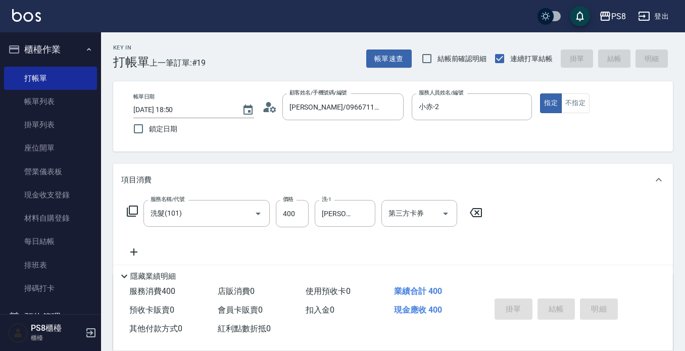
type input "[DATE] 18:51"
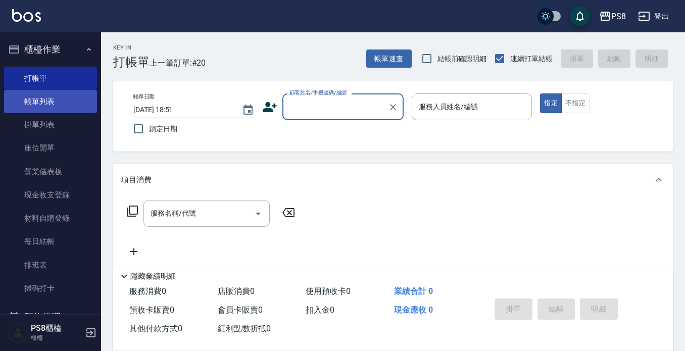
click at [69, 96] on link "帳單列表" at bounding box center [50, 101] width 93 height 23
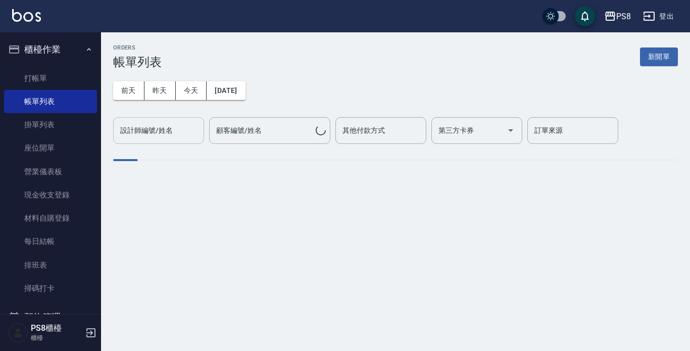
click at [174, 133] on input "設計師編號/姓名" at bounding box center [159, 131] width 82 height 18
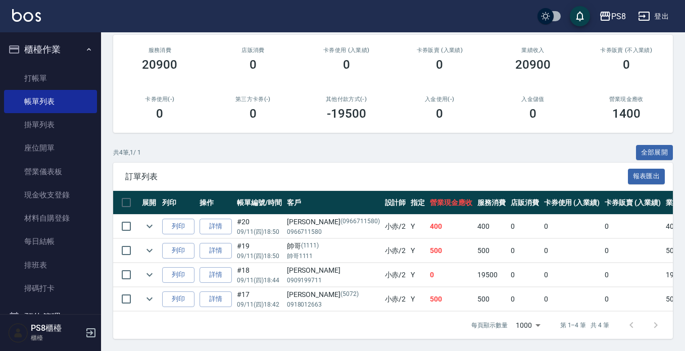
scroll to position [130, 0]
type input "小赤-2"
click at [70, 196] on link "現金收支登錄" at bounding box center [50, 194] width 93 height 23
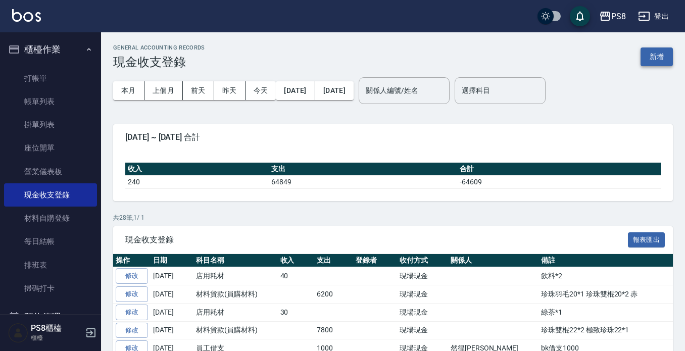
click at [660, 57] on button "新增" at bounding box center [657, 57] width 32 height 19
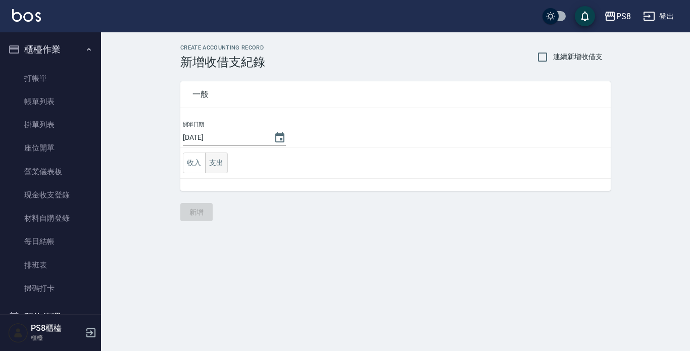
click at [221, 168] on button "支出" at bounding box center [216, 163] width 23 height 21
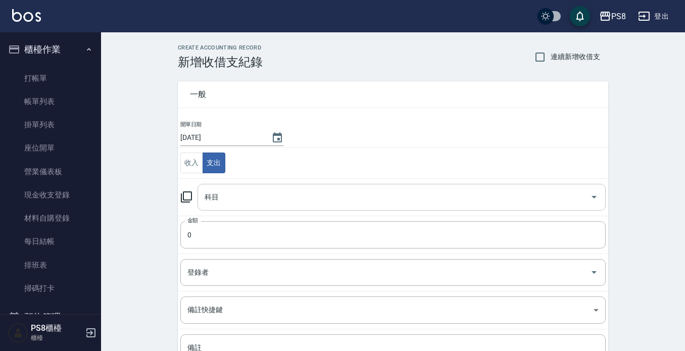
click at [234, 195] on input "科目" at bounding box center [394, 198] width 384 height 18
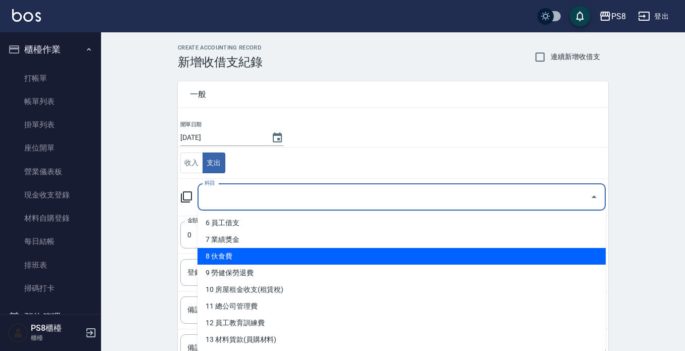
scroll to position [101, 0]
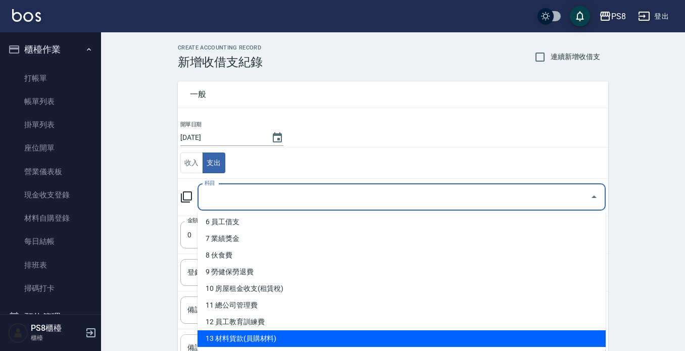
click at [268, 345] on li "13 材料貨款(員購材料)" at bounding box center [402, 339] width 408 height 17
type input "13 材料貨款(員購材料)"
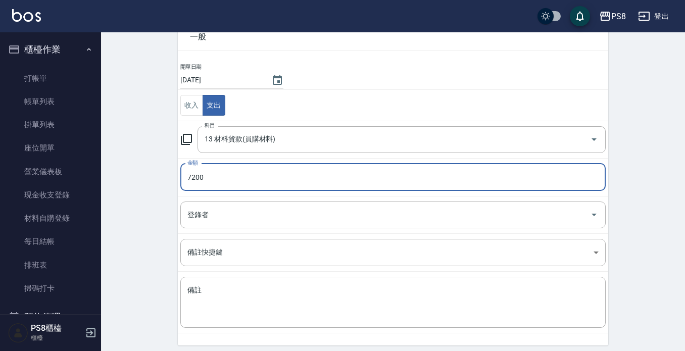
scroll to position [95, 0]
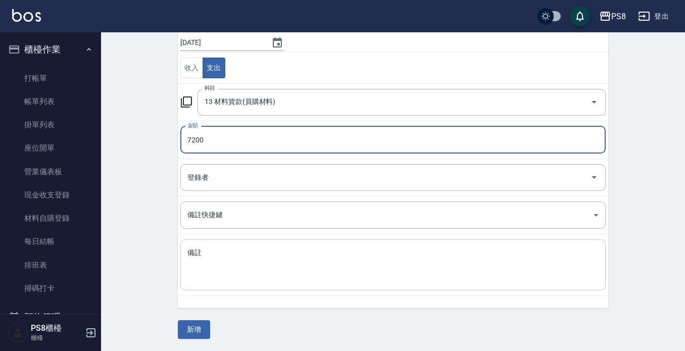
type input "7200"
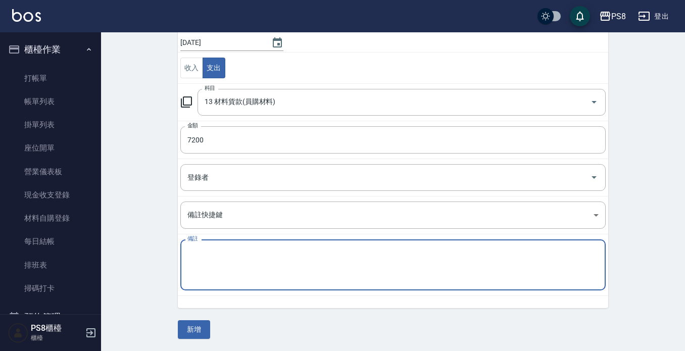
click at [267, 258] on textarea "備註" at bounding box center [393, 265] width 411 height 34
type textarea "極致珍珠22*3 赤"
drag, startPoint x: 198, startPoint y: 332, endPoint x: 201, endPoint y: 327, distance: 5.9
click at [198, 329] on button "新增" at bounding box center [194, 329] width 32 height 19
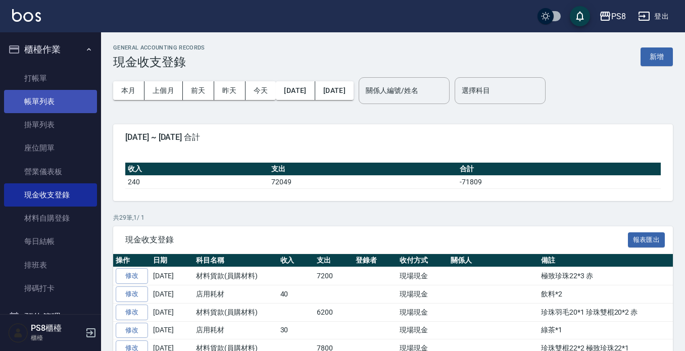
click at [84, 99] on link "帳單列表" at bounding box center [50, 101] width 93 height 23
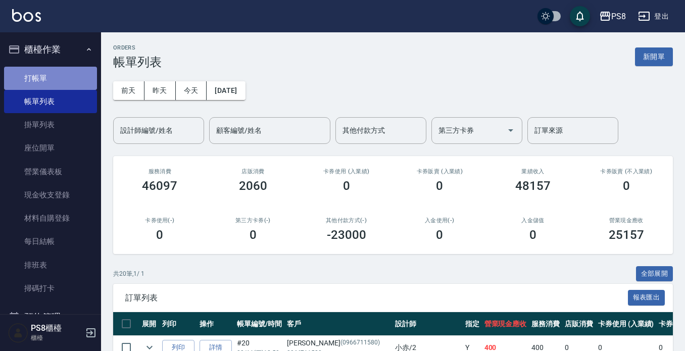
click at [70, 86] on link "打帳單" at bounding box center [50, 78] width 93 height 23
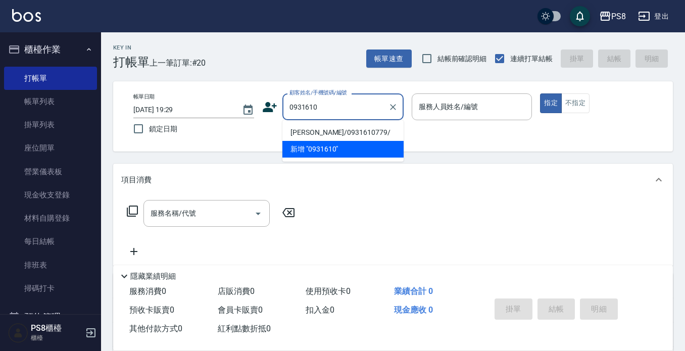
click at [314, 133] on li "[PERSON_NAME]/0931610779/" at bounding box center [343, 132] width 121 height 17
type input "[PERSON_NAME]/0931610779/"
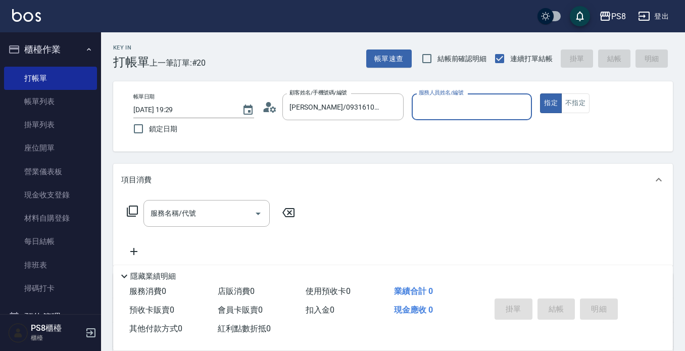
click at [268, 106] on circle at bounding box center [268, 104] width 5 height 5
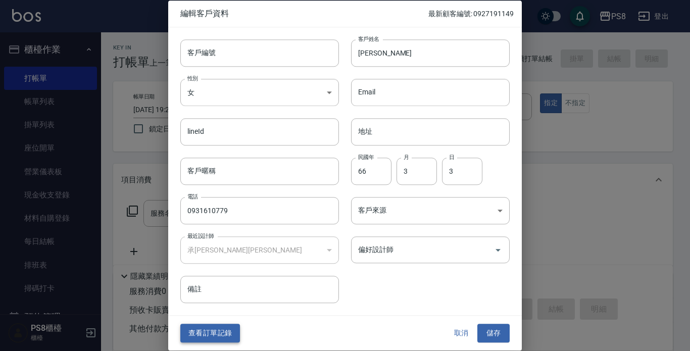
click at [220, 329] on button "查看訂單記錄" at bounding box center [210, 333] width 60 height 19
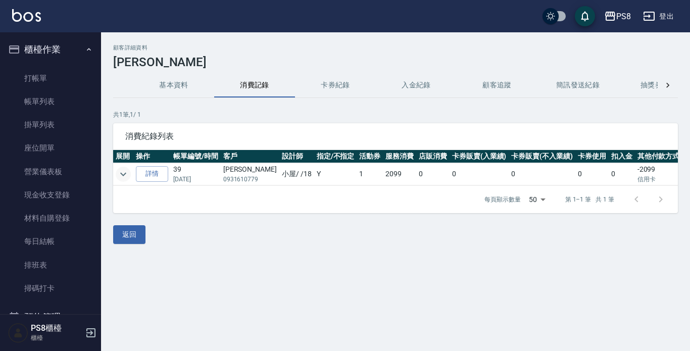
click at [123, 177] on icon "expand row" at bounding box center [123, 174] width 12 height 12
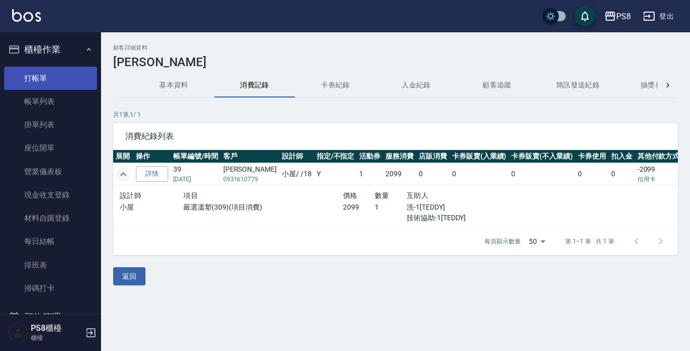
click at [71, 83] on link "打帳單" at bounding box center [50, 78] width 93 height 23
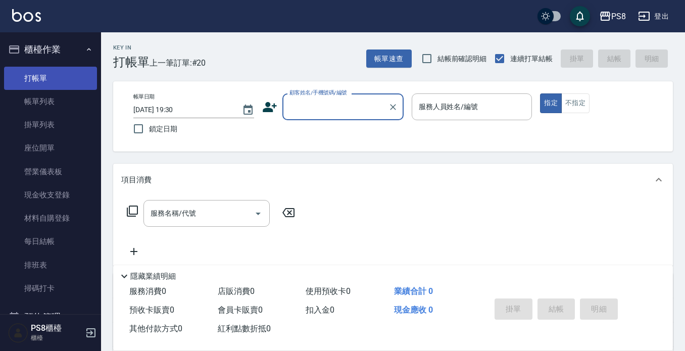
scroll to position [158, 0]
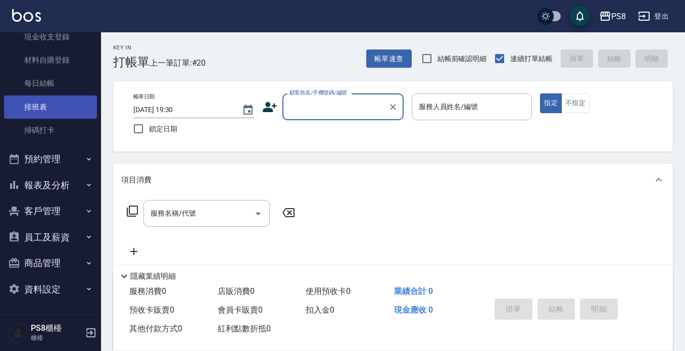
click at [66, 102] on link "排班表" at bounding box center [50, 107] width 93 height 23
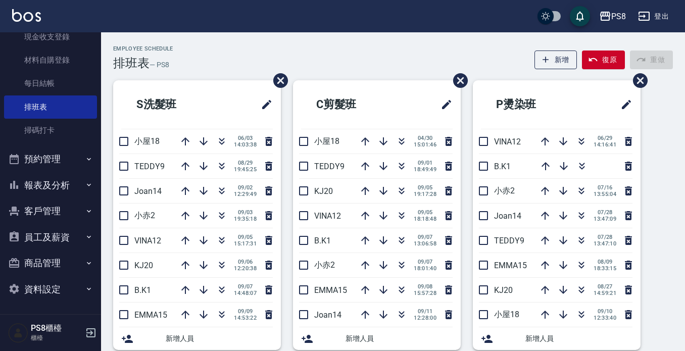
drag, startPoint x: 395, startPoint y: 261, endPoint x: 366, endPoint y: 211, distance: 58.4
click at [396, 262] on icon "button" at bounding box center [402, 265] width 12 height 12
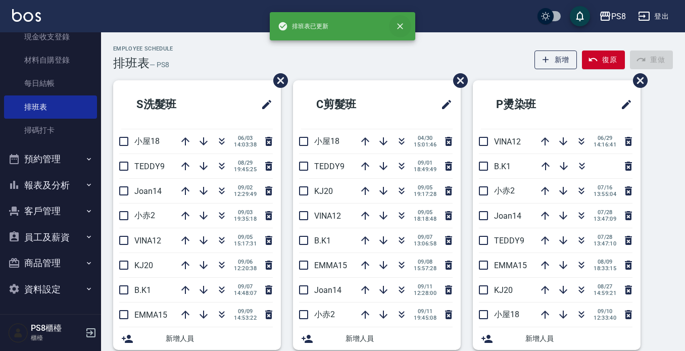
click at [400, 29] on icon "close" at bounding box center [400, 26] width 10 height 10
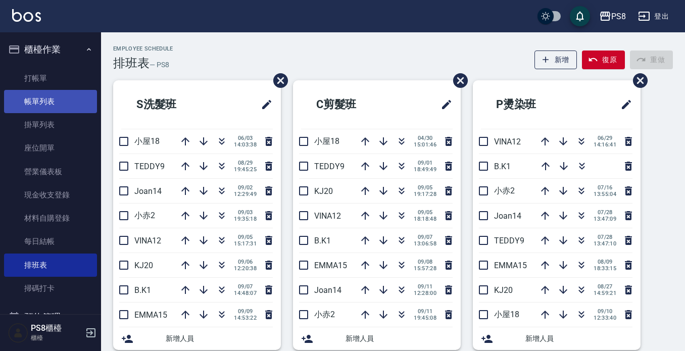
click at [84, 103] on link "帳單列表" at bounding box center [50, 101] width 93 height 23
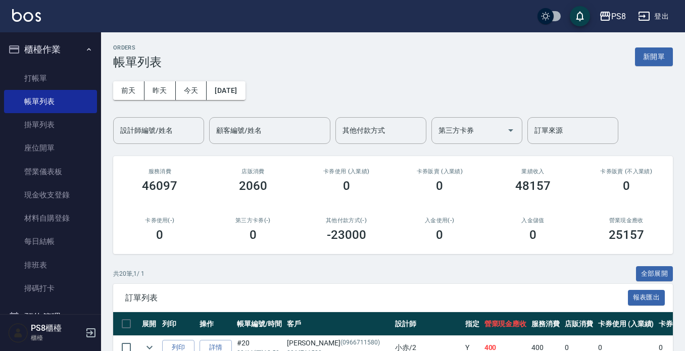
click at [57, 56] on button "櫃檯作業" at bounding box center [50, 49] width 93 height 26
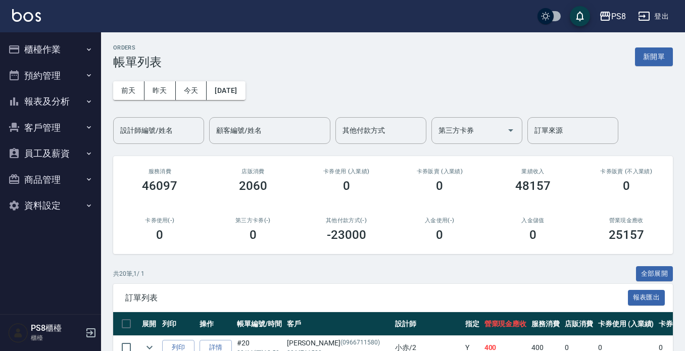
click at [69, 101] on button "報表及分析" at bounding box center [50, 101] width 93 height 26
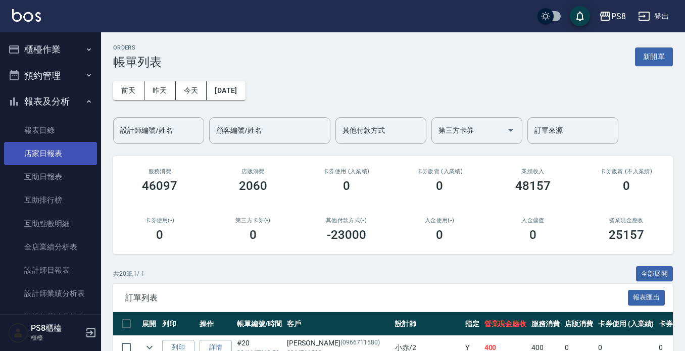
click at [66, 154] on link "店家日報表" at bounding box center [50, 153] width 93 height 23
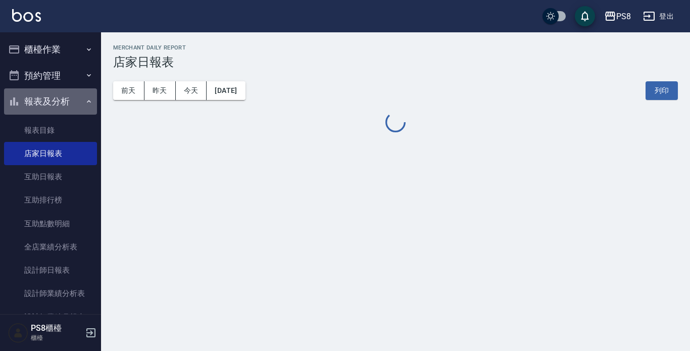
click at [61, 105] on button "報表及分析" at bounding box center [50, 101] width 93 height 26
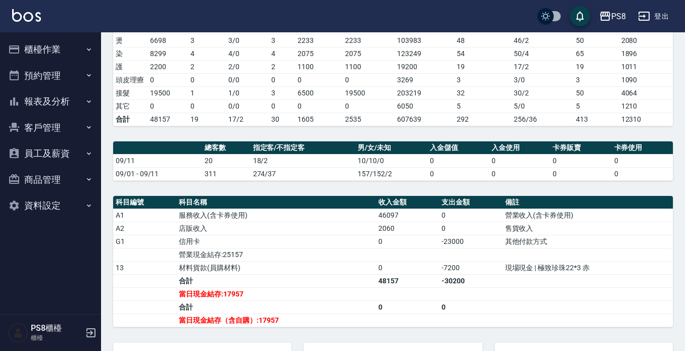
scroll to position [299, 0]
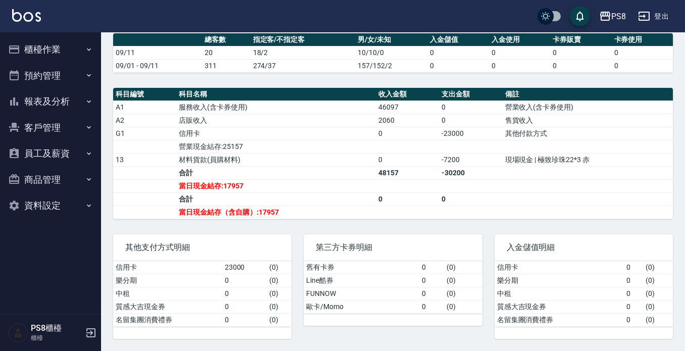
click at [60, 44] on button "櫃檯作業" at bounding box center [50, 49] width 93 height 26
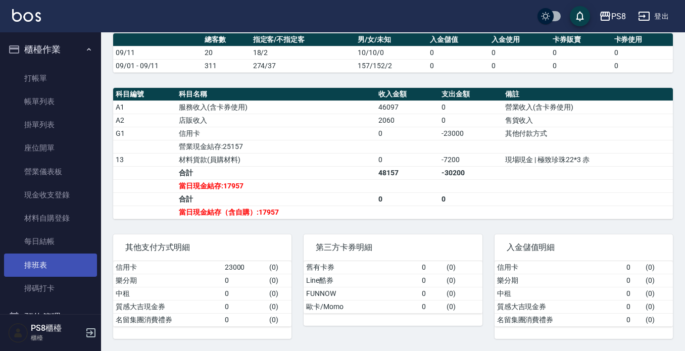
drag, startPoint x: 56, startPoint y: 263, endPoint x: 69, endPoint y: 9, distance: 254.6
click at [56, 262] on link "排班表" at bounding box center [50, 265] width 93 height 23
click at [63, 40] on button "櫃檯作業" at bounding box center [50, 49] width 93 height 26
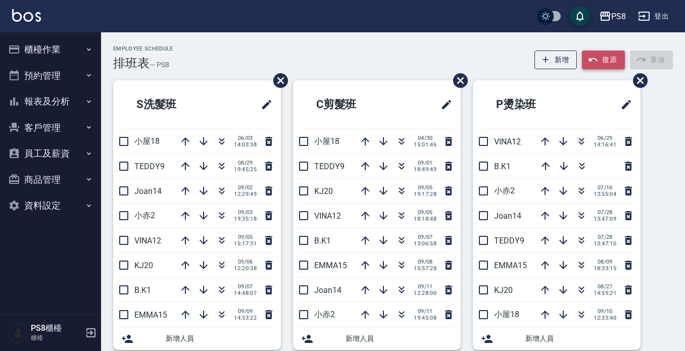
click at [601, 69] on button "復原" at bounding box center [603, 60] width 43 height 19
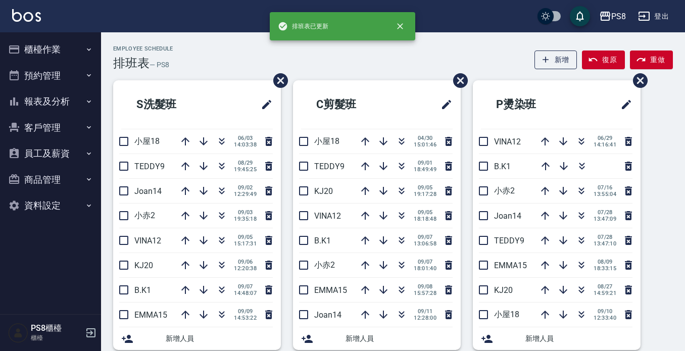
click at [396, 290] on icon "button" at bounding box center [402, 290] width 12 height 12
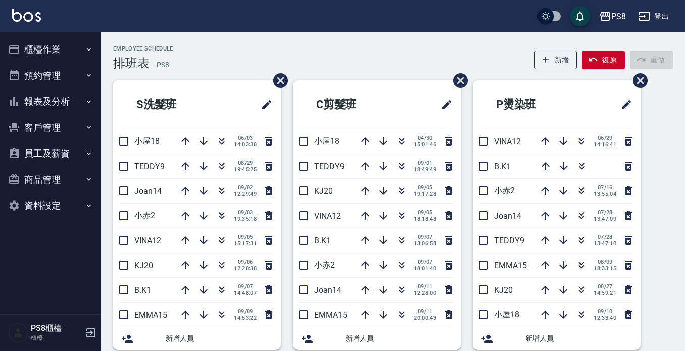
click at [39, 49] on button "櫃檯作業" at bounding box center [50, 49] width 93 height 26
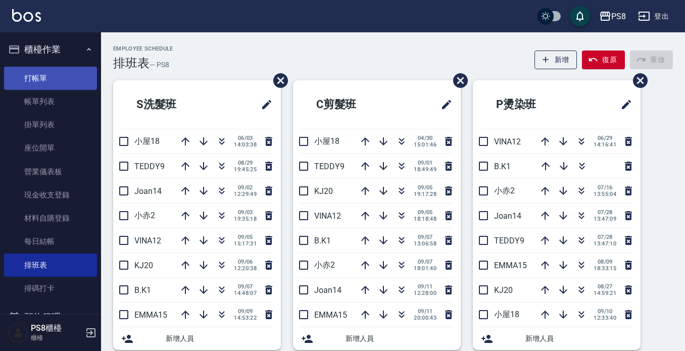
click at [42, 83] on link "打帳單" at bounding box center [50, 78] width 93 height 23
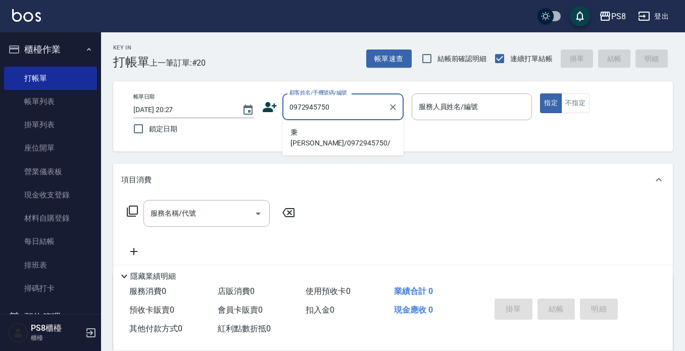
drag, startPoint x: 358, startPoint y: 103, endPoint x: 341, endPoint y: 105, distance: 17.9
click at [341, 105] on input "0972945750" at bounding box center [335, 107] width 97 height 18
click at [337, 129] on li "秉[PERSON_NAME]/0972945750/" at bounding box center [343, 137] width 121 height 27
type input "秉[PERSON_NAME]/0972945750/"
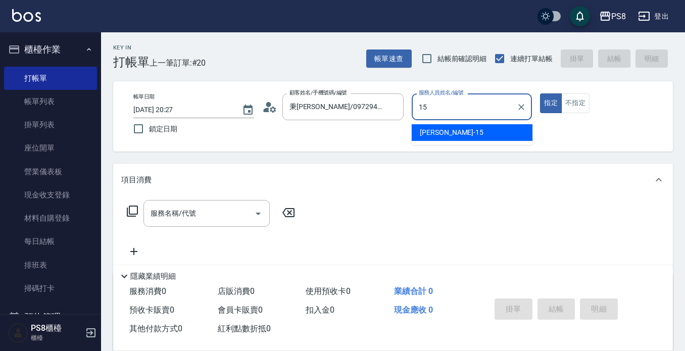
type input "EMMA-15"
type button "true"
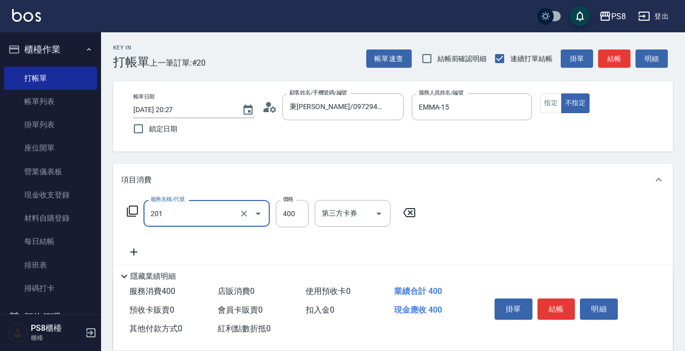
type input "洗剪400(201)"
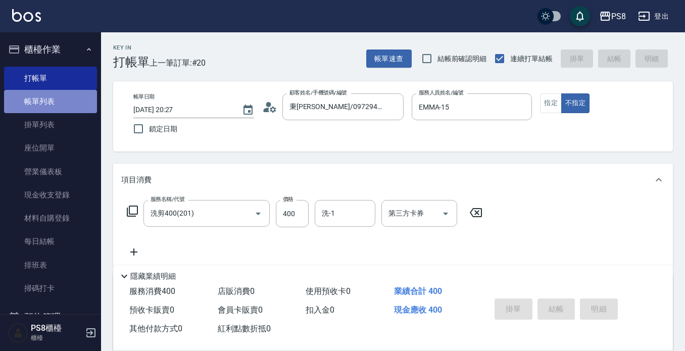
click at [73, 99] on link "帳單列表" at bounding box center [50, 101] width 93 height 23
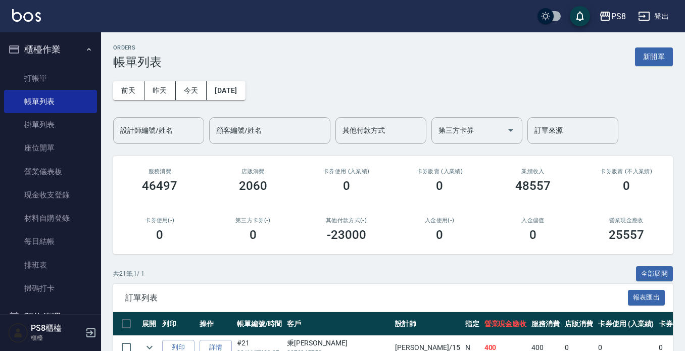
click at [61, 43] on button "櫃檯作業" at bounding box center [50, 49] width 93 height 26
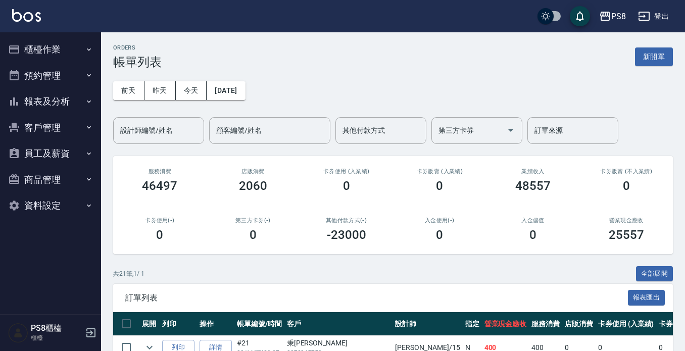
click at [50, 98] on button "報表及分析" at bounding box center [50, 101] width 93 height 26
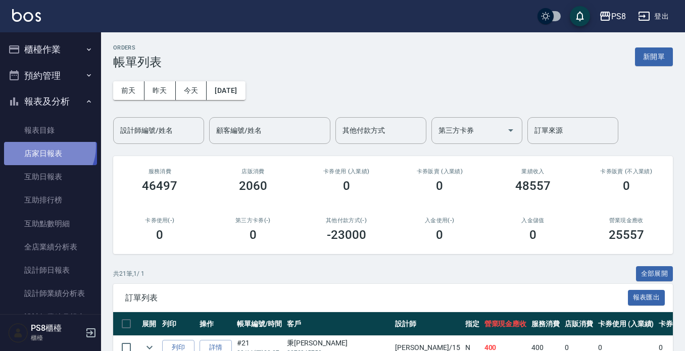
click at [45, 147] on link "店家日報表" at bounding box center [50, 153] width 93 height 23
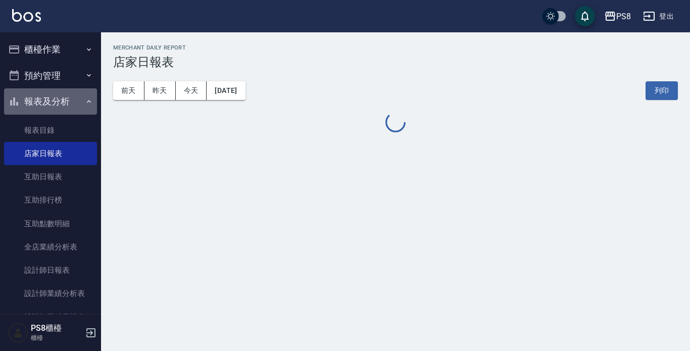
click at [53, 100] on button "報表及分析" at bounding box center [50, 101] width 93 height 26
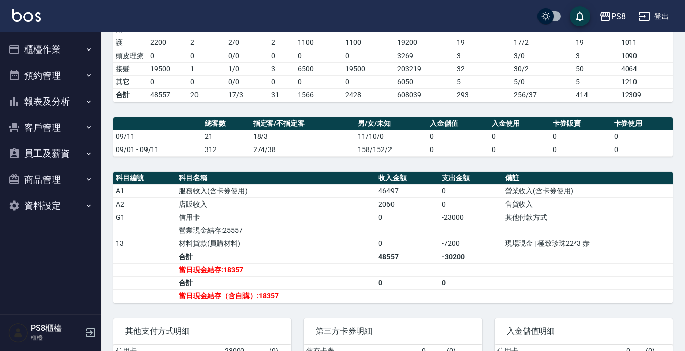
scroll to position [299, 0]
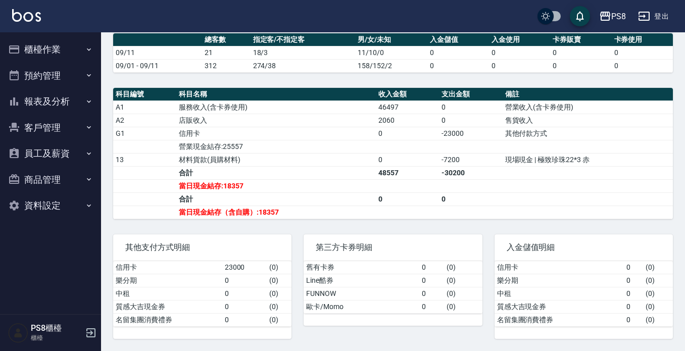
click at [20, 105] on button "報表及分析" at bounding box center [50, 101] width 93 height 26
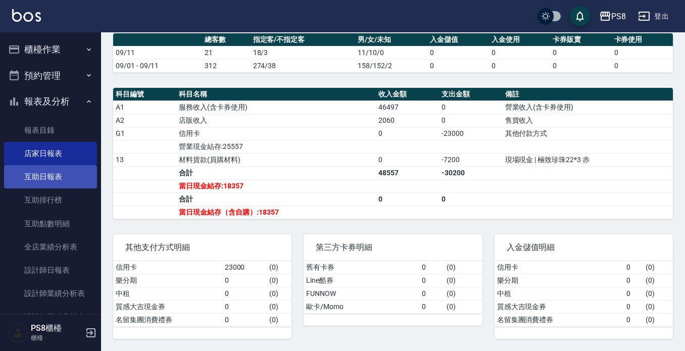
click at [56, 176] on link "互助日報表" at bounding box center [50, 176] width 93 height 23
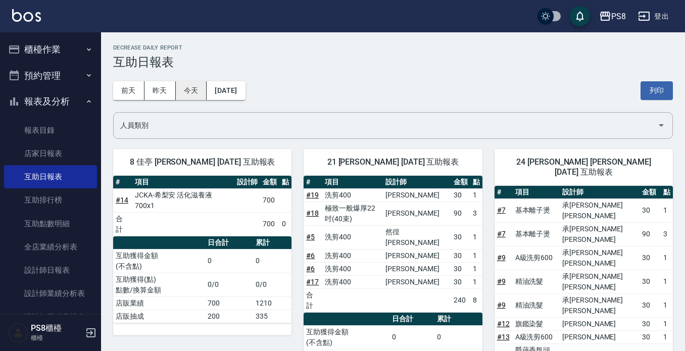
click at [184, 89] on button "今天" at bounding box center [191, 90] width 31 height 19
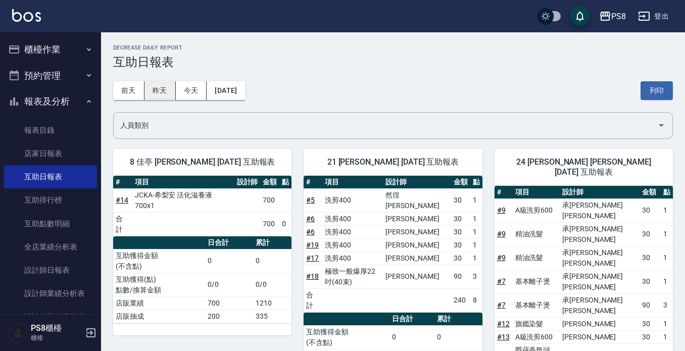
click at [158, 96] on button "昨天" at bounding box center [160, 90] width 31 height 19
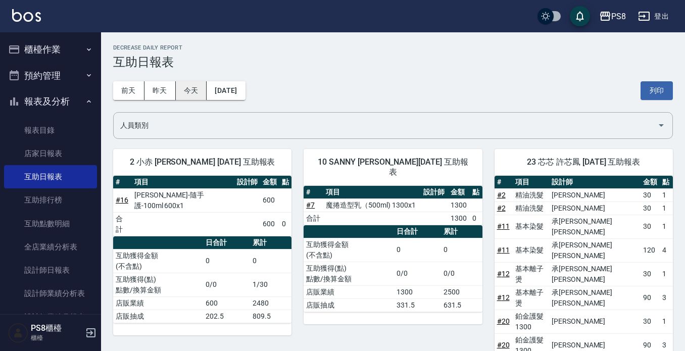
click at [202, 87] on button "今天" at bounding box center [191, 90] width 31 height 19
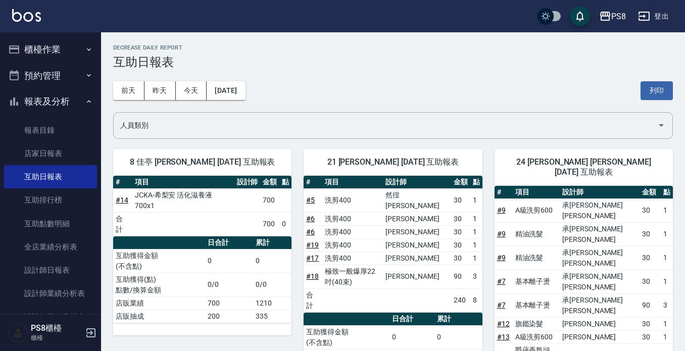
drag, startPoint x: 43, startPoint y: 153, endPoint x: 43, endPoint y: 113, distance: 39.4
click at [43, 152] on link "店家日報表" at bounding box center [50, 153] width 93 height 23
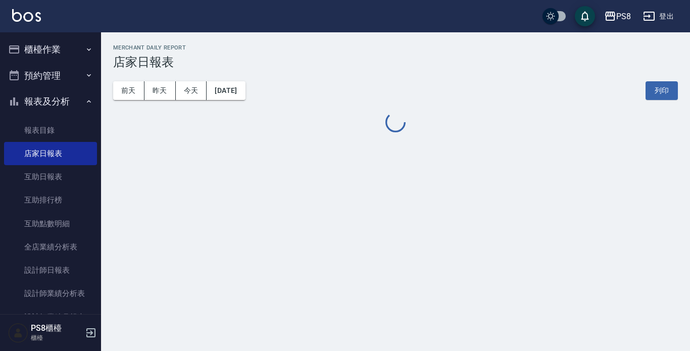
click at [43, 104] on button "報表及分析" at bounding box center [50, 101] width 93 height 26
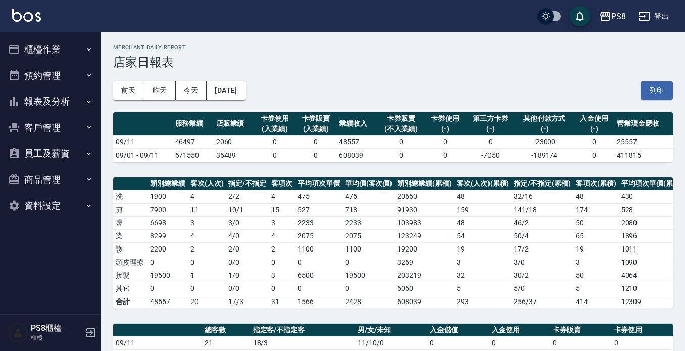
click at [43, 45] on button "櫃檯作業" at bounding box center [50, 49] width 93 height 26
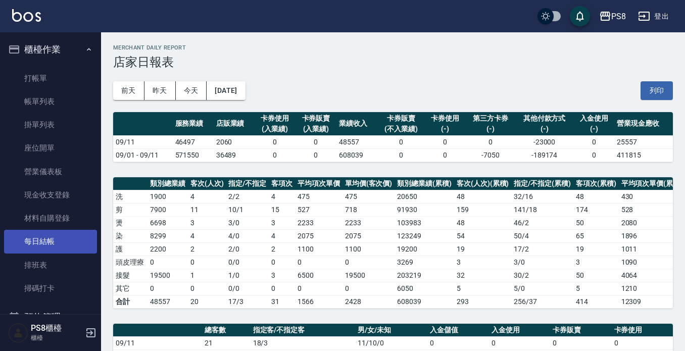
click at [56, 244] on link "每日結帳" at bounding box center [50, 241] width 93 height 23
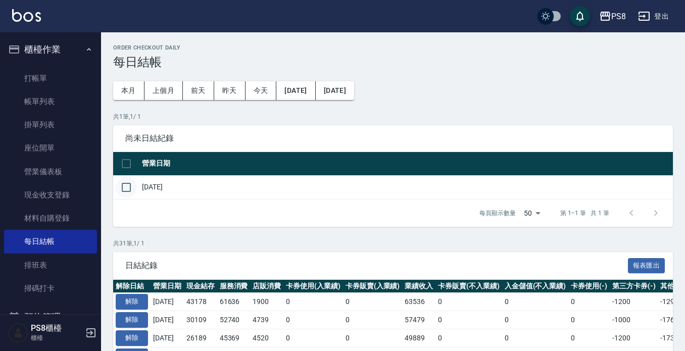
click at [126, 187] on input "checkbox" at bounding box center [126, 187] width 21 height 21
checkbox input "true"
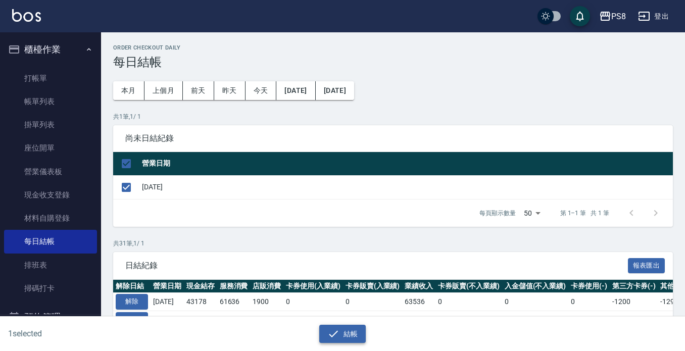
click at [345, 336] on button "結帳" at bounding box center [342, 334] width 47 height 19
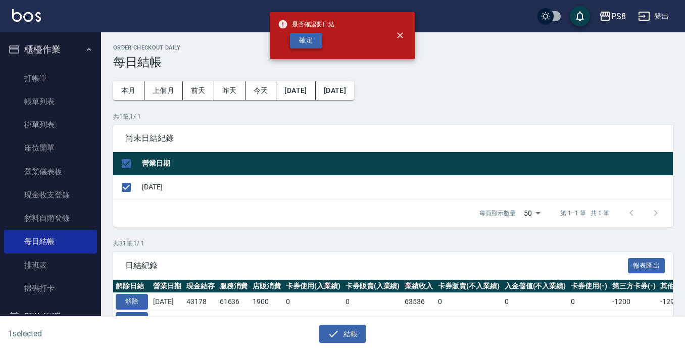
click at [302, 44] on button "確定" at bounding box center [306, 41] width 32 height 16
checkbox input "false"
